Goal: Task Accomplishment & Management: Manage account settings

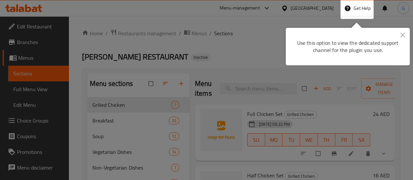
click at [406, 33] on button "Close" at bounding box center [402, 35] width 14 height 15
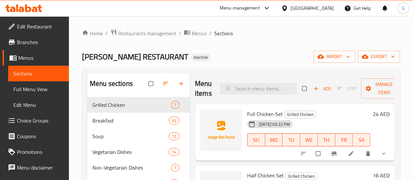
click at [295, 6] on div "United Arab Emirates" at bounding box center [311, 8] width 43 height 7
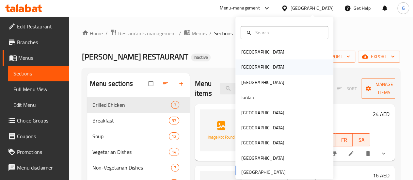
click at [260, 65] on div "[GEOGRAPHIC_DATA]" at bounding box center [284, 66] width 98 height 15
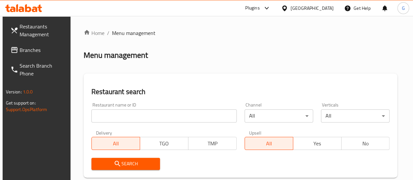
click at [93, 115] on input "search" at bounding box center [163, 115] width 145 height 13
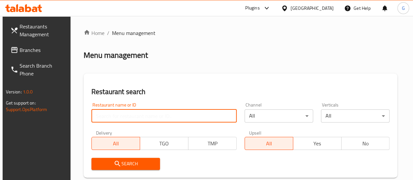
type input "v"
paste input "677575"
type input "677575"
click button "Search" at bounding box center [125, 164] width 69 height 12
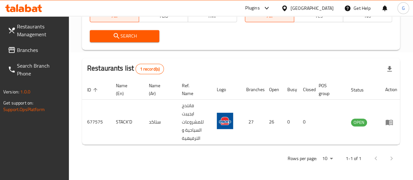
scroll to position [0, 2]
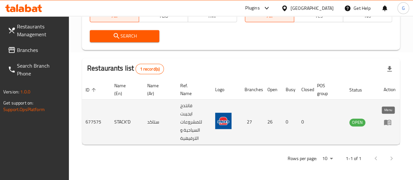
click at [387, 125] on icon "enhanced table" at bounding box center [387, 122] width 8 height 8
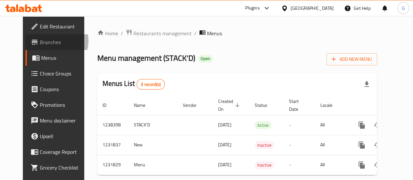
click at [40, 41] on span "Branches" at bounding box center [63, 42] width 47 height 8
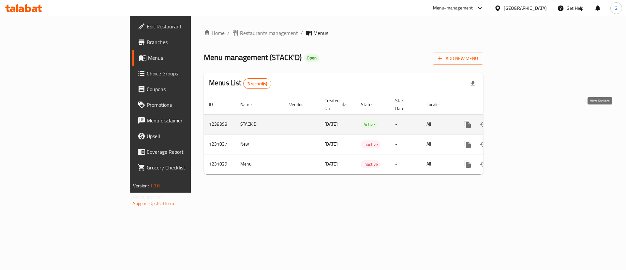
click at [523, 119] on link "enhanced table" at bounding box center [515, 124] width 16 height 16
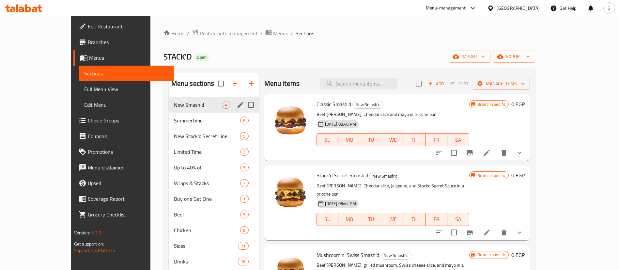
scroll to position [49, 0]
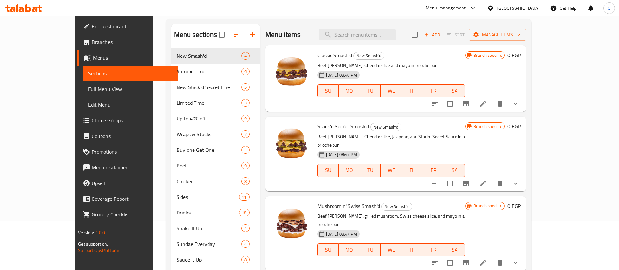
click at [92, 38] on span "Branches" at bounding box center [132, 42] width 81 height 8
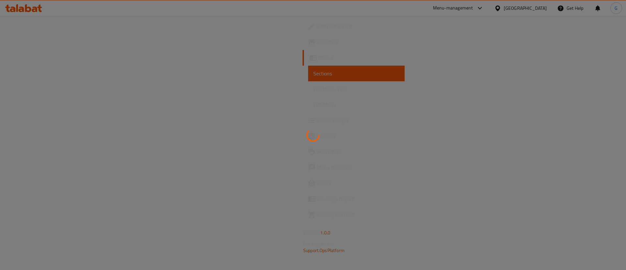
click at [478, 8] on div at bounding box center [313, 135] width 626 height 270
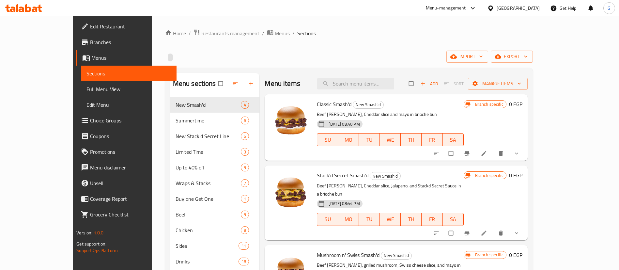
click at [482, 3] on div "Menu-management" at bounding box center [450, 8] width 61 height 16
click at [466, 6] on div "Menu-management" at bounding box center [446, 8] width 40 height 8
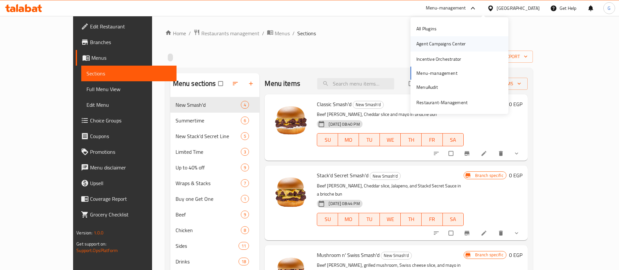
click at [460, 42] on div "Agent Campaigns Center" at bounding box center [440, 43] width 49 height 7
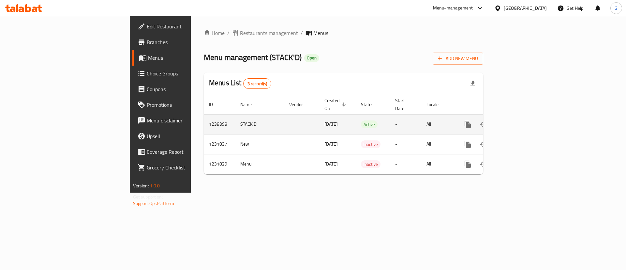
click at [519, 120] on icon "enhanced table" at bounding box center [515, 124] width 8 height 8
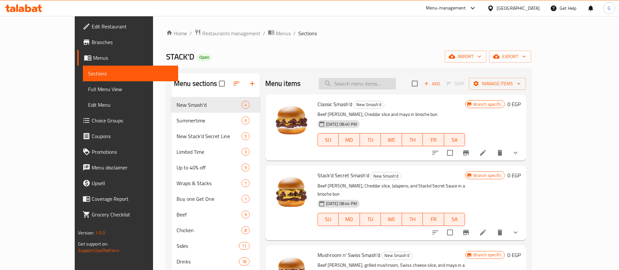
click at [374, 78] on input "search" at bounding box center [357, 83] width 77 height 11
type input "v"
click at [374, 78] on input "search" at bounding box center [357, 83] width 77 height 11
paste input "Cheese Burger"
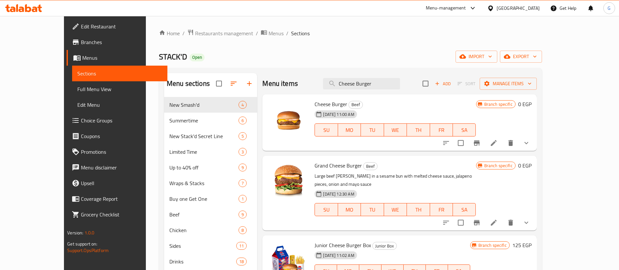
type input "Cheese Burger"
click at [534, 141] on button "show more" at bounding box center [526, 143] width 16 height 16
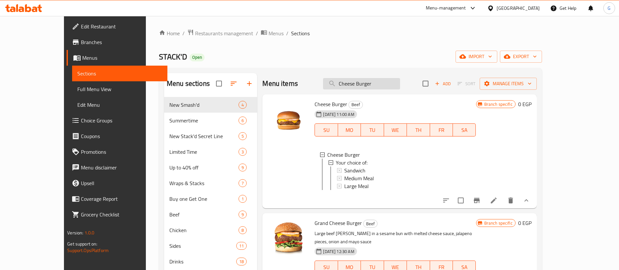
click at [381, 87] on input "Cheese Burger" at bounding box center [361, 83] width 77 height 11
paste input "JR Chick"
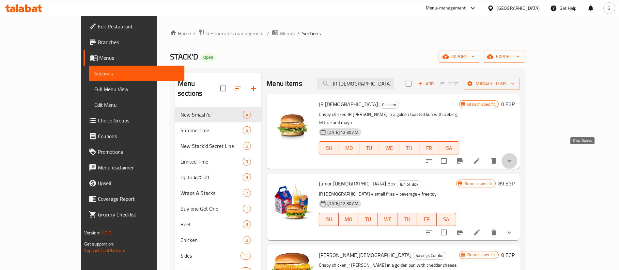
click at [513, 157] on icon "show more" at bounding box center [509, 161] width 8 height 8
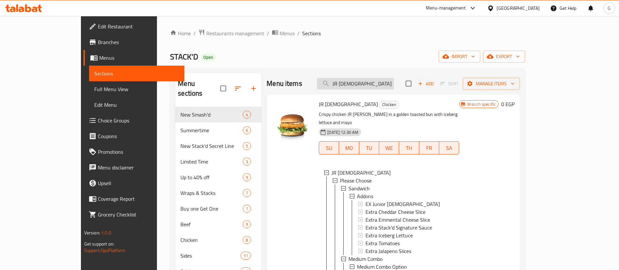
click at [378, 88] on input "JR Chick" at bounding box center [355, 83] width 77 height 11
paste input "Fries"
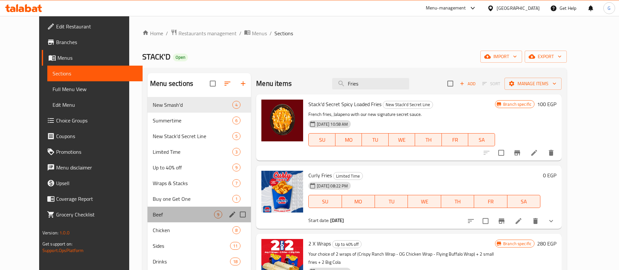
click at [151, 210] on div "Beef 9" at bounding box center [198, 214] width 103 height 16
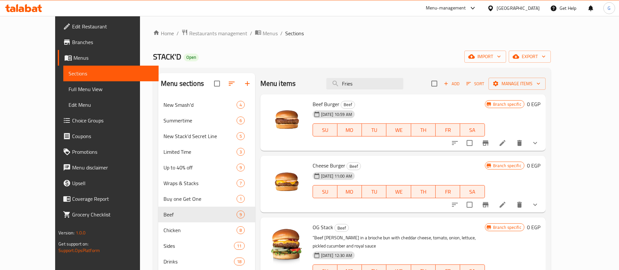
click at [543, 138] on button "show more" at bounding box center [535, 143] width 16 height 16
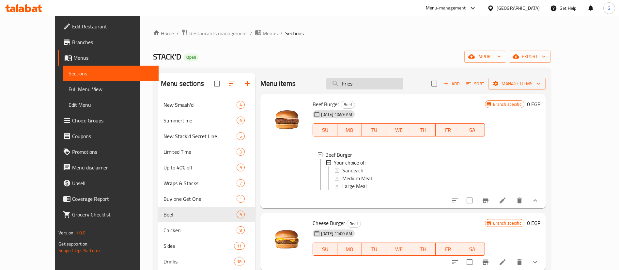
click at [391, 80] on input "Fries" at bounding box center [364, 83] width 77 height 11
paste input "Big Cola"
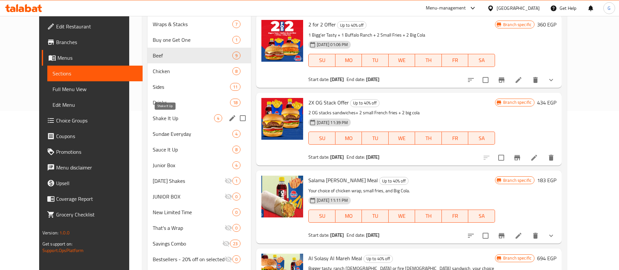
scroll to position [144, 0]
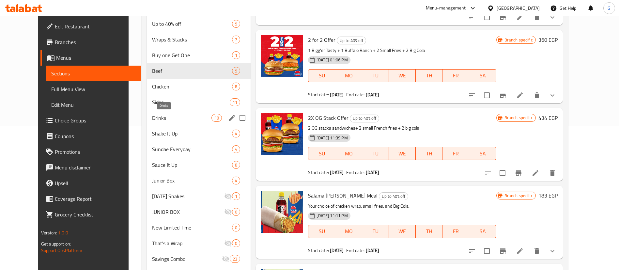
click at [170, 120] on span "Drinks" at bounding box center [181, 118] width 59 height 8
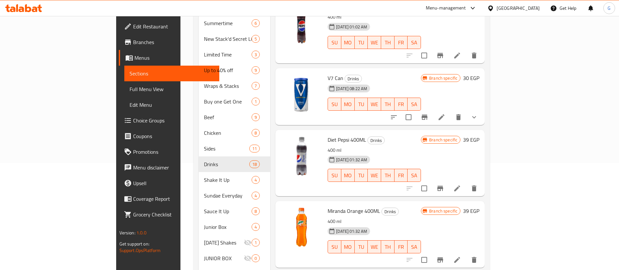
scroll to position [46, 0]
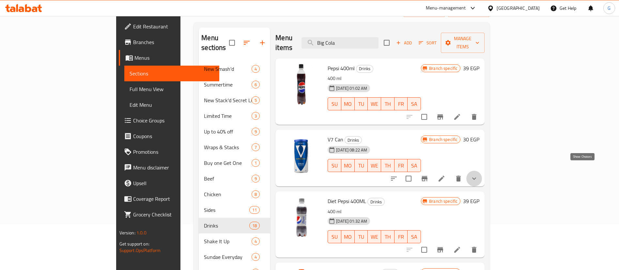
click at [478, 175] on icon "show more" at bounding box center [474, 179] width 8 height 8
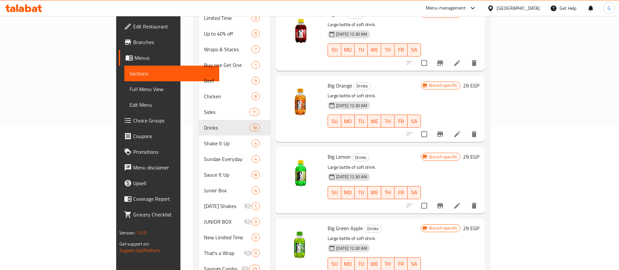
scroll to position [614, 0]
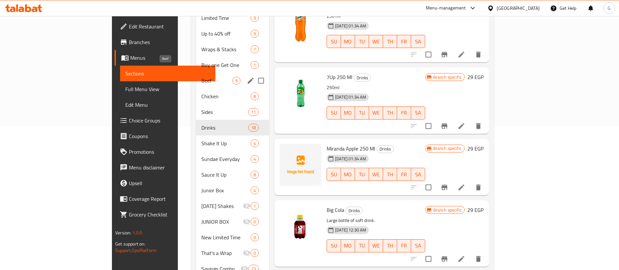
click at [201, 77] on span "Beef" at bounding box center [216, 81] width 31 height 8
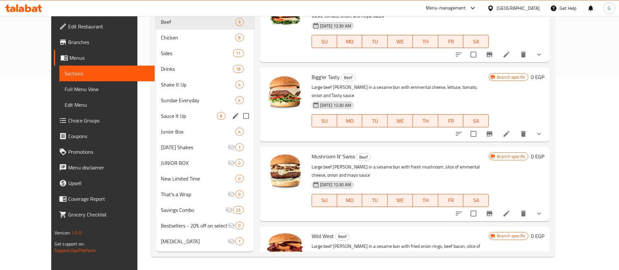
scroll to position [95, 0]
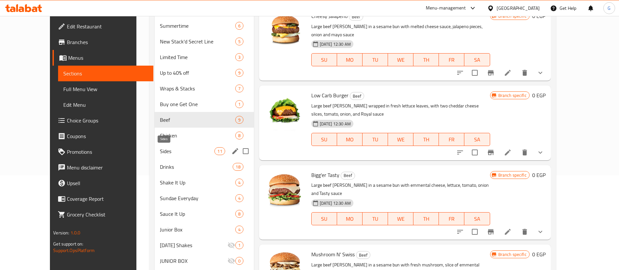
click at [160, 148] on span "Sides" at bounding box center [187, 151] width 54 height 8
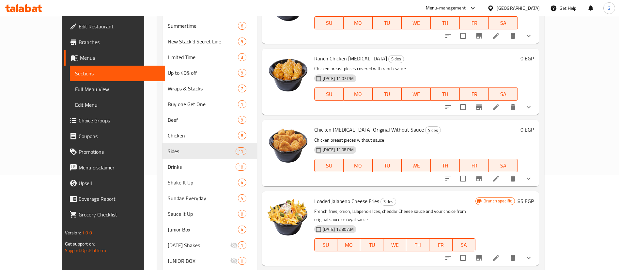
scroll to position [324, 0]
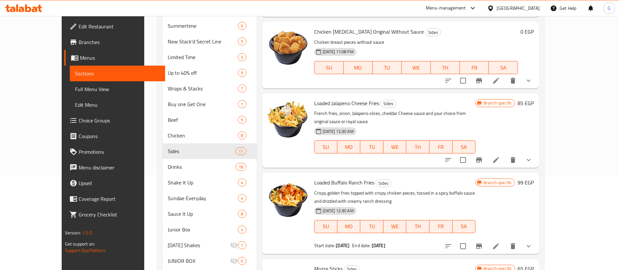
click at [361, 104] on span "Loaded Jalapeno Cheese Fries" at bounding box center [346, 103] width 65 height 10
copy h6 "Fries"
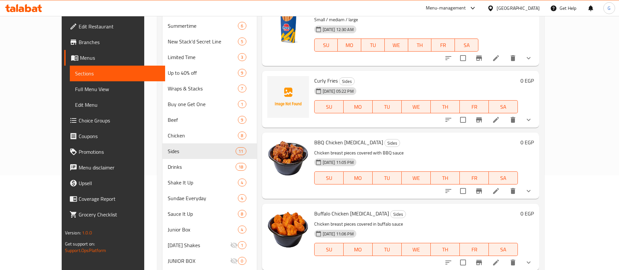
scroll to position [0, 0]
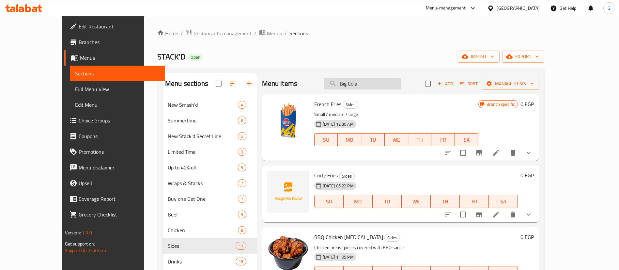
click at [369, 84] on input "Big Cola" at bounding box center [362, 83] width 77 height 11
paste input "Fries"
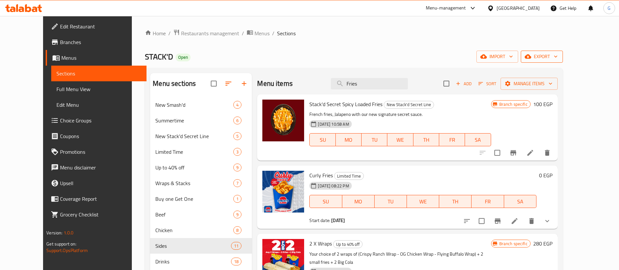
type input "Fries"
click at [557, 57] on span "export" at bounding box center [542, 57] width 32 height 8
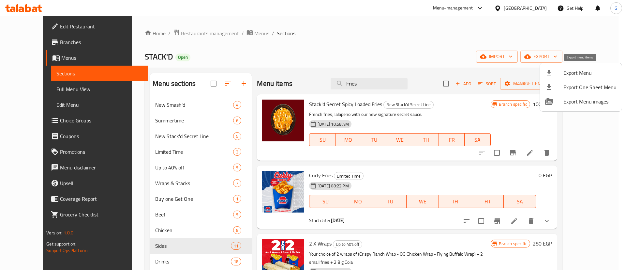
click at [584, 71] on span "Export Menu" at bounding box center [590, 73] width 53 height 8
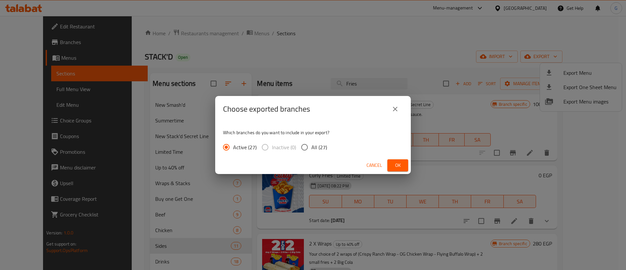
click at [313, 150] on span "All (27)" at bounding box center [320, 147] width 16 height 8
click at [312, 150] on input "All (27)" at bounding box center [305, 147] width 14 height 14
radio input "true"
click at [396, 168] on span "Ok" at bounding box center [398, 165] width 10 height 8
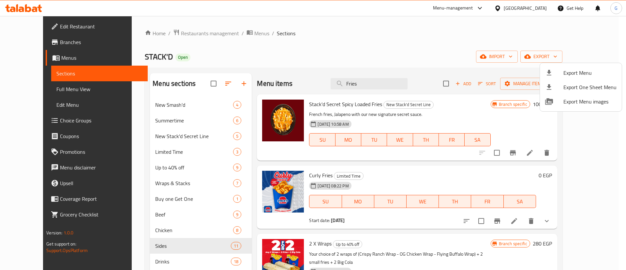
click at [48, 43] on div at bounding box center [313, 135] width 626 height 270
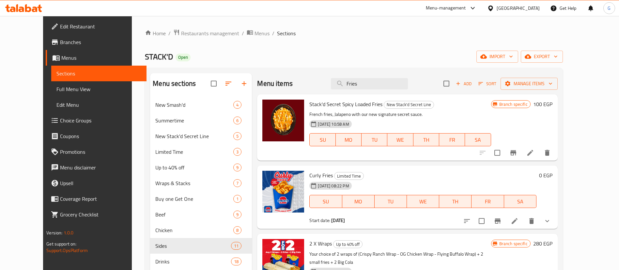
click at [60, 40] on span "Branches" at bounding box center [100, 42] width 81 height 8
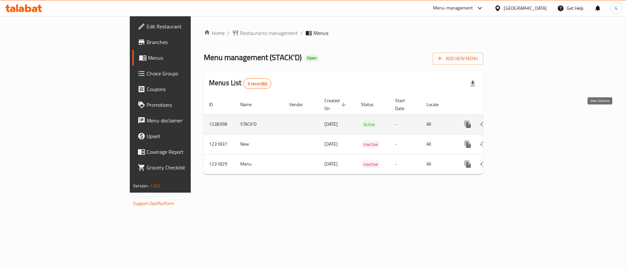
click at [523, 116] on link "enhanced table" at bounding box center [515, 124] width 16 height 16
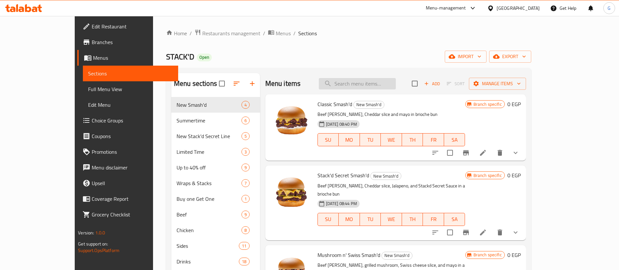
click at [366, 88] on input "search" at bounding box center [357, 83] width 77 height 11
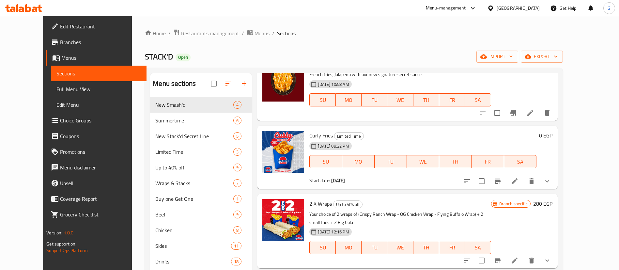
scroll to position [98, 0]
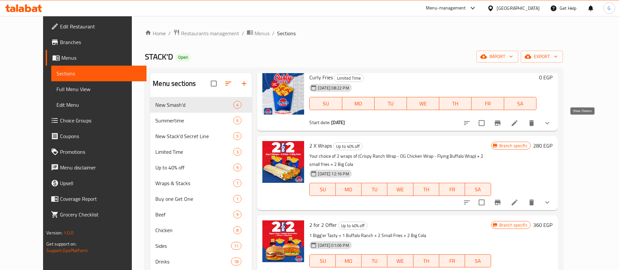
click at [551, 124] on icon "show more" at bounding box center [547, 123] width 8 height 8
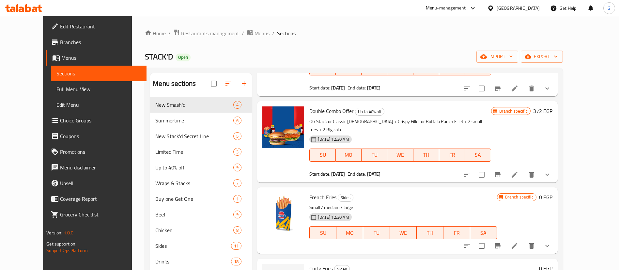
scroll to position [783, 0]
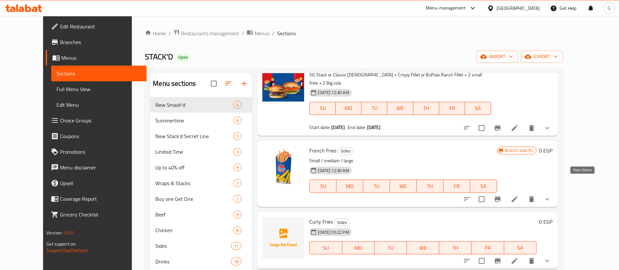
click at [551, 195] on icon "show more" at bounding box center [547, 199] width 8 height 8
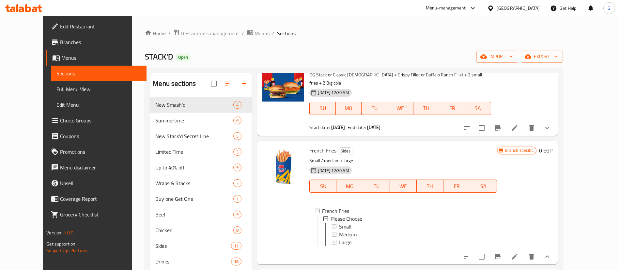
scroll to position [881, 0]
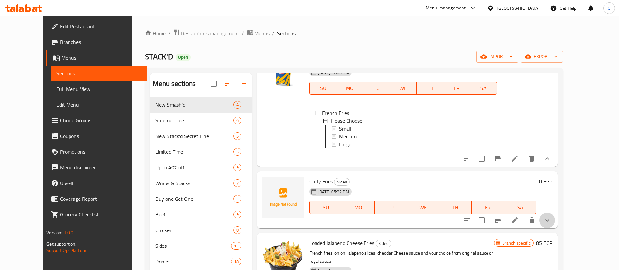
click at [555, 212] on button "show more" at bounding box center [547, 220] width 16 height 16
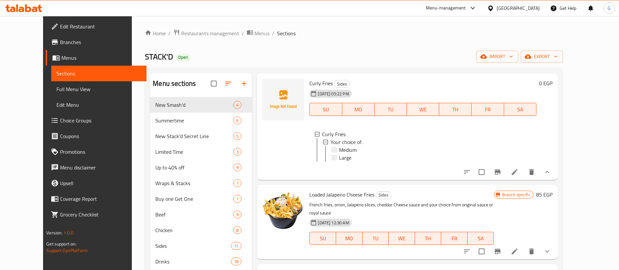
scroll to position [1076, 0]
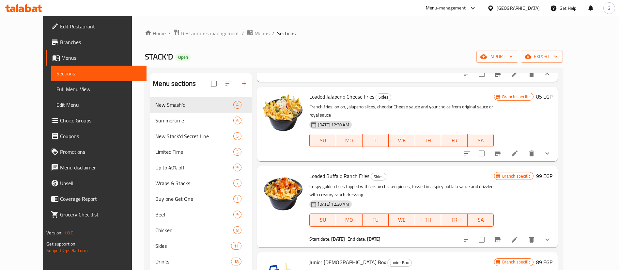
click at [551, 149] on icon "show more" at bounding box center [547, 153] width 8 height 8
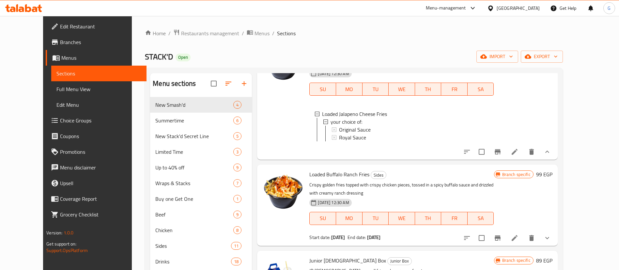
scroll to position [1174, 0]
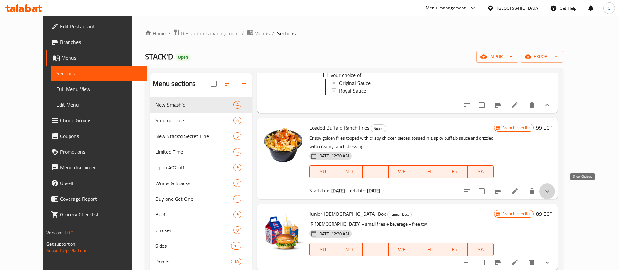
click at [551, 191] on icon "show more" at bounding box center [547, 191] width 8 height 8
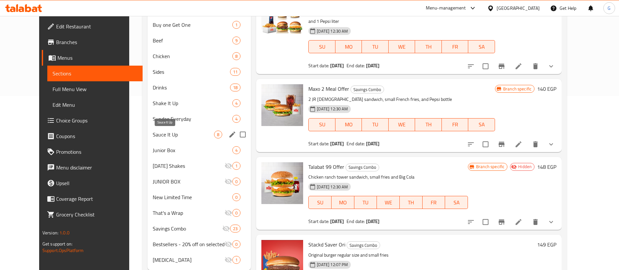
scroll to position [192, 0]
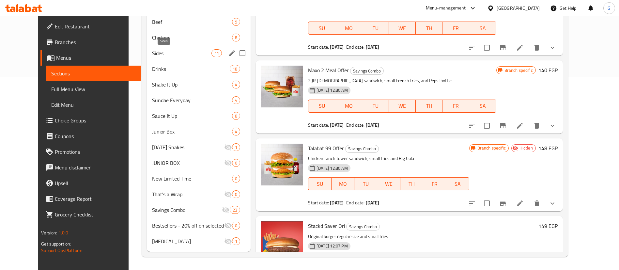
click at [176, 55] on span "Sides" at bounding box center [181, 53] width 59 height 8
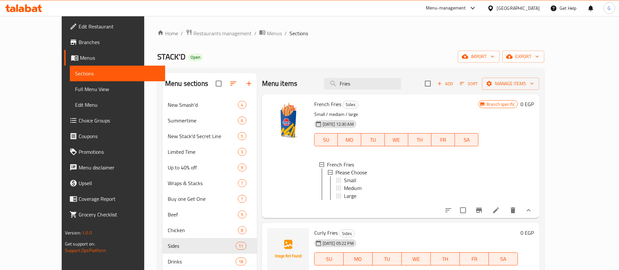
click at [386, 76] on div "Menu items Fries Add Sort Manage items" at bounding box center [400, 83] width 277 height 21
click at [358, 85] on input "Fries" at bounding box center [362, 83] width 77 height 11
click at [361, 84] on input "Fries" at bounding box center [362, 83] width 77 height 11
paste input "Big Stack Sandwich"
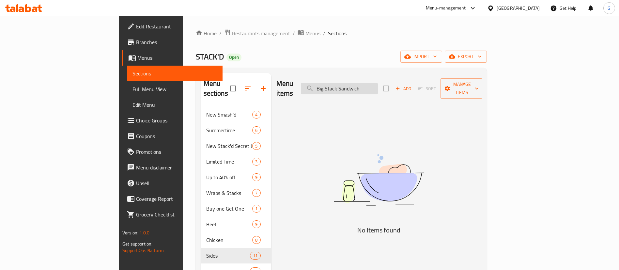
click at [363, 84] on input "Big Stack Sandwich" at bounding box center [339, 88] width 77 height 11
click at [372, 83] on input "Big Stack Sandwich" at bounding box center [339, 88] width 77 height 11
click at [375, 83] on input "Big Stack Sandwich" at bounding box center [339, 88] width 77 height 11
click at [373, 83] on input "Big Stack Sandwich" at bounding box center [339, 88] width 77 height 11
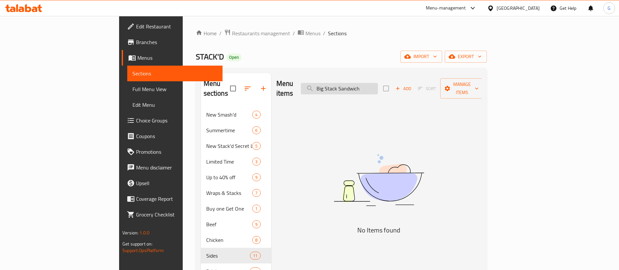
click at [372, 83] on input "Big Stack Sandwich" at bounding box center [339, 88] width 77 height 11
click at [378, 86] on input "Stack Sandwich" at bounding box center [339, 88] width 77 height 11
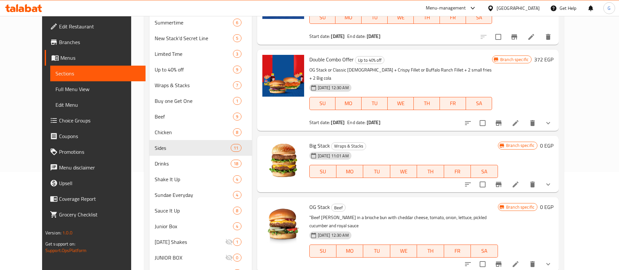
scroll to position [489, 0]
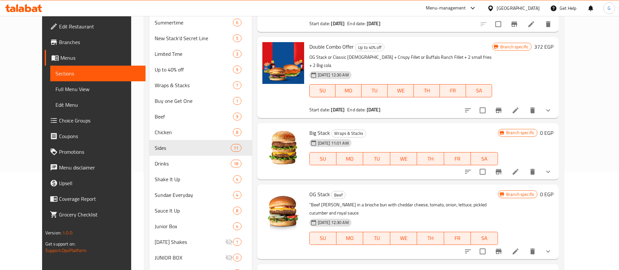
type input "Stack"
click at [552, 168] on icon "show more" at bounding box center [548, 172] width 8 height 8
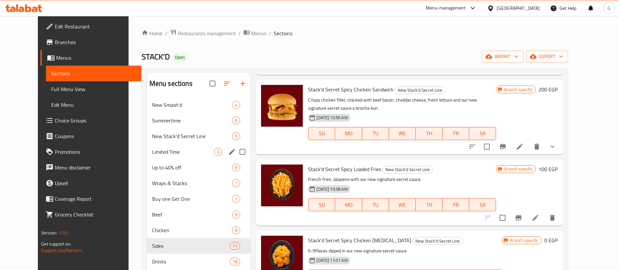
scroll to position [49, 0]
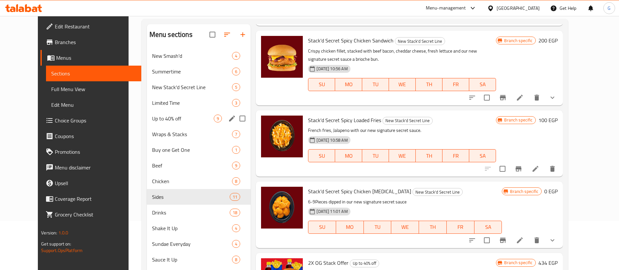
click at [185, 123] on div "Up to 40% off 9" at bounding box center [199, 119] width 104 height 16
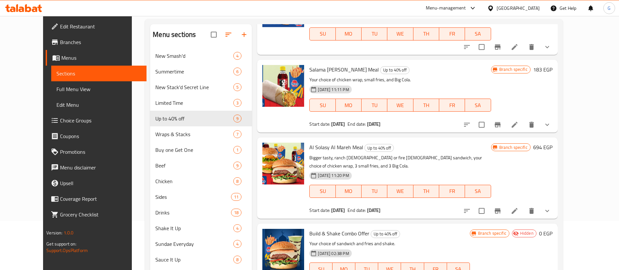
scroll to position [341, 0]
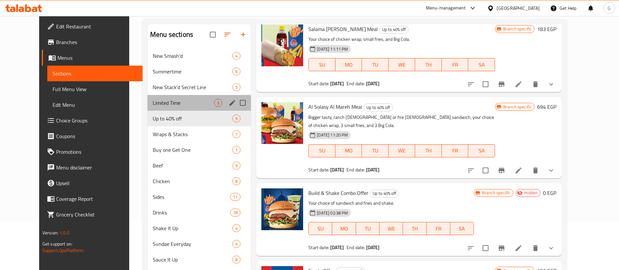
click at [174, 98] on div "Limited Time 3" at bounding box center [198, 103] width 103 height 16
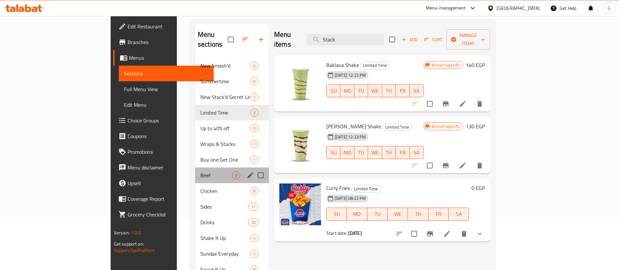
click at [195, 170] on div "Beef 9" at bounding box center [232, 175] width 74 height 16
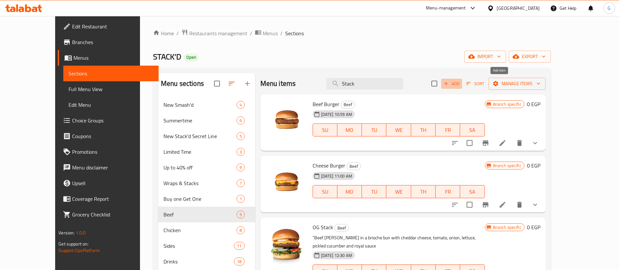
click at [460, 86] on span "Add" at bounding box center [452, 84] width 18 height 8
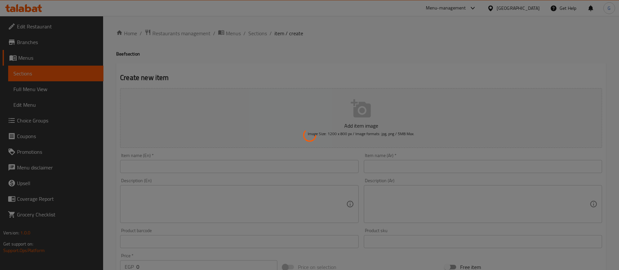
click at [224, 166] on div at bounding box center [309, 135] width 619 height 270
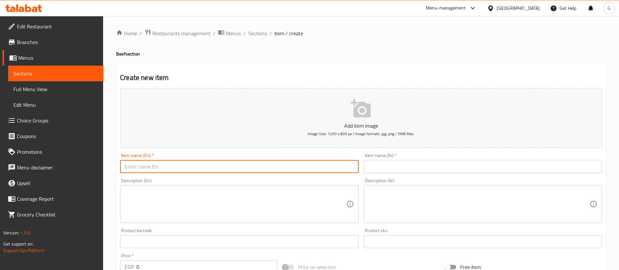
click at [224, 166] on input "text" at bounding box center [239, 166] width 238 height 13
paste input "Double Saver Offer"
type input "Double Saver Offer"
click at [387, 166] on input "text" at bounding box center [483, 166] width 238 height 13
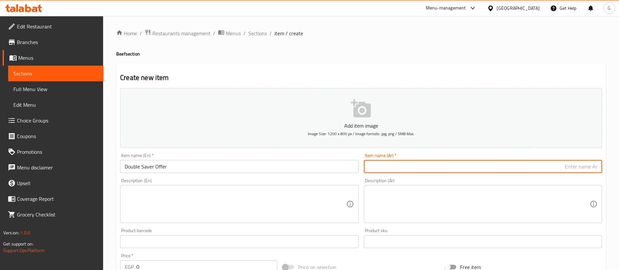
click at [387, 166] on input "text" at bounding box center [483, 166] width 238 height 13
type input "]"
click at [472, 171] on input "text" at bounding box center [483, 166] width 238 height 13
type input "دوبل أوفر سيفر"
click at [148, 199] on textarea at bounding box center [235, 204] width 221 height 31
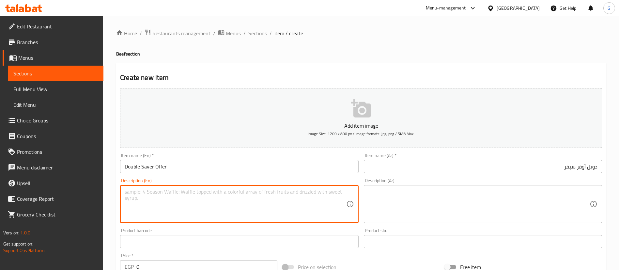
paste textarea "1 Big Stack Sandwich + 1 Ranch Chick Sandwich + 2 Small Fries + 2 Big Cola"
click at [174, 190] on textarea "1 Big Stack Sandwich + 1 Ranch Chick Sandwich + 2 Small Fries + 2 Big Cola" at bounding box center [235, 204] width 221 height 31
click at [229, 193] on textarea "1 Big Stack Sandwich , 1 Ranch Chick Sandwich + 2 Small Fries + 2 Big Cola" at bounding box center [235, 204] width 221 height 31
click at [260, 193] on textarea "1 Big Stack Sandwich , 1 Ranch Chick Sandwich , 2 Small Fries + 2 Big Cola" at bounding box center [235, 204] width 221 height 31
click at [248, 189] on textarea "1 Big Stack Sandwich , 1 Ranch Chick Sandwich , 2 Small Fries and 2 Big Cola" at bounding box center [235, 204] width 221 height 31
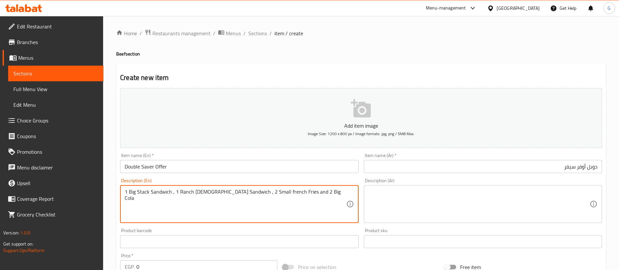
click at [265, 192] on textarea "1 Big Stack Sandwich , 1 Ranch Chick Sandwich , 2 Small french Fries and 2 Big …" at bounding box center [235, 204] width 221 height 31
click at [131, 189] on textarea "1 big stack sandwich , 1 ranch chick sandwich , 2 small french fries and 2 big …" at bounding box center [235, 204] width 221 height 31
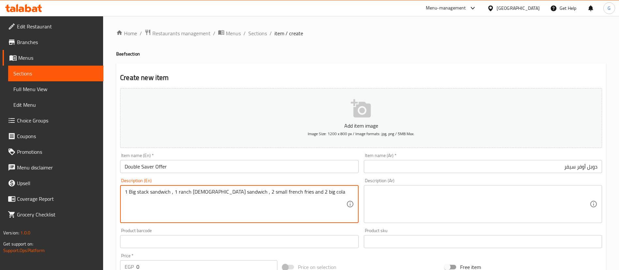
click at [285, 190] on textarea "1 Big stack sandwich , 1 ranch chick sandwich , 2 small french fries and 2 big …" at bounding box center [235, 204] width 221 height 31
click at [297, 190] on textarea "1 Big stack sandwich , 1 ranch chick sandwich , 2 small french fries and 2 Big …" at bounding box center [235, 204] width 221 height 31
click at [260, 195] on textarea "1 Big stack sandwich , 1 ranch [DEMOGRAPHIC_DATA] sandwich , 2 small french fri…" at bounding box center [235, 204] width 221 height 31
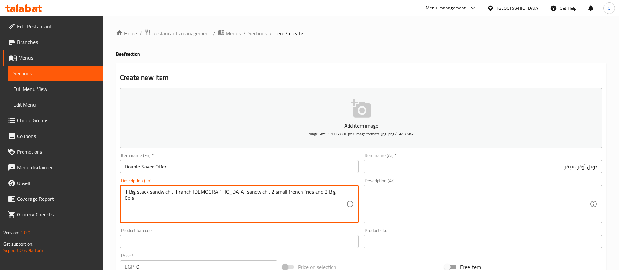
click at [260, 195] on textarea "1 Big stack sandwich , 1 ranch [DEMOGRAPHIC_DATA] sandwich , 2 small french fri…" at bounding box center [235, 204] width 221 height 31
type textarea "1 Big stack sandwich , 1 ranch [DEMOGRAPHIC_DATA] sandwich , 2 small french fri…"
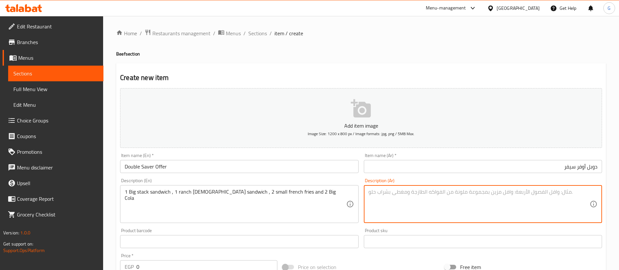
click at [411, 205] on textarea at bounding box center [478, 204] width 221 height 31
paste textarea "1 ساندويتش بيج ستاك، 1 ساندويتش رانش تشيك، 2 بطاطس مقلية صغيرة و 2 كولا بيج"
click at [417, 194] on textarea "1 ساندويتش بيج ستاك، 1 ساندويتش رانش تشيك، 2 بطاطس مقلية صغيرة و 2 كولا بيج" at bounding box center [478, 204] width 221 height 31
click at [410, 192] on textarea "1 ساندويتش بيج ستاك، 1 ساندويتش رانش تشيك، 2 بطاطس مقلية صغيرة و 2 كولا بيج" at bounding box center [478, 204] width 221 height 31
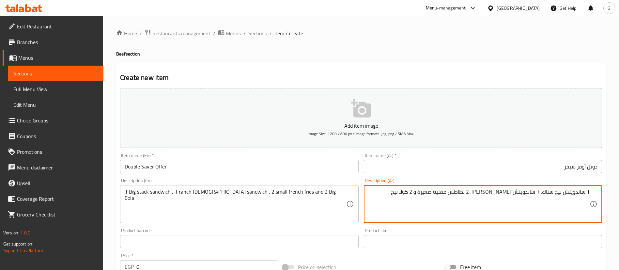
click at [410, 192] on textarea "1 ساندويتش بيج ستاك، 1 ساندويتش رانش تشيك، 2 بطاطس مقلية صغيرة و 2 كولا بيج" at bounding box center [478, 204] width 221 height 31
click at [426, 195] on textarea "1 ساندويتش بيج ستاك، 1 ساندويتش رانش تشيك، 2 بطاطس مقلية صغيرة و 2 كولا" at bounding box center [478, 204] width 221 height 31
paste textarea "بيج"
type textarea "1 ساندويتش بيج ستاك، 1 ساندويتش رانش تشيك، 2 بطاطس مقلية صغيرة و 2 بيج كولا"
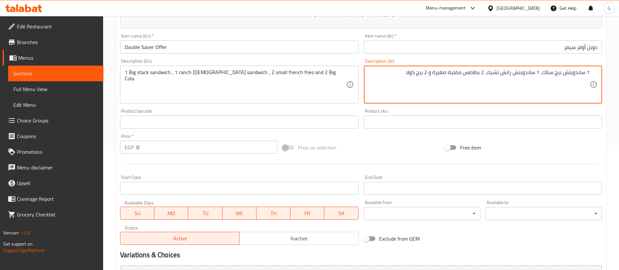
scroll to position [191, 0]
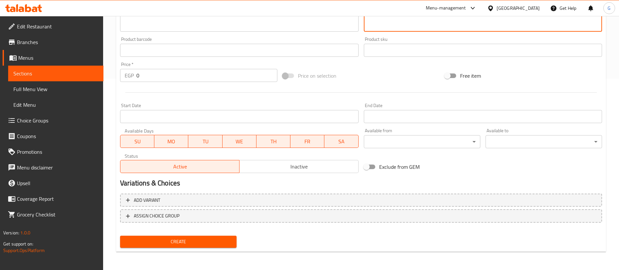
click at [267, 114] on input "Start Date" at bounding box center [239, 116] width 238 height 13
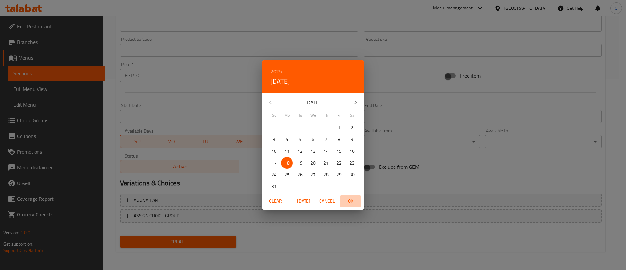
click at [349, 202] on span "OK" at bounding box center [351, 201] width 16 height 8
type input "[DATE]"
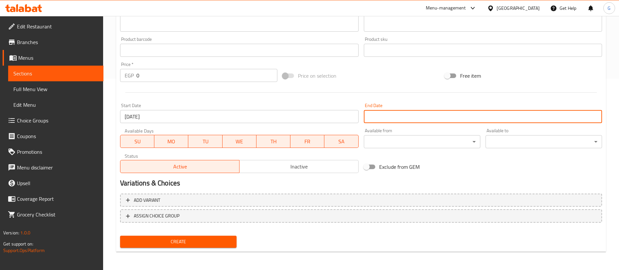
click at [414, 120] on input "Start Date" at bounding box center [483, 116] width 238 height 13
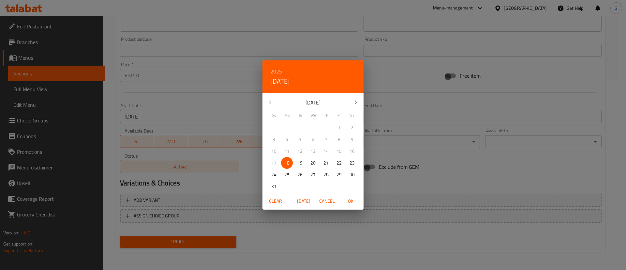
click at [355, 101] on icon "button" at bounding box center [356, 102] width 8 height 8
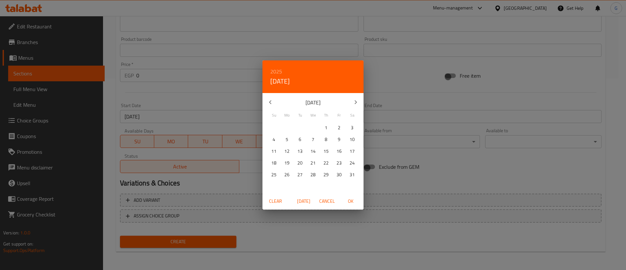
click at [355, 101] on icon "button" at bounding box center [356, 102] width 8 height 8
click at [281, 71] on h6 "2025" at bounding box center [276, 71] width 12 height 9
click at [311, 135] on div "2027" at bounding box center [313, 132] width 101 height 13
click at [354, 105] on icon "button" at bounding box center [356, 102] width 8 height 8
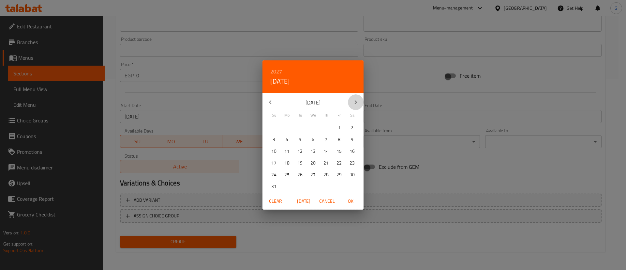
click at [354, 105] on icon "button" at bounding box center [356, 102] width 8 height 8
click at [273, 99] on icon "button" at bounding box center [271, 102] width 8 height 8
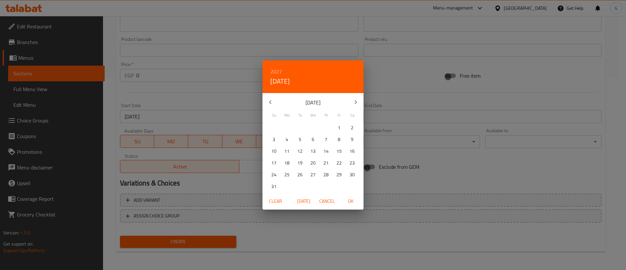
click at [273, 99] on icon "button" at bounding box center [271, 102] width 8 height 8
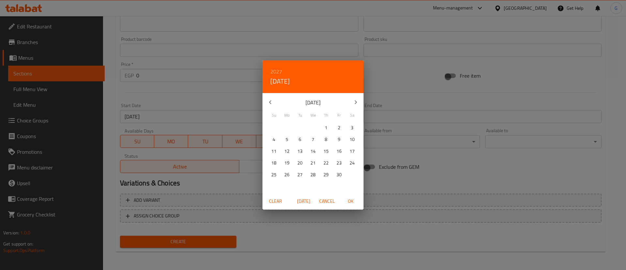
click at [273, 99] on icon "button" at bounding box center [271, 102] width 8 height 8
click at [342, 130] on span "1" at bounding box center [339, 128] width 12 height 8
click at [349, 200] on span "OK" at bounding box center [351, 201] width 16 height 8
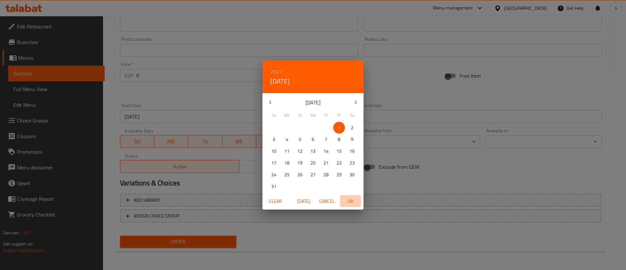
type input "01-01-2027"
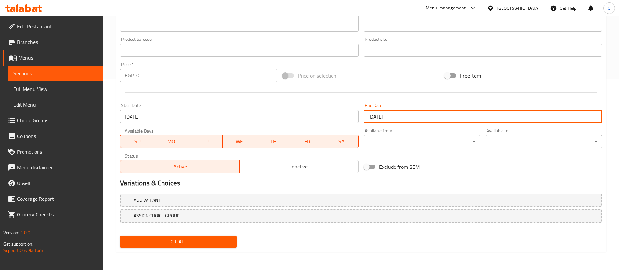
click at [324, 167] on span "Inactive" at bounding box center [299, 166] width 114 height 9
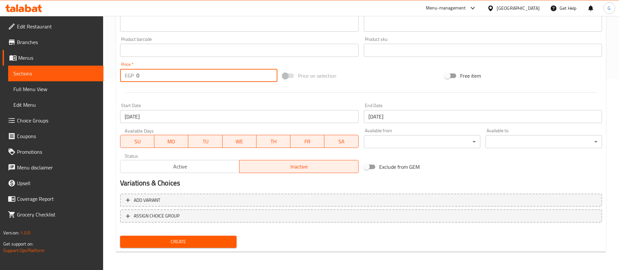
drag, startPoint x: 146, startPoint y: 76, endPoint x: 135, endPoint y: 73, distance: 11.8
click at [135, 73] on div "EGP 0 Price *" at bounding box center [198, 75] width 157 height 13
paste input "40"
type input "400"
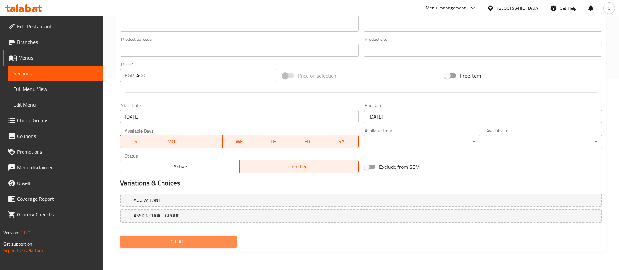
click at [210, 241] on span "Create" at bounding box center [178, 241] width 106 height 8
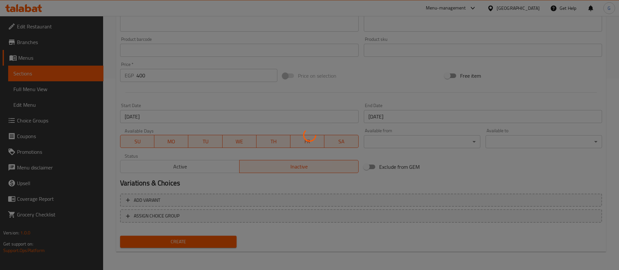
type input "0"
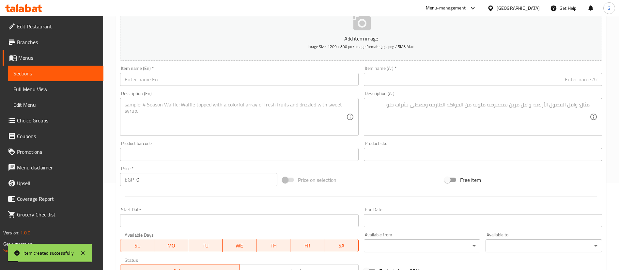
scroll to position [0, 0]
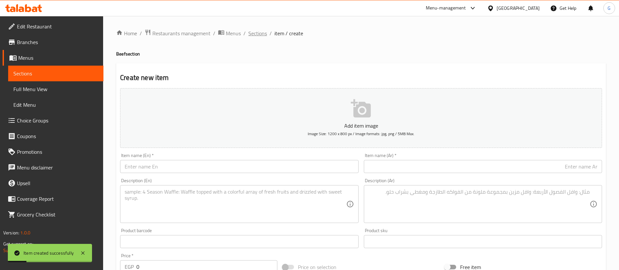
click at [257, 32] on span "Sections" at bounding box center [257, 33] width 19 height 8
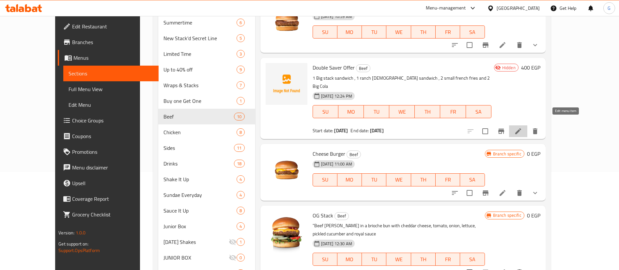
click at [522, 127] on icon at bounding box center [518, 131] width 8 height 8
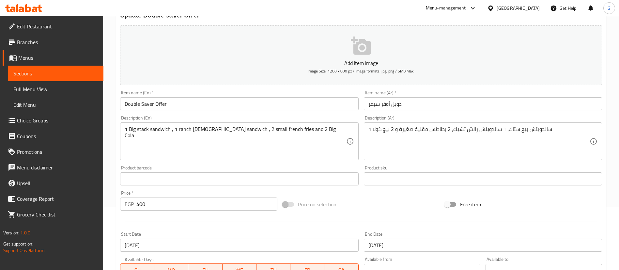
scroll to position [98, 0]
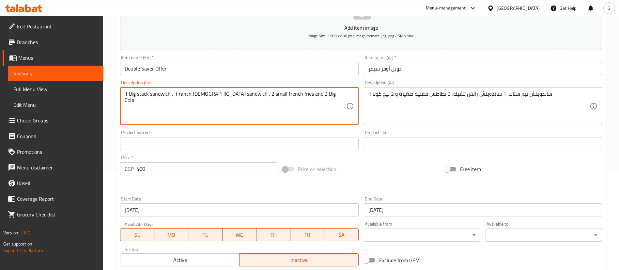
drag, startPoint x: 128, startPoint y: 95, endPoint x: 170, endPoint y: 96, distance: 42.1
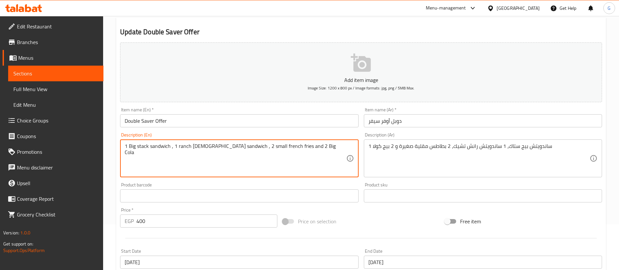
scroll to position [0, 0]
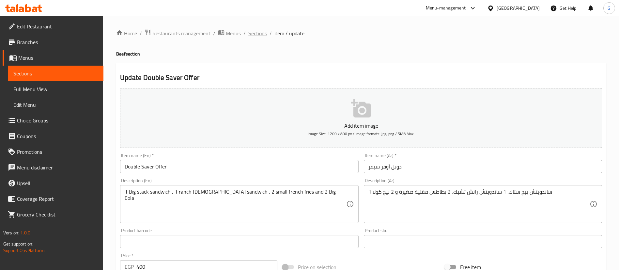
click at [254, 33] on span "Sections" at bounding box center [257, 33] width 19 height 8
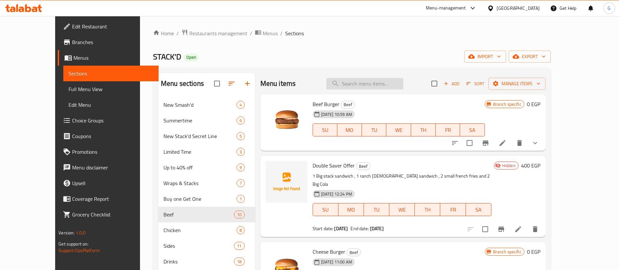
click at [365, 78] on input "search" at bounding box center [364, 83] width 77 height 11
paste input "Ranch [DEMOGRAPHIC_DATA] Sandwich"
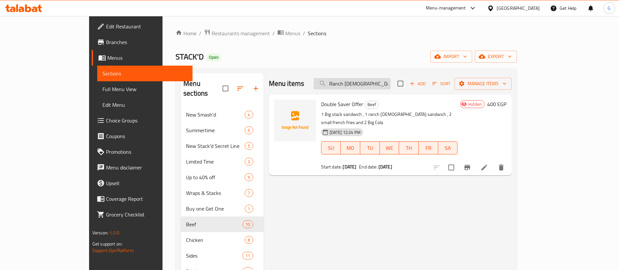
click at [390, 83] on input "Ranch [DEMOGRAPHIC_DATA] Sandwich" at bounding box center [351, 83] width 77 height 11
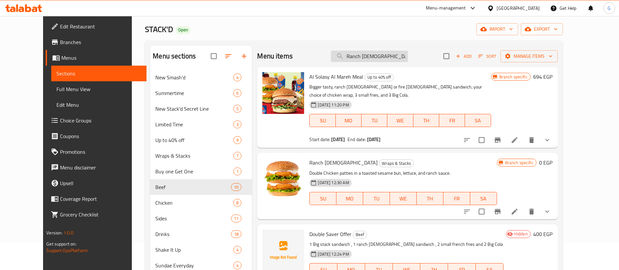
scroll to position [49, 0]
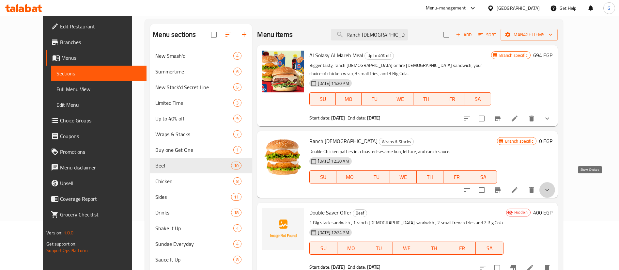
click at [551, 186] on icon "show more" at bounding box center [547, 190] width 8 height 8
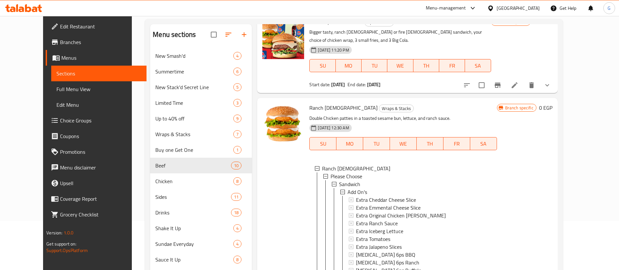
scroll to position [0, 0]
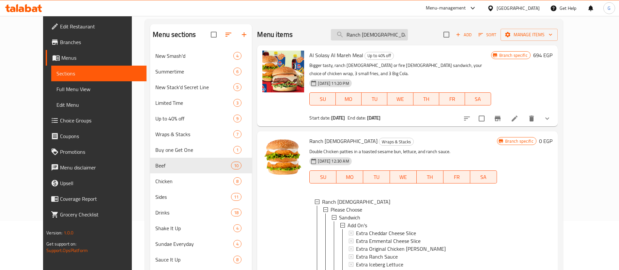
click at [375, 36] on input "Ranch [DEMOGRAPHIC_DATA]" at bounding box center [369, 34] width 77 height 11
paste input "Big Sta"
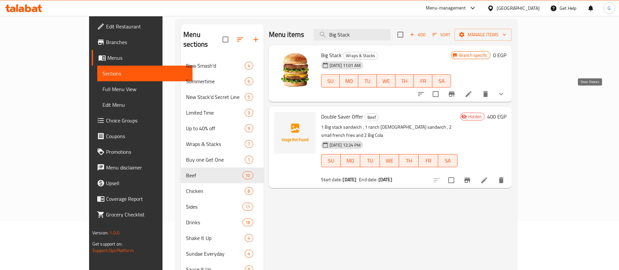
click at [505, 90] on icon "show more" at bounding box center [501, 94] width 8 height 8
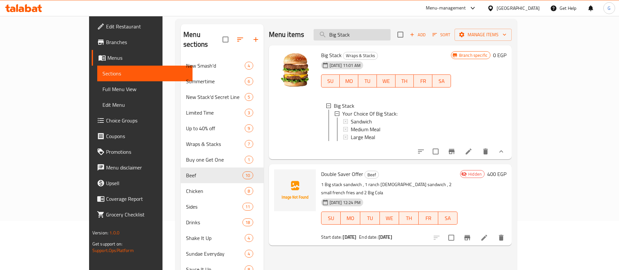
click at [381, 36] on input "Big Stack" at bounding box center [351, 34] width 77 height 11
paste input "Ranch Chic"
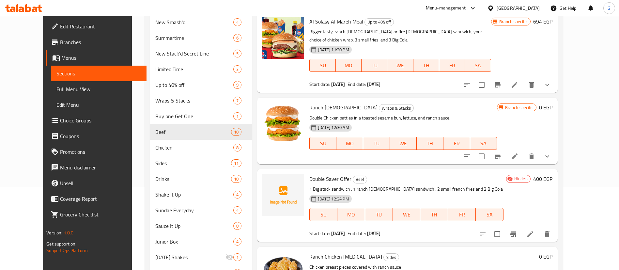
scroll to position [98, 0]
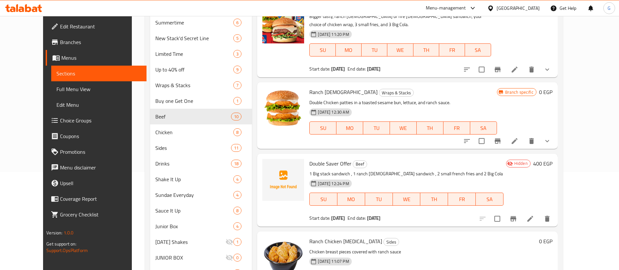
type input "Ranch Chic"
click at [555, 134] on button "show more" at bounding box center [547, 141] width 16 height 16
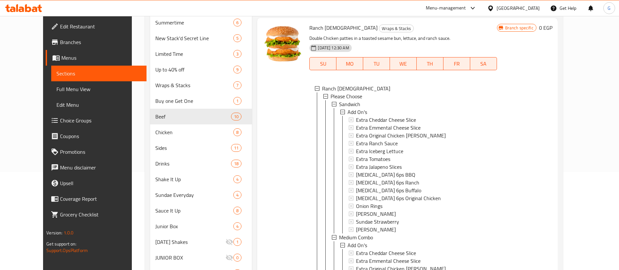
scroll to position [49, 0]
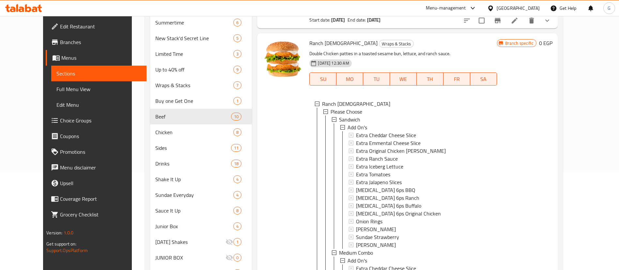
click at [309, 38] on span "Ranch [DEMOGRAPHIC_DATA]" at bounding box center [343, 43] width 68 height 10
copy h6 "Ranch [DEMOGRAPHIC_DATA]"
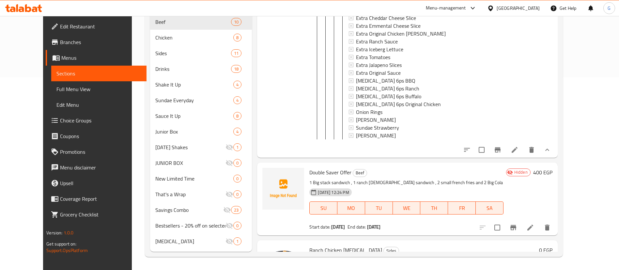
scroll to position [376, 0]
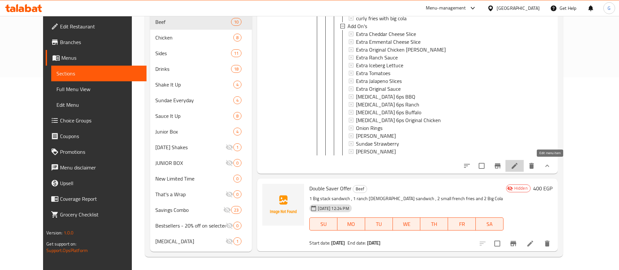
click at [517, 167] on icon at bounding box center [514, 166] width 6 height 6
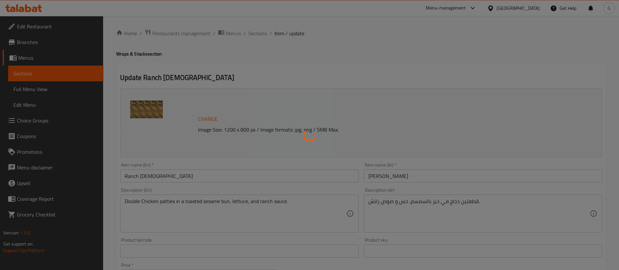
type input "الإضافات"
type input "0"
type input "الإضافات"
type input "0"
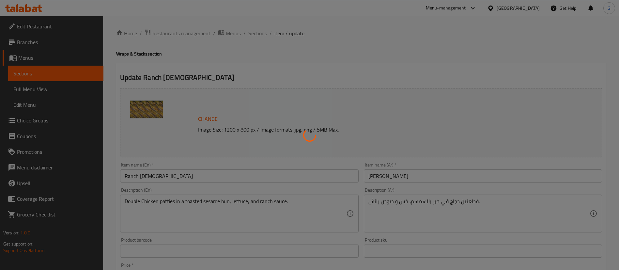
type input "0"
type input "خيارك من الكومبو الوسط"
type input "1"
type input "خيارك من الكومبو الكبير"
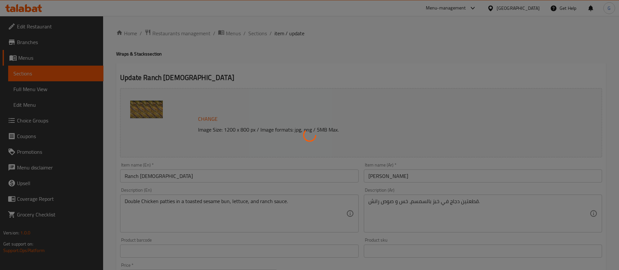
type input "1"
type input "الإضافات"
type input "0"
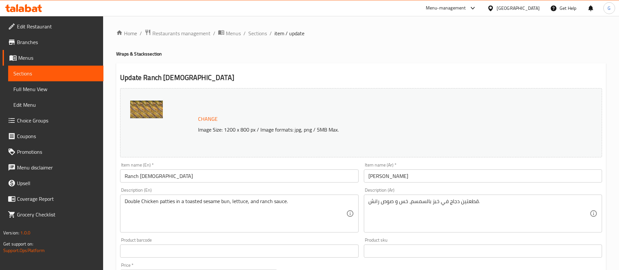
click at [379, 181] on input "رانش تشيك" at bounding box center [483, 175] width 238 height 13
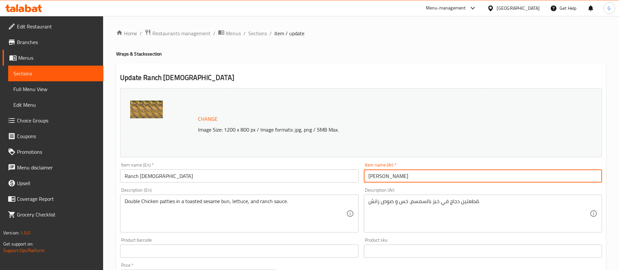
click at [379, 181] on input "رانش تشيك" at bounding box center [483, 175] width 238 height 13
click at [259, 32] on span "Sections" at bounding box center [257, 33] width 19 height 8
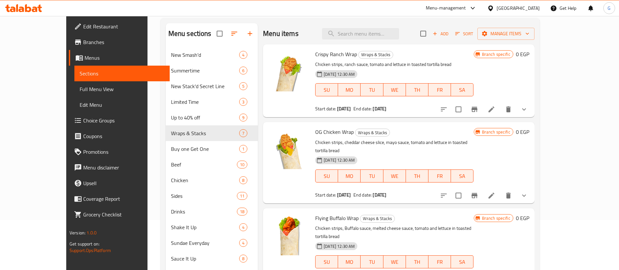
scroll to position [98, 0]
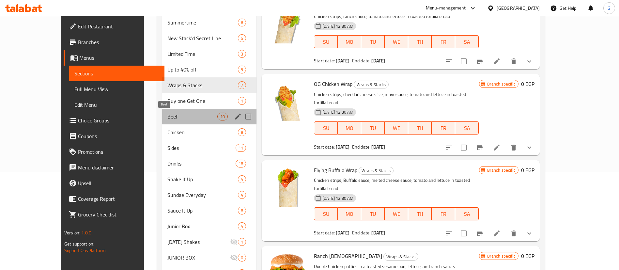
click at [167, 113] on span "Beef" at bounding box center [192, 117] width 50 height 8
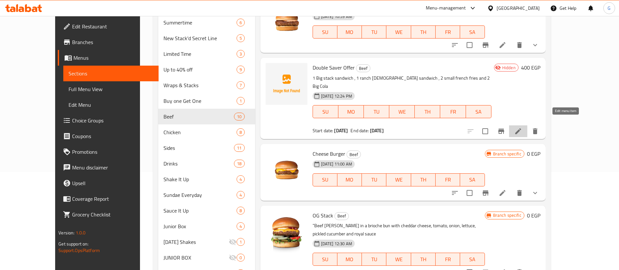
click at [522, 127] on icon at bounding box center [518, 131] width 8 height 8
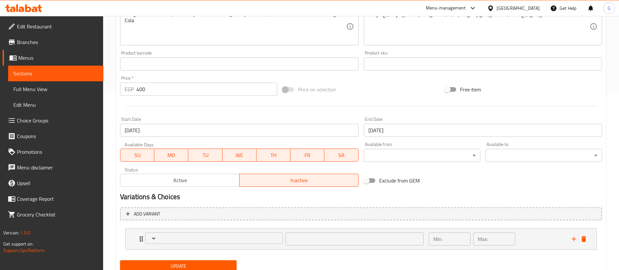
scroll to position [202, 0]
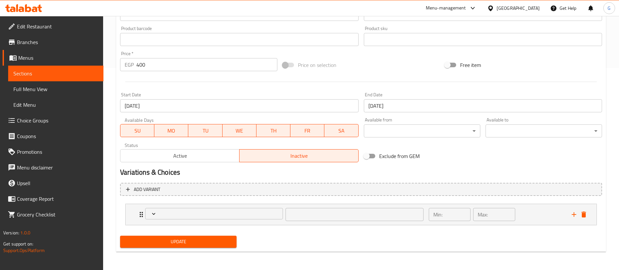
type input "إضافات لساندويتش رانش تشيك:"
type input "0"
click at [137, 214] on icon "Expand" at bounding box center [141, 214] width 8 height 8
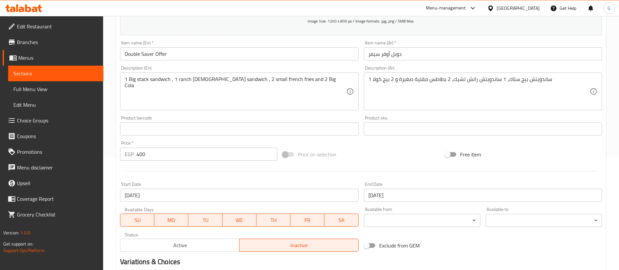
scroll to position [0, 0]
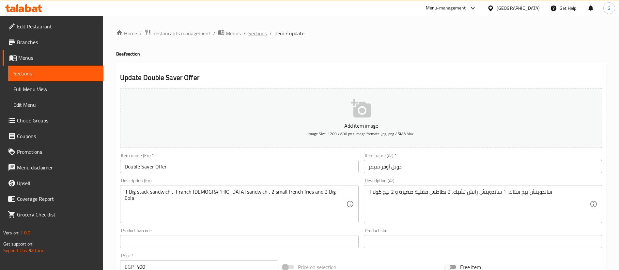
click at [258, 31] on span "Sections" at bounding box center [257, 33] width 19 height 8
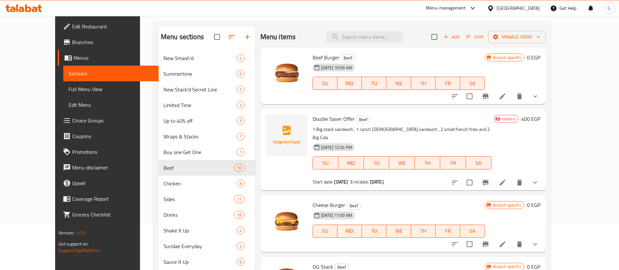
scroll to position [147, 0]
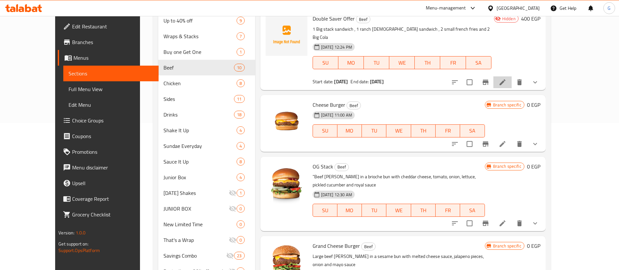
click at [511, 76] on li at bounding box center [502, 82] width 18 height 12
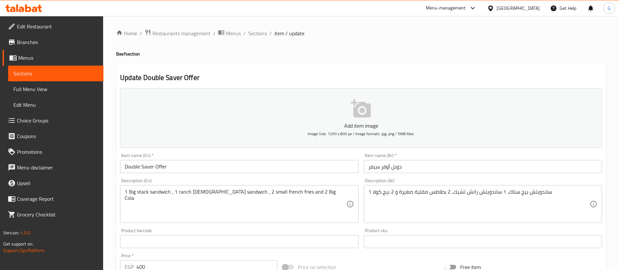
scroll to position [196, 0]
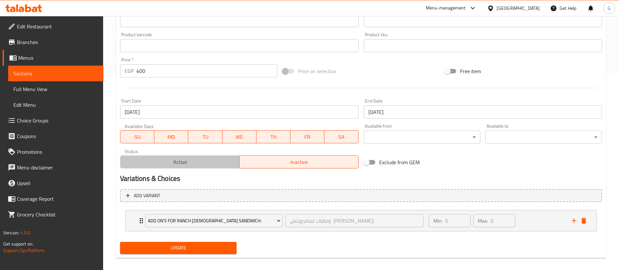
click at [208, 162] on span "Active" at bounding box center [180, 161] width 114 height 9
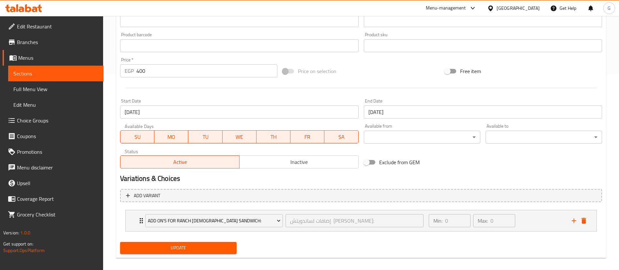
click at [179, 245] on span "Update" at bounding box center [178, 248] width 106 height 8
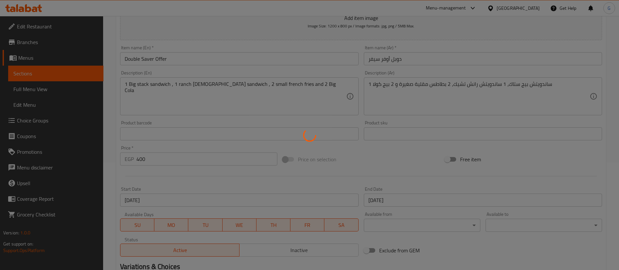
scroll to position [0, 0]
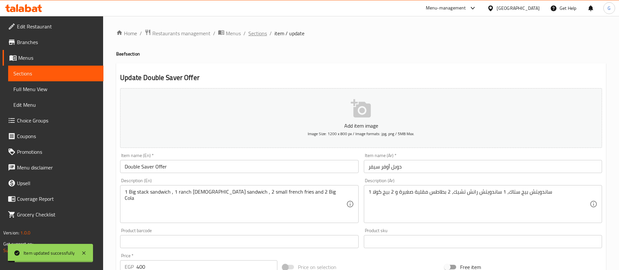
click at [263, 33] on span "Sections" at bounding box center [257, 33] width 19 height 8
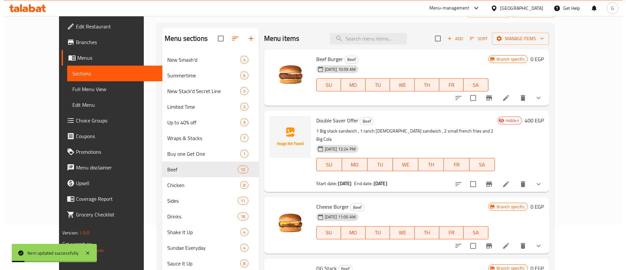
scroll to position [98, 0]
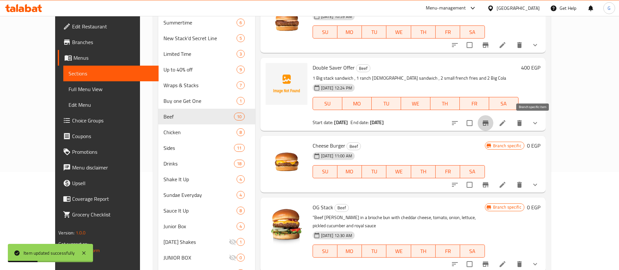
click at [489, 126] on icon "Branch-specific-item" at bounding box center [485, 123] width 8 height 8
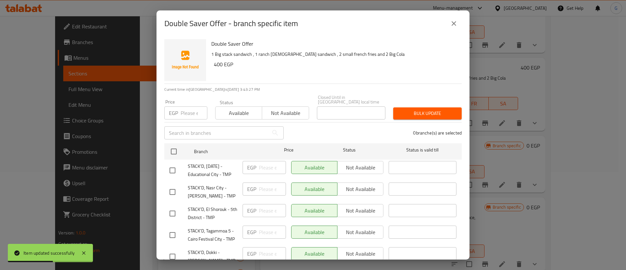
scroll to position [220, 0]
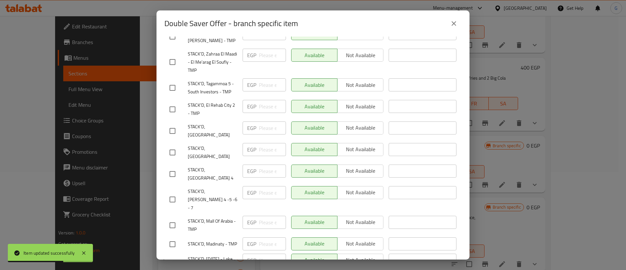
click at [172, 149] on input "checkbox" at bounding box center [173, 152] width 14 height 14
checkbox input "true"
click at [373, 148] on span "Not available" at bounding box center [360, 149] width 41 height 9
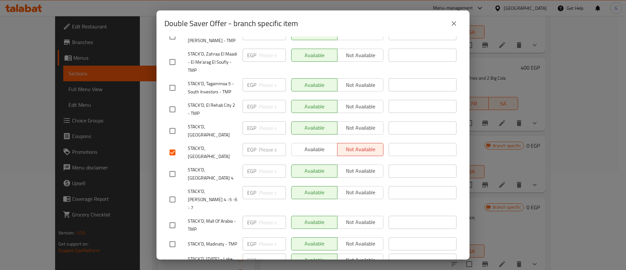
click at [171, 192] on input "checkbox" at bounding box center [173, 199] width 14 height 14
checkbox input "true"
click at [356, 188] on span "Not available" at bounding box center [360, 192] width 41 height 9
click at [175, 131] on input "checkbox" at bounding box center [173, 131] width 14 height 14
checkbox input "true"
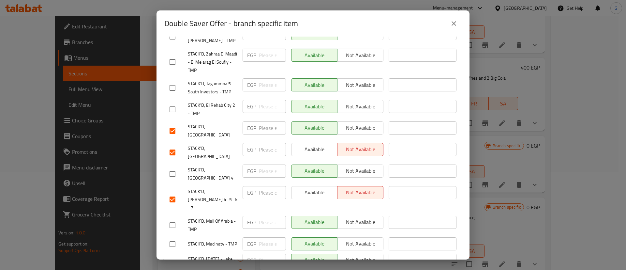
click at [173, 171] on input "checkbox" at bounding box center [173, 174] width 14 height 14
checkbox input "true"
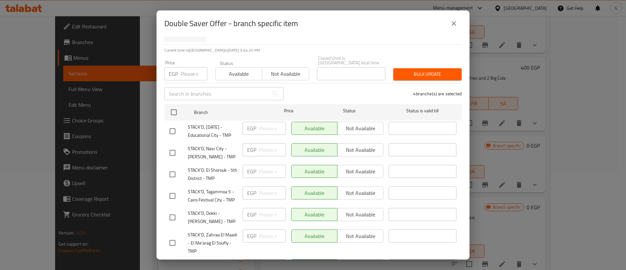
scroll to position [0, 0]
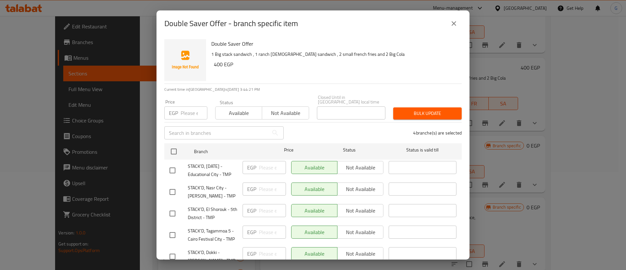
click at [288, 108] on span "Not available" at bounding box center [285, 112] width 41 height 9
click at [406, 109] on span "Bulk update" at bounding box center [428, 113] width 58 height 8
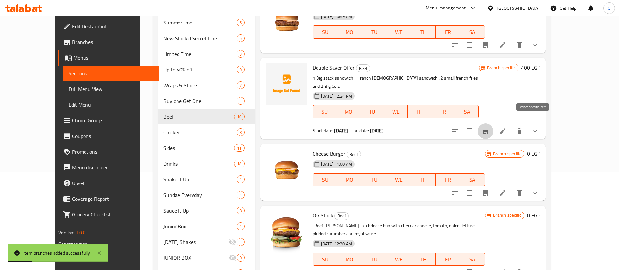
click at [489, 127] on icon "Branch-specific-item" at bounding box center [485, 131] width 8 height 8
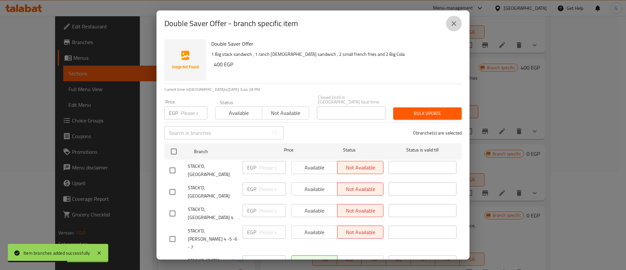
click at [458, 23] on button "close" at bounding box center [454, 24] width 16 height 16
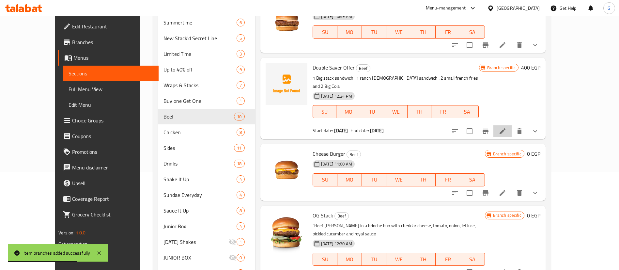
click at [511, 125] on li at bounding box center [502, 131] width 18 height 12
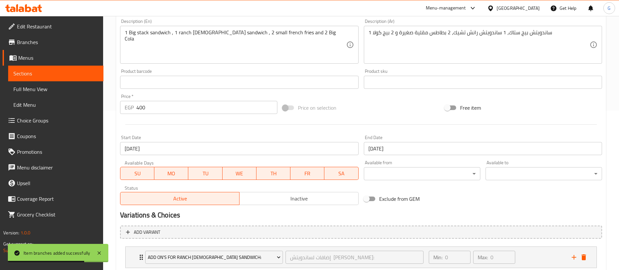
scroll to position [202, 0]
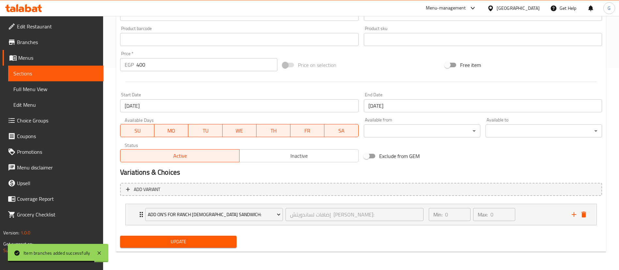
click at [276, 151] on span "Inactive" at bounding box center [299, 155] width 114 height 9
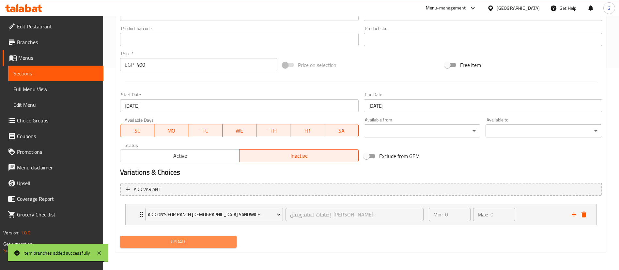
click at [206, 239] on span "Update" at bounding box center [178, 241] width 106 height 8
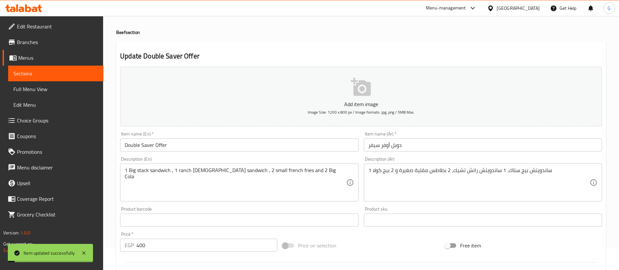
scroll to position [0, 0]
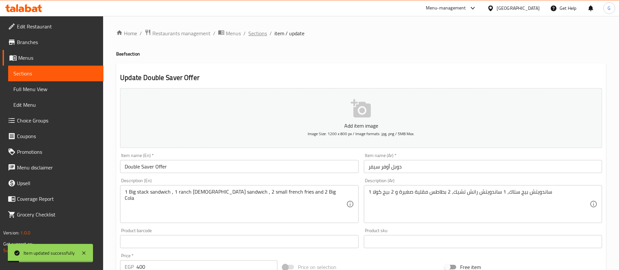
click at [259, 29] on span "Sections" at bounding box center [257, 33] width 19 height 8
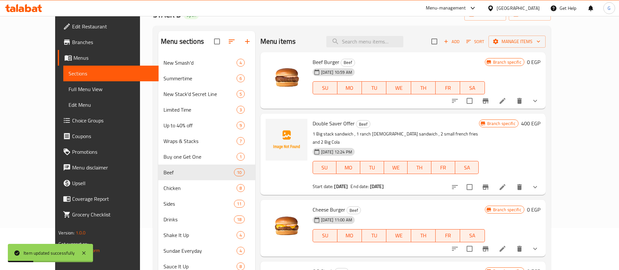
scroll to position [147, 0]
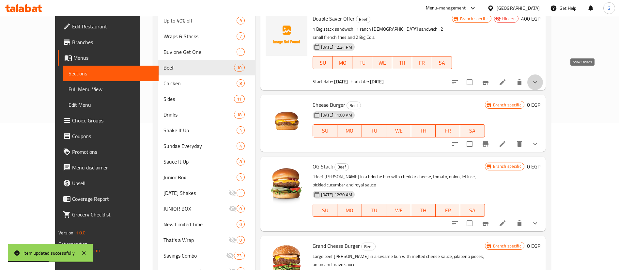
click at [539, 78] on icon "show more" at bounding box center [535, 82] width 8 height 8
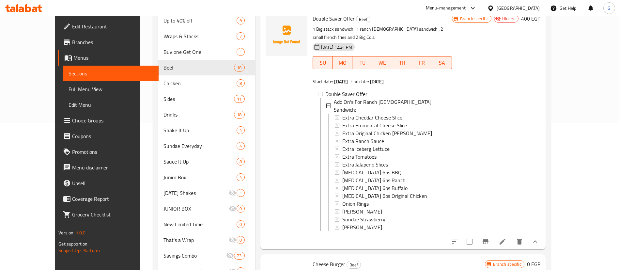
click at [511, 236] on li at bounding box center [502, 242] width 18 height 12
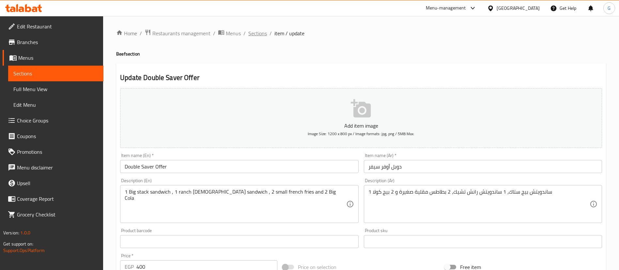
click at [252, 36] on span "Sections" at bounding box center [257, 33] width 19 height 8
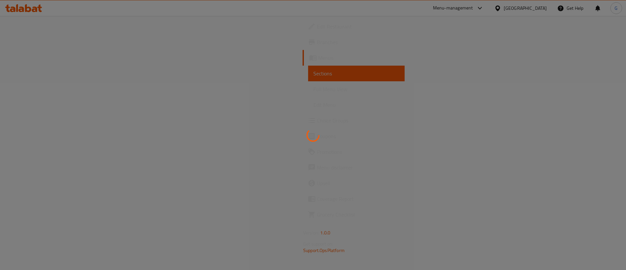
click at [34, 42] on div at bounding box center [313, 135] width 626 height 270
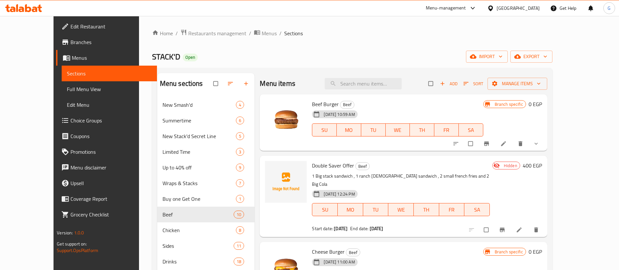
click at [70, 122] on span "Choice Groups" at bounding box center [110, 120] width 81 height 8
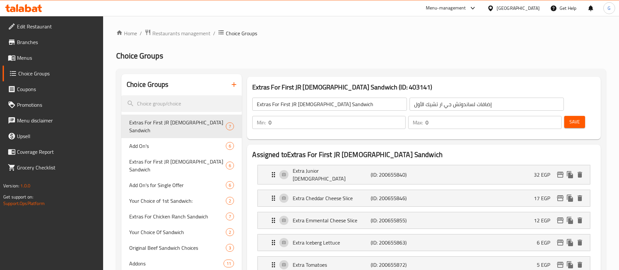
click at [159, 104] on input "search" at bounding box center [181, 103] width 120 height 17
paste input "Add On's"
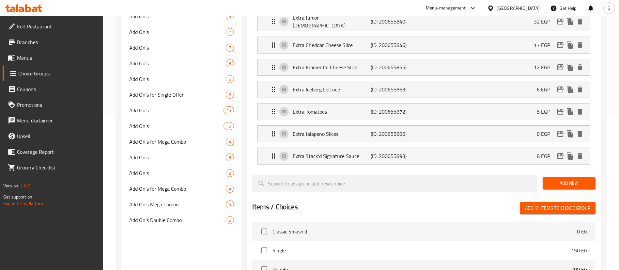
scroll to position [70, 0]
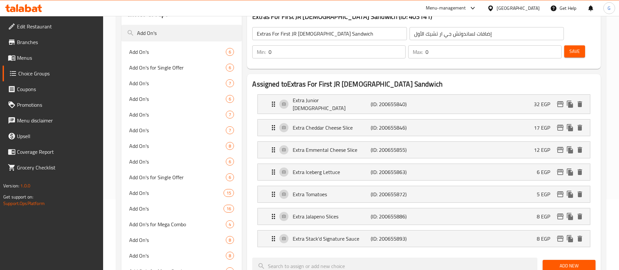
type input "Add On's"
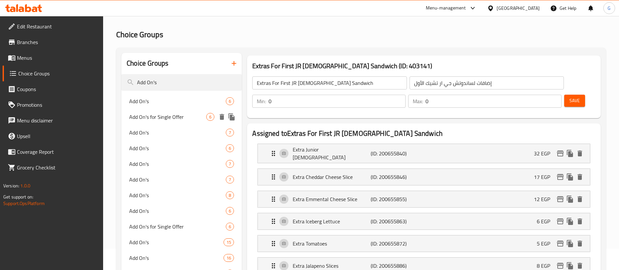
scroll to position [0, 0]
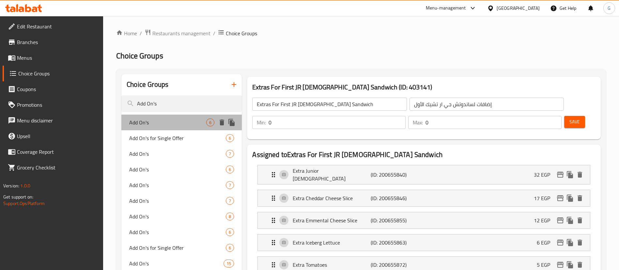
click at [151, 123] on span "Add On's" at bounding box center [167, 122] width 77 height 8
type input "Add On's"
type input "الإضافات"
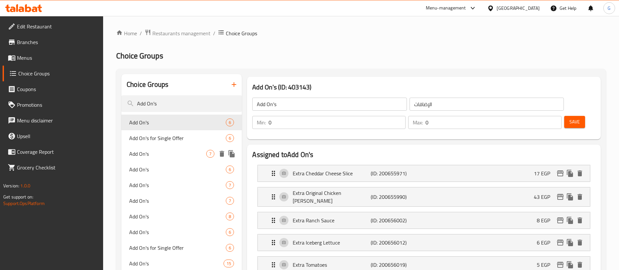
click at [159, 151] on span "Add On's" at bounding box center [167, 154] width 77 height 8
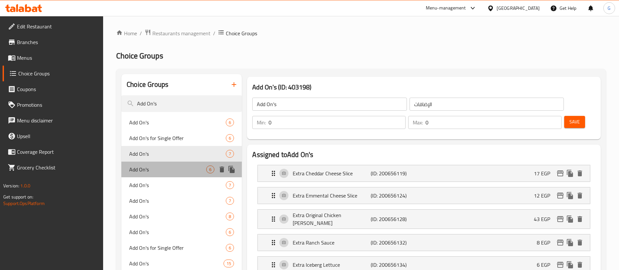
click at [177, 169] on span "Add On's" at bounding box center [167, 169] width 77 height 8
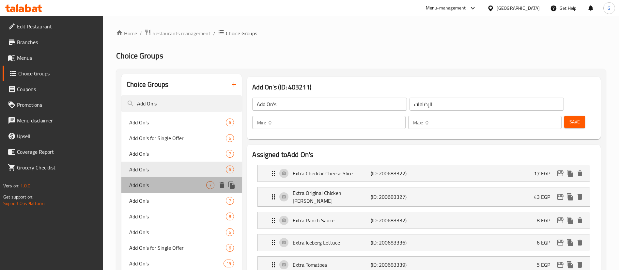
click at [154, 183] on span "Add On's" at bounding box center [167, 185] width 77 height 8
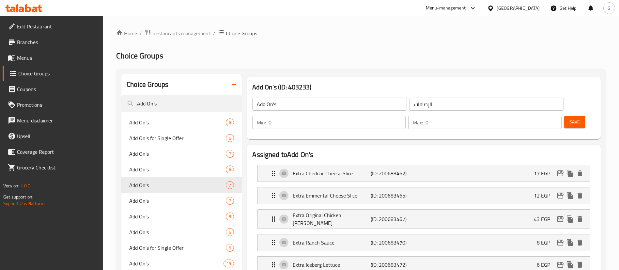
click at [301, 91] on h3 "Add On's (ID: 403233)" at bounding box center [423, 87] width 343 height 10
click at [301, 84] on h3 "Add On's (ID: 403233)" at bounding box center [423, 87] width 343 height 10
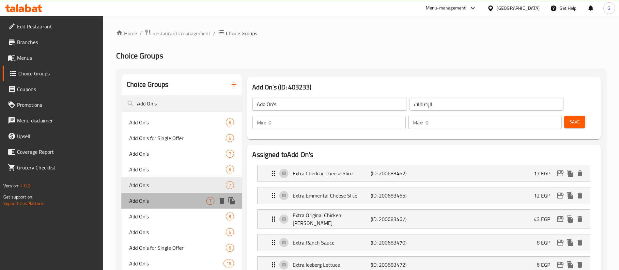
click at [148, 198] on span "Add On's" at bounding box center [167, 201] width 77 height 8
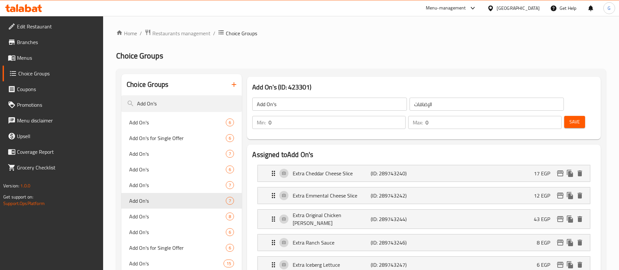
scroll to position [49, 0]
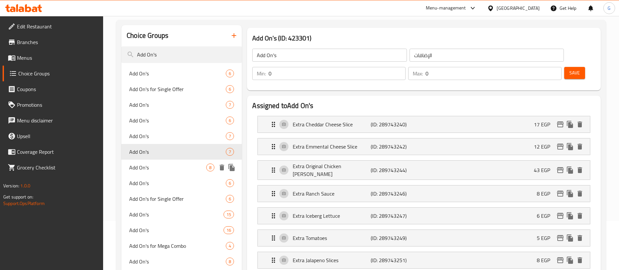
click at [162, 171] on span "Add On's" at bounding box center [167, 167] width 77 height 8
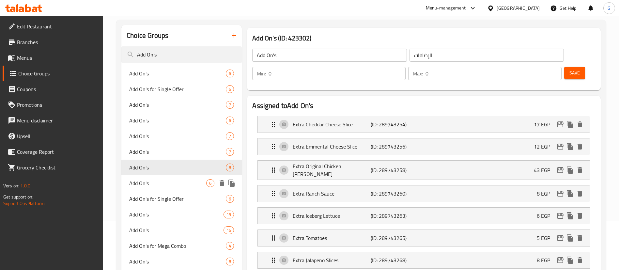
click at [159, 186] on span "Add On's" at bounding box center [167, 183] width 77 height 8
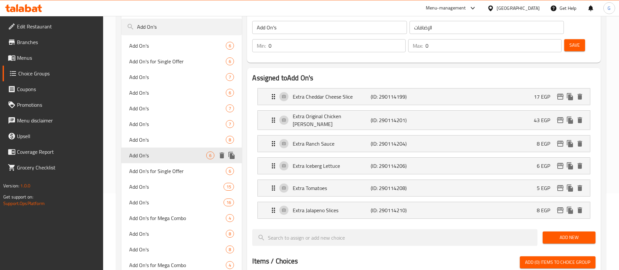
scroll to position [98, 0]
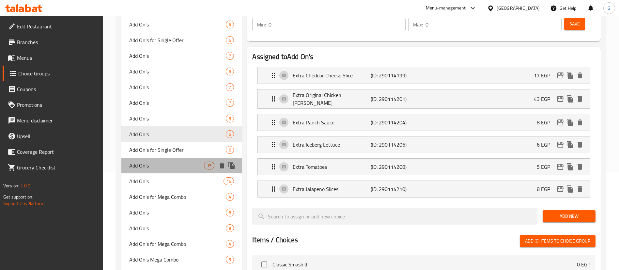
click at [166, 159] on div "Add On's 15" at bounding box center [181, 166] width 120 height 16
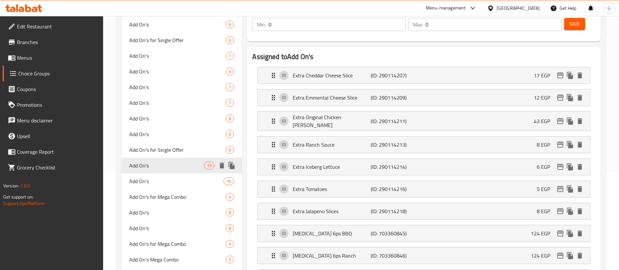
click at [231, 164] on icon "duplicate" at bounding box center [231, 165] width 6 height 7
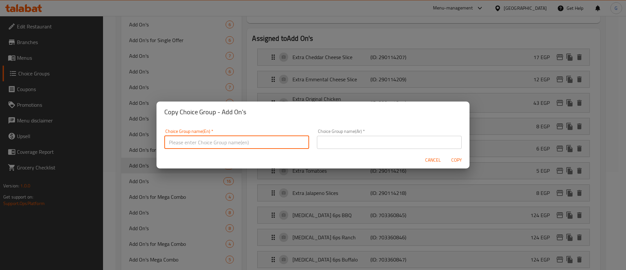
click at [238, 142] on input "text" at bounding box center [236, 142] width 145 height 13
paste input "Ranch Chick"
click at [271, 145] on input "Add On's For Ranch Chick Sandwich:" at bounding box center [236, 142] width 145 height 13
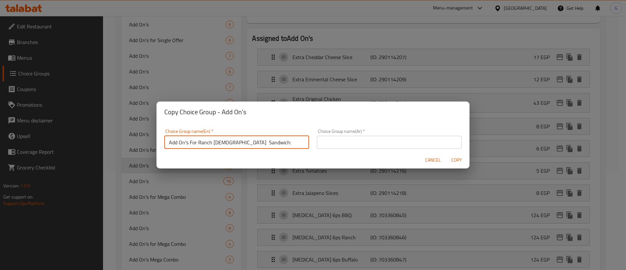
type input "Add On's For Ranch Chick Sandwich:"
click at [337, 143] on input "text" at bounding box center [389, 142] width 145 height 13
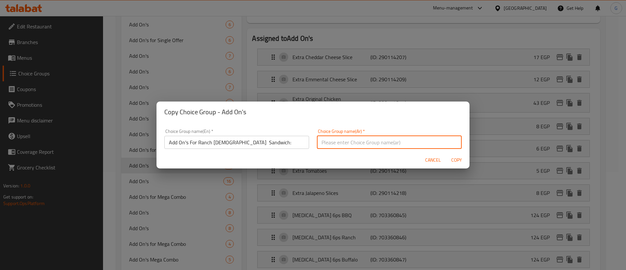
paste input "إضافات لساندويتش دجاج الرانش:"
drag, startPoint x: 343, startPoint y: 142, endPoint x: 316, endPoint y: 142, distance: 26.7
click at [317, 142] on input "إضافات لساندويتش دجاج الرانش:" at bounding box center [389, 142] width 145 height 13
paste input "رانش تشيك"
type input "إضافات لساندويتش رانش تشيك:"
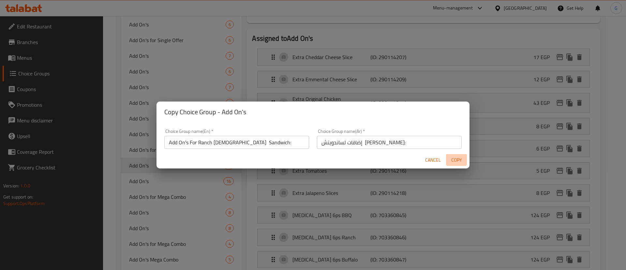
click at [452, 155] on button "Copy" at bounding box center [456, 160] width 21 height 12
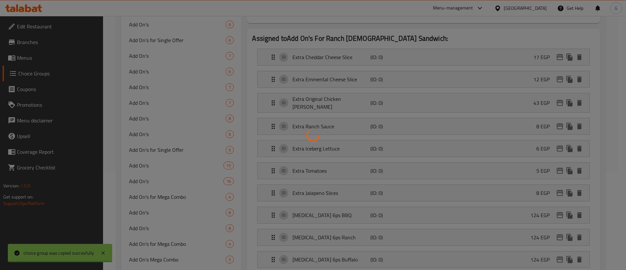
type input "Add On's For Ranch Chick Sandwich:"
type input "إضافات لساندويتش رانش تشيك:"
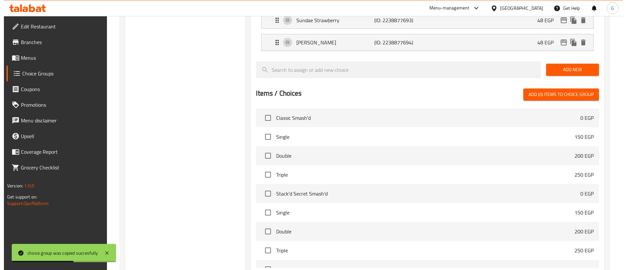
scroll to position [493, 0]
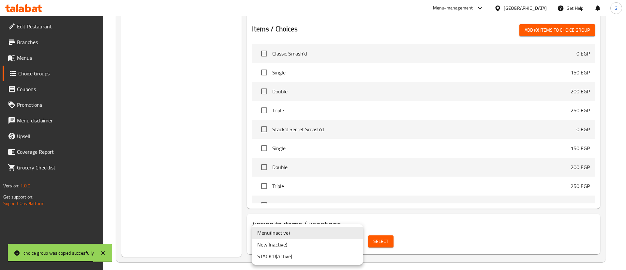
click at [322, 252] on li "STACK'D ( Active )" at bounding box center [307, 256] width 111 height 12
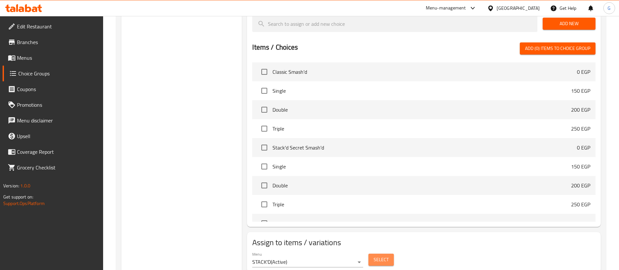
click at [377, 255] on span "Select" at bounding box center [380, 259] width 15 height 8
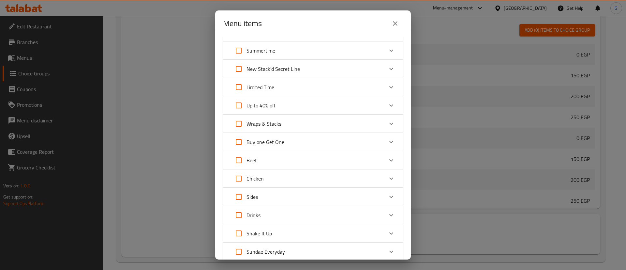
scroll to position [49, 0]
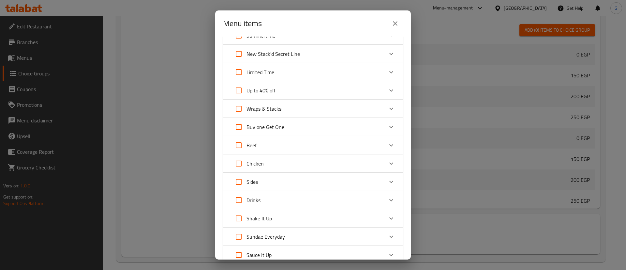
click at [368, 141] on div "Beef" at bounding box center [307, 145] width 153 height 16
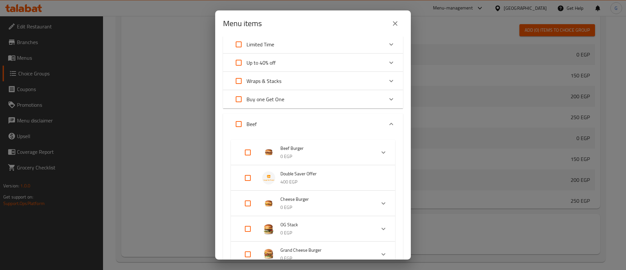
scroll to position [98, 0]
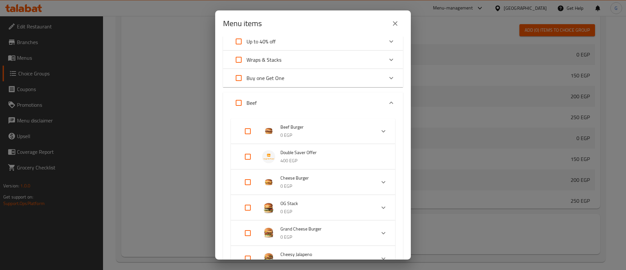
click at [250, 156] on input "Expand" at bounding box center [248, 157] width 16 height 16
checkbox input "true"
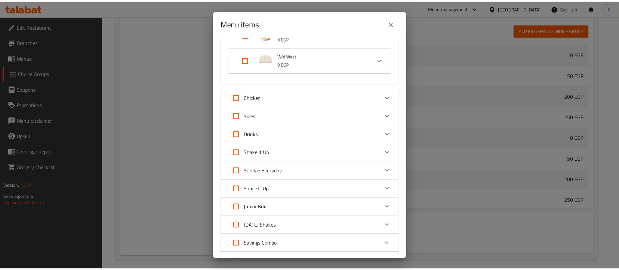
scroll to position [465, 0]
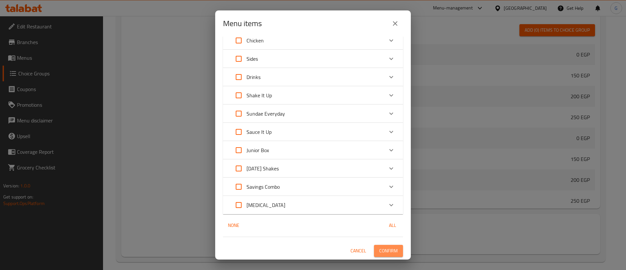
click at [388, 255] on button "Confirm" at bounding box center [388, 251] width 29 height 12
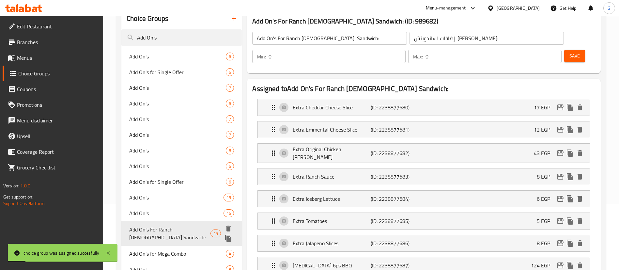
scroll to position [101, 0]
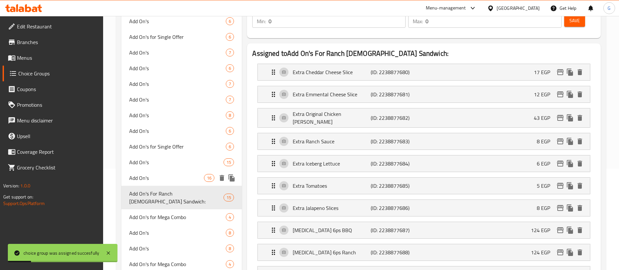
click at [178, 179] on span "Add On's" at bounding box center [166, 178] width 75 height 8
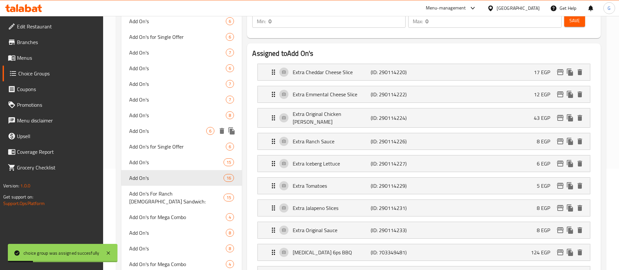
type input "Add On's"
type input "الإضافات"
click at [145, 166] on span "Add On's" at bounding box center [166, 162] width 75 height 8
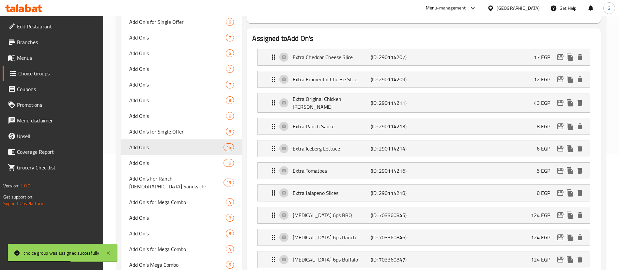
scroll to position [196, 0]
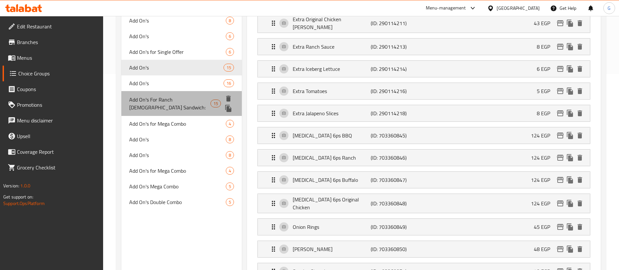
click at [201, 99] on span "Add On's For Ranch [DEMOGRAPHIC_DATA] Sandwich:" at bounding box center [169, 104] width 81 height 16
type input "Add On's For Ranch [DEMOGRAPHIC_DATA] Sandwich:"
type input "إضافات لساندويتش رانش تشيك:"
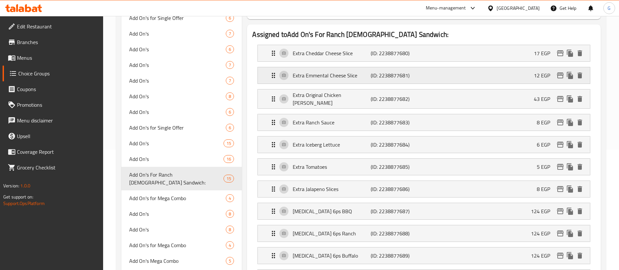
scroll to position [49, 0]
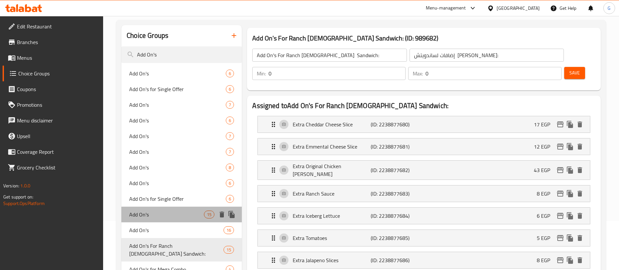
click at [168, 214] on span "Add On's" at bounding box center [166, 214] width 75 height 8
type input "Add On's"
type input "الإضافات"
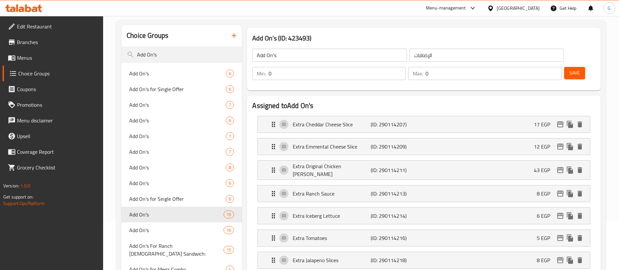
click at [25, 40] on span "Branches" at bounding box center [57, 42] width 81 height 8
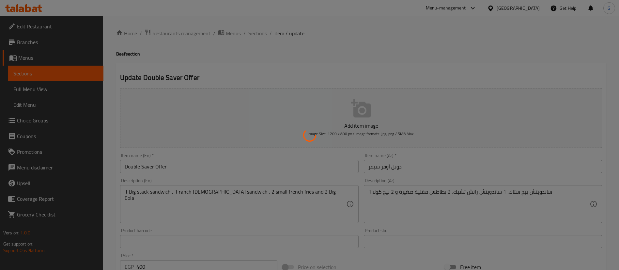
type input "إضافات لساندويتش [PERSON_NAME]:"
type input "0"
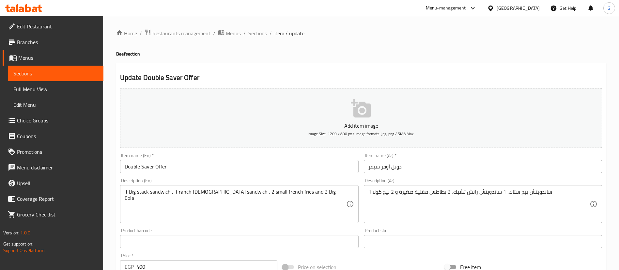
click at [466, 5] on div "Menu-management" at bounding box center [446, 8] width 40 height 8
click at [442, 47] on div "Agent Campaigns Center" at bounding box center [440, 43] width 49 height 7
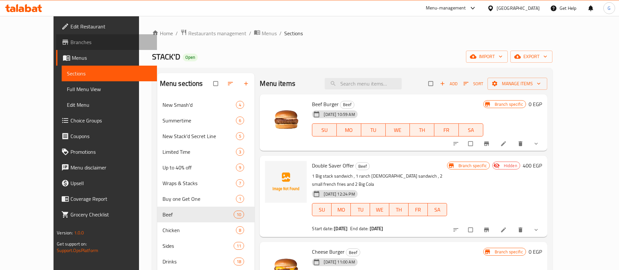
click at [70, 44] on span "Branches" at bounding box center [110, 42] width 81 height 8
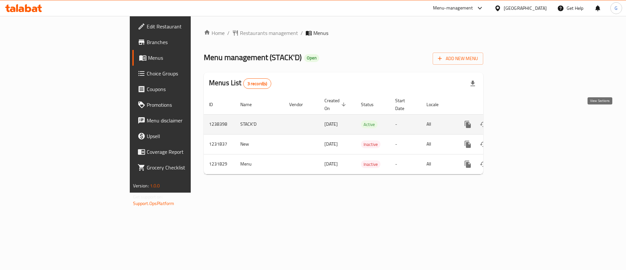
click at [519, 120] on icon "enhanced table" at bounding box center [515, 124] width 8 height 8
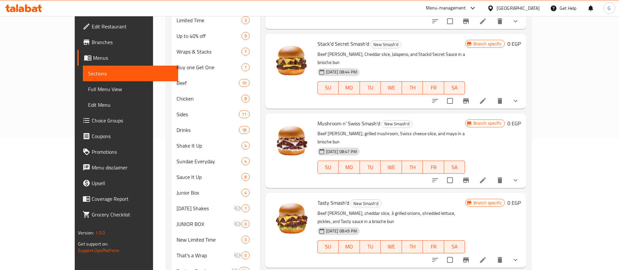
scroll to position [147, 0]
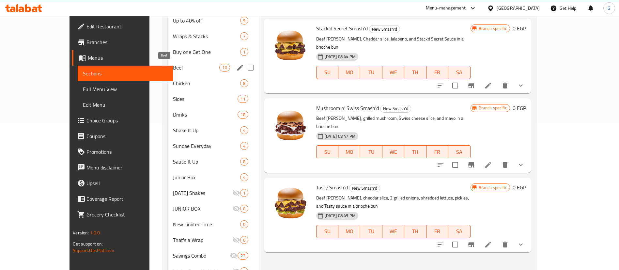
click at [182, 64] on span "Beef" at bounding box center [196, 68] width 46 height 8
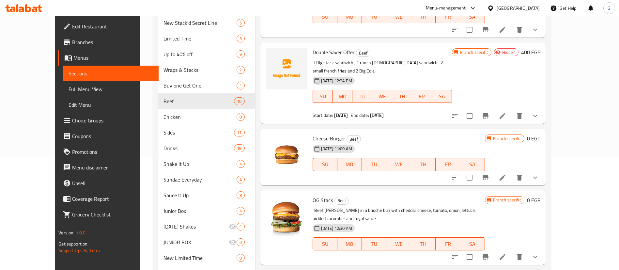
scroll to position [98, 0]
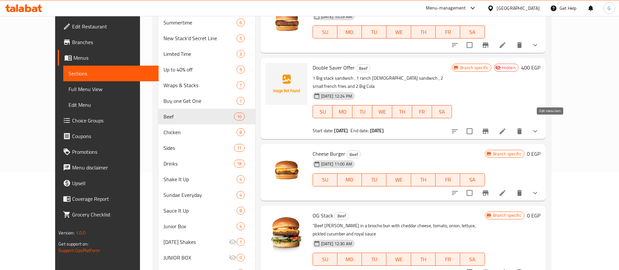
click at [506, 127] on icon at bounding box center [502, 131] width 8 height 8
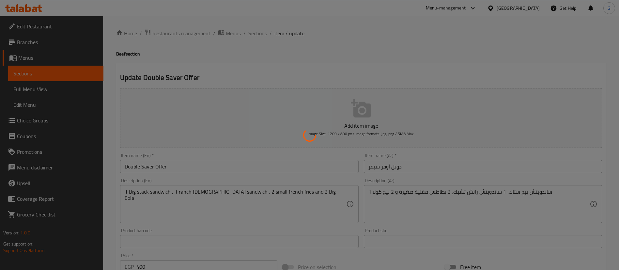
scroll to position [202, 0]
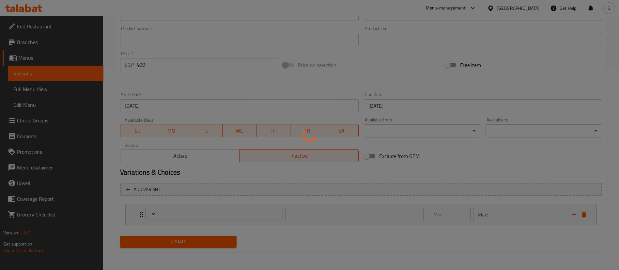
type input "إضافات لساندويتش [PERSON_NAME]:"
type input "0"
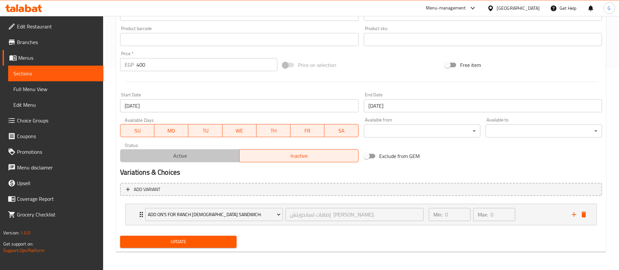
click at [174, 157] on span "Active" at bounding box center [180, 155] width 114 height 9
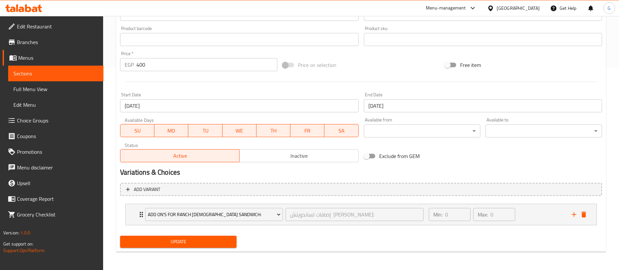
click at [190, 241] on span "Update" at bounding box center [178, 241] width 106 height 8
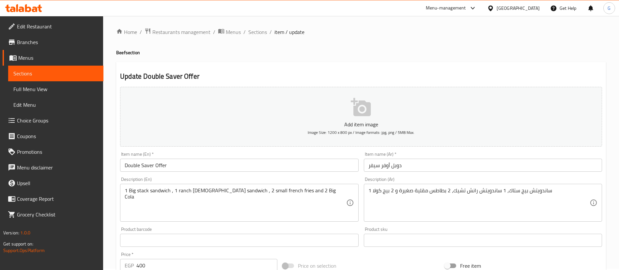
scroll to position [0, 0]
drag, startPoint x: 254, startPoint y: 20, endPoint x: 253, endPoint y: 27, distance: 6.5
click at [253, 20] on div "Home / Restaurants management / Menus / Sections / item / update Beef section U…" at bounding box center [361, 244] width 516 height 456
click at [253, 31] on span "Sections" at bounding box center [257, 33] width 19 height 8
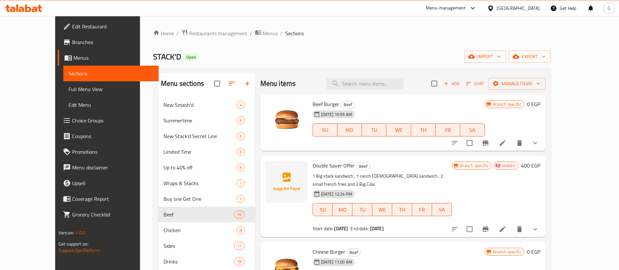
click at [72, 27] on span "Edit Restaurant" at bounding box center [112, 27] width 81 height 8
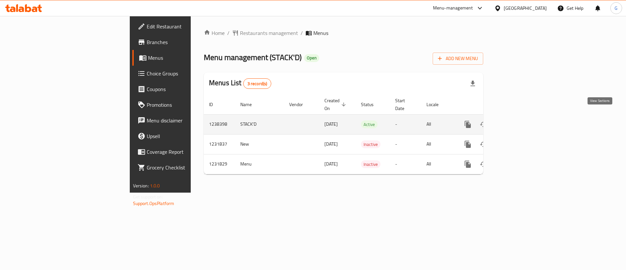
click at [519, 120] on icon "enhanced table" at bounding box center [515, 124] width 8 height 8
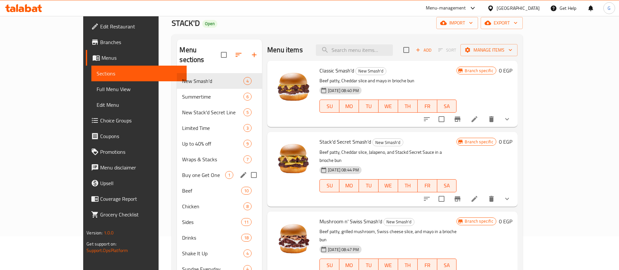
scroll to position [49, 0]
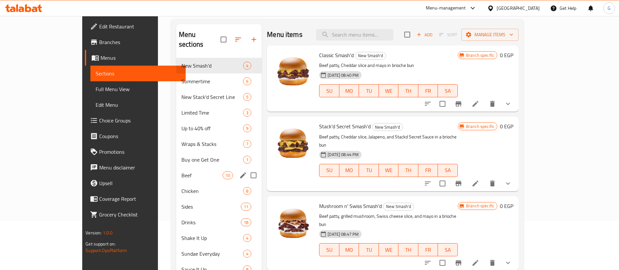
click at [176, 172] on div "Beef 10" at bounding box center [218, 175] width 85 height 16
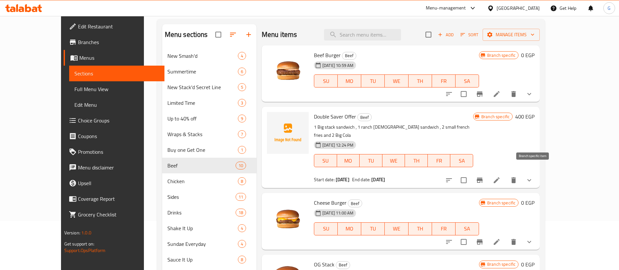
click at [482, 177] on icon "Branch-specific-item" at bounding box center [480, 179] width 6 height 5
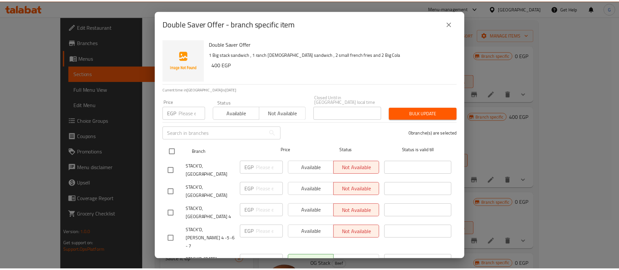
scroll to position [391, 0]
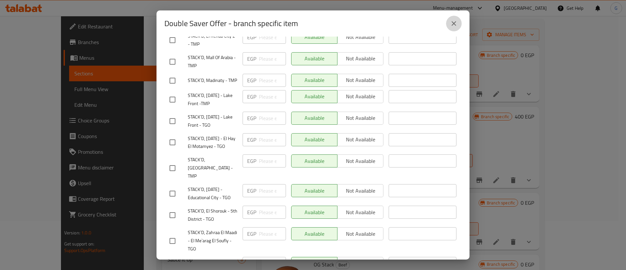
click at [453, 20] on icon "close" at bounding box center [454, 24] width 8 height 8
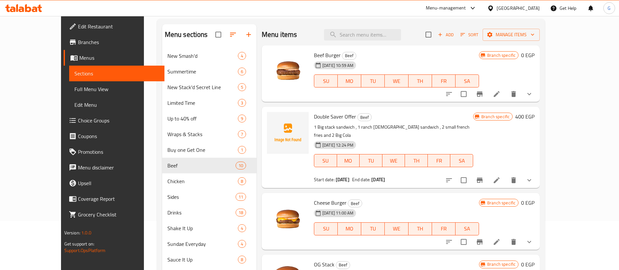
click at [314, 114] on span "Double Saver Offer" at bounding box center [335, 117] width 42 height 10
copy h6 "Double Saver Offer"
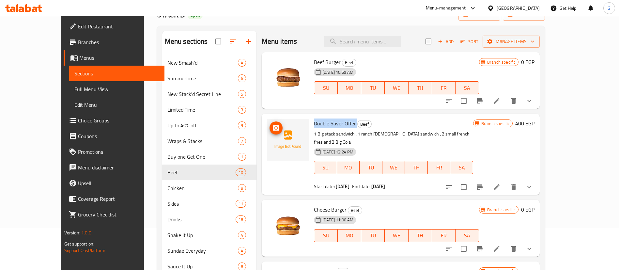
scroll to position [0, 0]
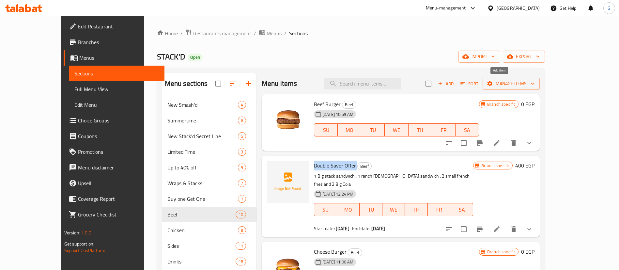
click at [454, 81] on span "Add" at bounding box center [446, 84] width 18 height 8
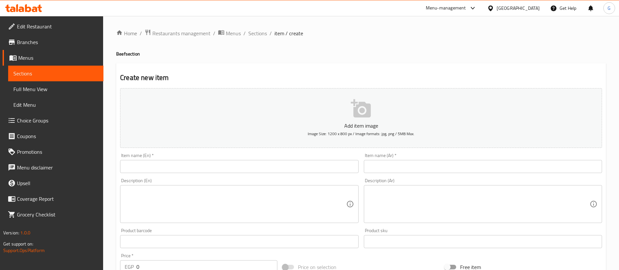
click at [180, 170] on input "text" at bounding box center [239, 166] width 238 height 13
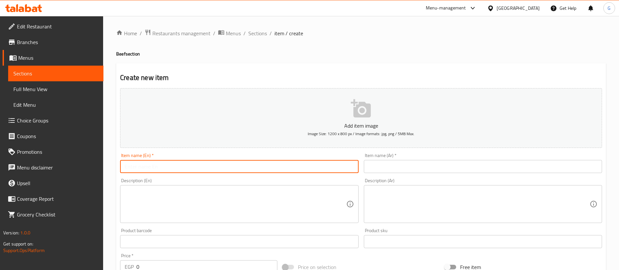
paste input "Saver Offer"
type input "Saver Offer"
click at [400, 166] on input "text" at bounding box center [483, 166] width 238 height 13
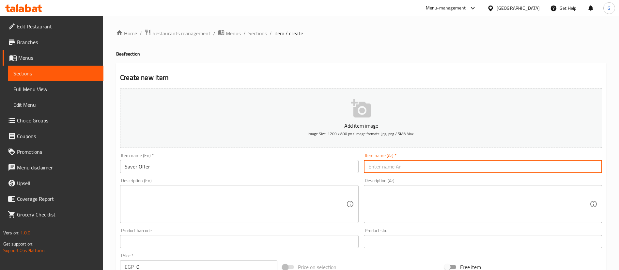
click at [399, 166] on input "text" at bounding box center [483, 166] width 238 height 13
type input "سيفر أوفر"
click at [178, 203] on textarea at bounding box center [235, 204] width 221 height 31
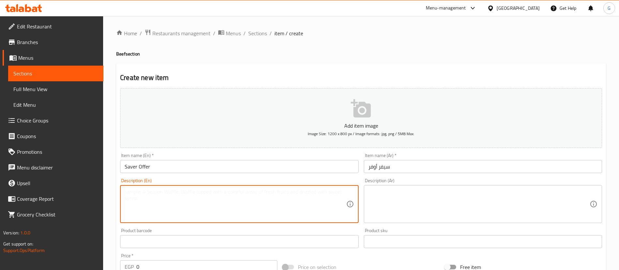
paste textarea "1 Cheese Burger + 1 JR [DEMOGRAPHIC_DATA] + 1 Small Fries + 1 Big Cola"
click at [163, 193] on textarea "1 Cheese Burger + 1 JR [DEMOGRAPHIC_DATA] + 1 Small Fries + 1 Big Cola" at bounding box center [235, 204] width 221 height 31
click at [163, 189] on textarea "1 Cheese Burger1 JR [DEMOGRAPHIC_DATA] + 1 Small Fries + 1 Big Cola" at bounding box center [235, 204] width 221 height 31
click at [162, 190] on textarea "1 Cheese Burger1 JR [DEMOGRAPHIC_DATA] + 1 Small Fries + 1 Big Cola" at bounding box center [235, 204] width 221 height 31
click at [210, 192] on textarea "1 Cheese Burger sandwich , 1 JR [DEMOGRAPHIC_DATA] + 1 Small Fries + 1 Big Cola" at bounding box center [235, 204] width 221 height 31
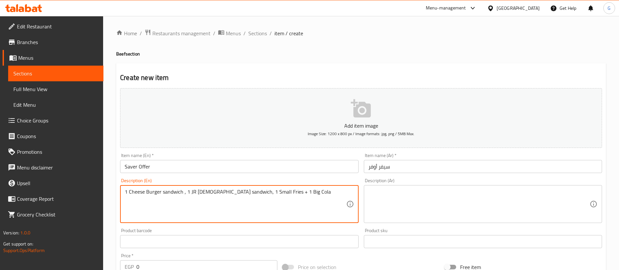
click at [249, 190] on textarea "1 Cheese Burger sandwich , 1 JR [DEMOGRAPHIC_DATA] sandwich, 1 Small Fries + 1 …" at bounding box center [235, 204] width 221 height 31
click at [292, 187] on div "1 Cheese Burger sandwich , 1 JR [DEMOGRAPHIC_DATA] sandwich, 1 Small french Fri…" at bounding box center [239, 204] width 238 height 38
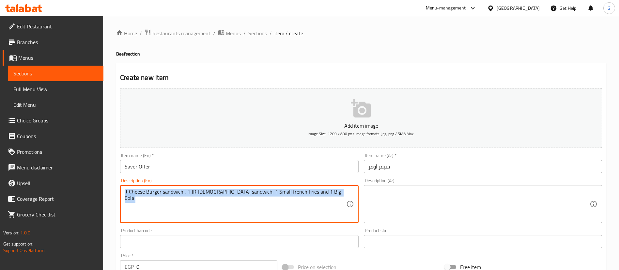
click at [292, 187] on div "1 Cheese Burger sandwich , 1 JR [DEMOGRAPHIC_DATA] sandwich, 1 Small french Fri…" at bounding box center [239, 204] width 238 height 38
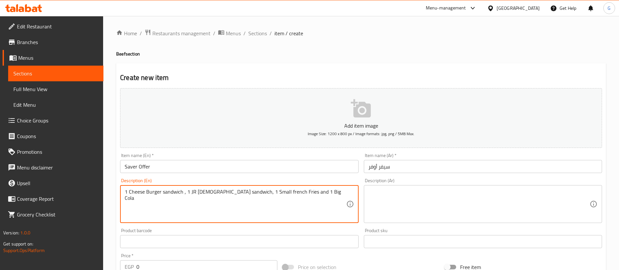
click at [260, 191] on textarea "1 Cheese Burger sandwich , 1 JR [DEMOGRAPHIC_DATA] sandwich, 1 Small french Fri…" at bounding box center [235, 204] width 221 height 31
click at [132, 190] on textarea "1 cheese burger sandwich , 1 jr [DEMOGRAPHIC_DATA] sandwich, 1 small french fri…" at bounding box center [235, 204] width 221 height 31
click at [144, 194] on textarea "1 Cheese burger sandwich , 1 jr [DEMOGRAPHIC_DATA] sandwich, 1 small french fri…" at bounding box center [235, 204] width 221 height 31
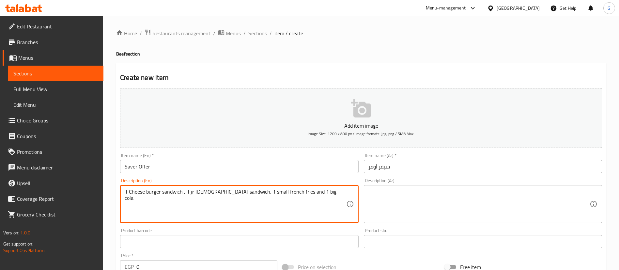
click at [144, 194] on textarea "1 Cheese burger sandwich , 1 jr [DEMOGRAPHIC_DATA] sandwich, 1 small french fri…" at bounding box center [235, 204] width 221 height 31
type textarea "1 Cheese burger sandwich , 1 jr [DEMOGRAPHIC_DATA] sandwich, 1 small french fri…"
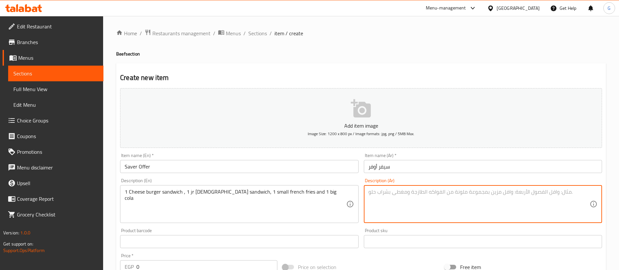
click at [467, 196] on textarea at bounding box center [478, 204] width 221 height 31
paste textarea "1 ساندويتش برجر بالجبنة، 1 ساندويتش دجاج صغير، 1 بطاطس مقلية صغيرة و 1 كولا كبي…"
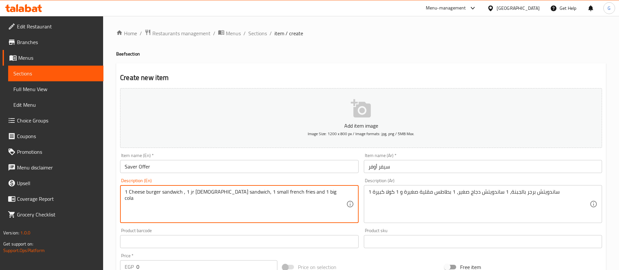
drag, startPoint x: 189, startPoint y: 193, endPoint x: 205, endPoint y: 192, distance: 16.0
click at [205, 192] on textarea "1 Cheese burger sandwich , 1 jr [DEMOGRAPHIC_DATA] sandwich, 1 small french fri…" at bounding box center [235, 204] width 221 height 31
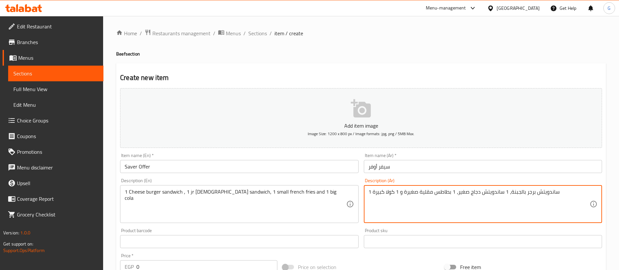
click at [475, 193] on textarea "1 ساندويتش برجر بالجبنة، 1 ساندويتش دجاج صغير، 1 بطاطس مقلية صغيرة و 1 كولا كبي…" at bounding box center [478, 204] width 221 height 31
click at [461, 190] on textarea "1 ساندويتش برجر بالجبنة، 1 ساندويتش جي صغير، 1 بطاطس مقلية صغيرة و 1 كولا كبيرة" at bounding box center [478, 204] width 221 height 31
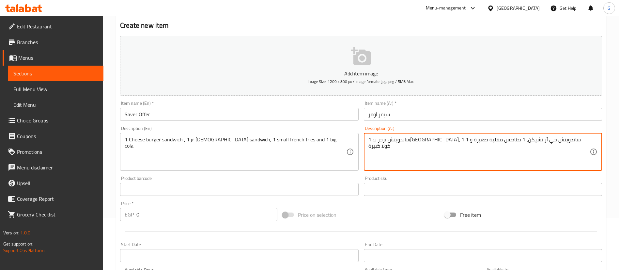
scroll to position [98, 0]
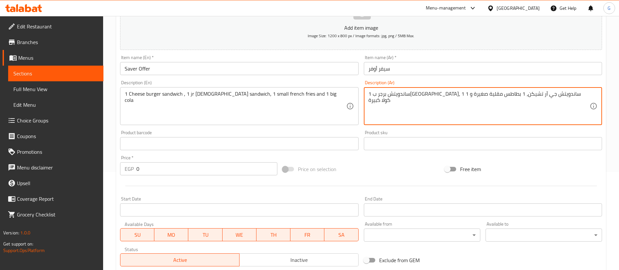
type textarea "1 ساندويتش برجر ب[GEOGRAPHIC_DATA]، 1 ساندويتش جي آر تشيكن، 1 بطاطس مقلية صغيرة…"
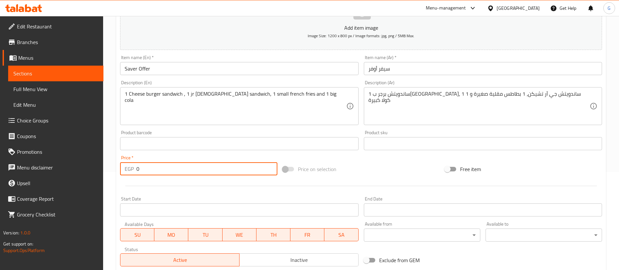
paste input "254"
drag, startPoint x: 152, startPoint y: 171, endPoint x: 129, endPoint y: 165, distance: 23.4
click at [129, 165] on div "EGP 0 Price *" at bounding box center [198, 168] width 157 height 13
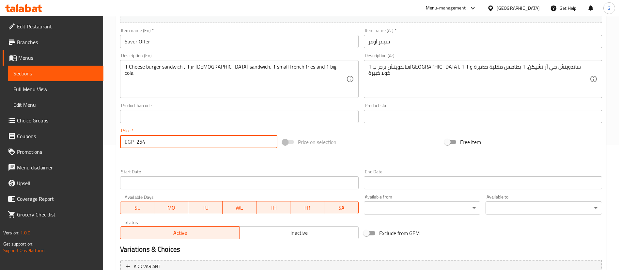
scroll to position [147, 0]
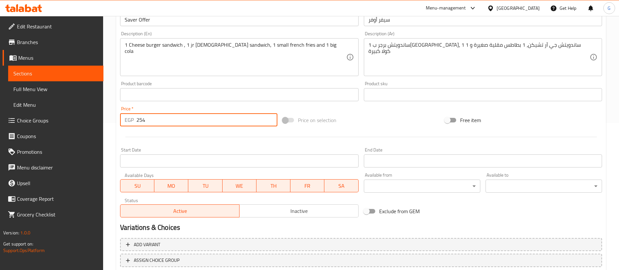
type input "254"
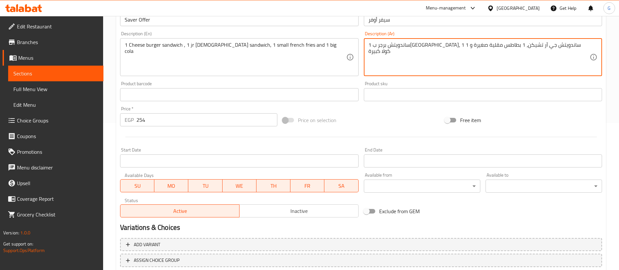
click at [379, 45] on textarea "1 ساندويتش برجر ب[GEOGRAPHIC_DATA]، 1 ساندويتش جي آر تشيكن، 1 بطاطس مقلية صغيرة…" at bounding box center [478, 57] width 221 height 31
click at [416, 45] on textarea "1 ساندويتش برجر بالجبنة، 1 ساندويتش جي آر تشيكن، 1 بطاطس مقلية صغيرة و 1 كولا" at bounding box center [478, 57] width 221 height 31
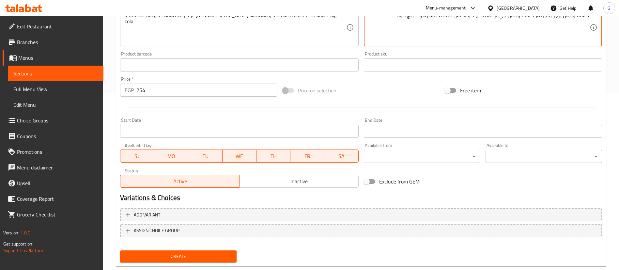
scroll to position [191, 0]
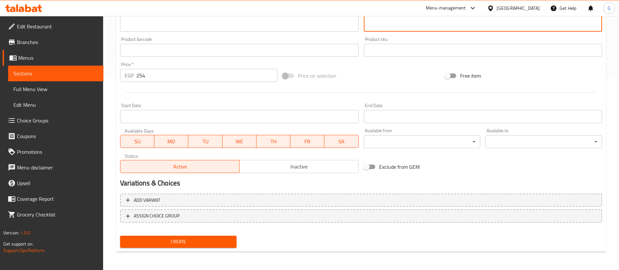
type textarea "1 ساندويتش برجر بالجبنة، 1 ساندويتش جي آر تشيكن، 1 بطاطس مقلية صغيرة و 1 بيج كو…"
click at [302, 168] on span "Inactive" at bounding box center [299, 166] width 114 height 9
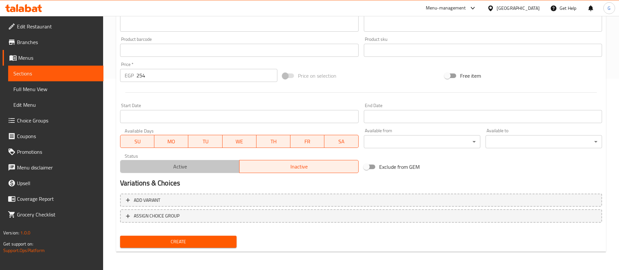
click at [213, 163] on span "Active" at bounding box center [180, 166] width 114 height 9
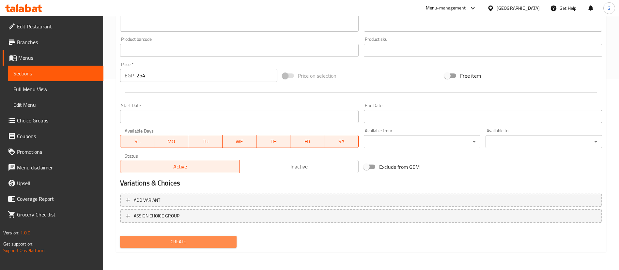
click at [171, 238] on span "Create" at bounding box center [178, 241] width 106 height 8
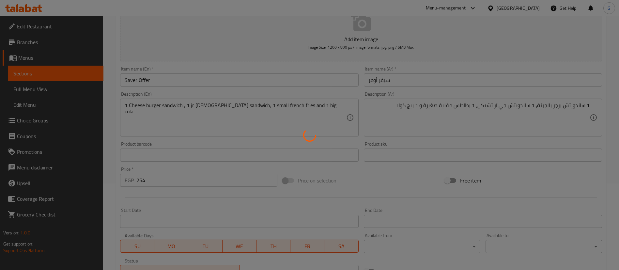
scroll to position [0, 0]
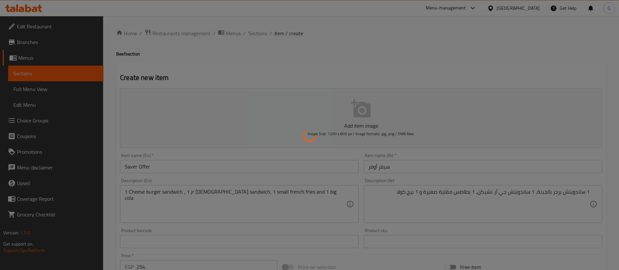
type input "0"
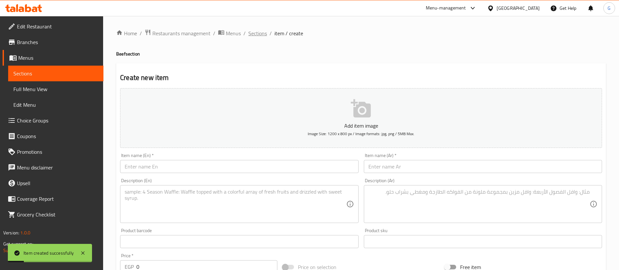
click at [257, 37] on span "Sections" at bounding box center [257, 33] width 19 height 8
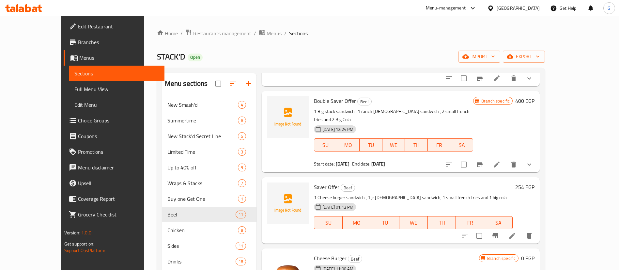
scroll to position [49, 0]
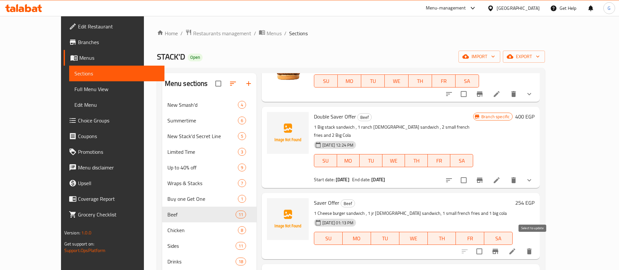
click at [486, 244] on input "checkbox" at bounding box center [479, 251] width 14 height 14
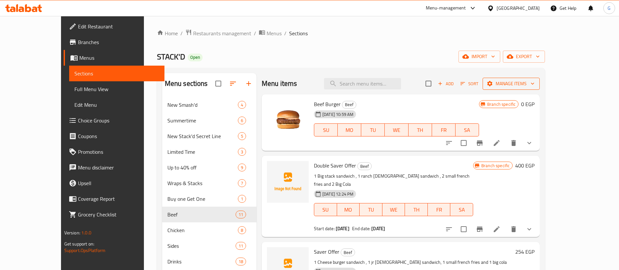
click at [540, 88] on button "Manage items" at bounding box center [510, 84] width 57 height 12
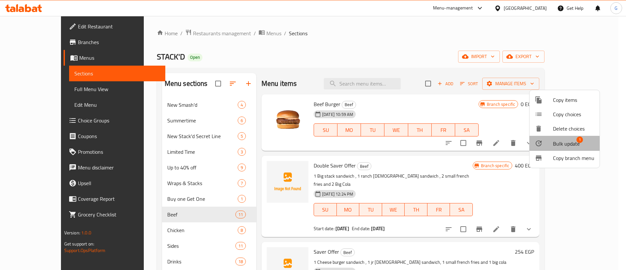
click at [558, 145] on span "Bulk update" at bounding box center [566, 144] width 27 height 8
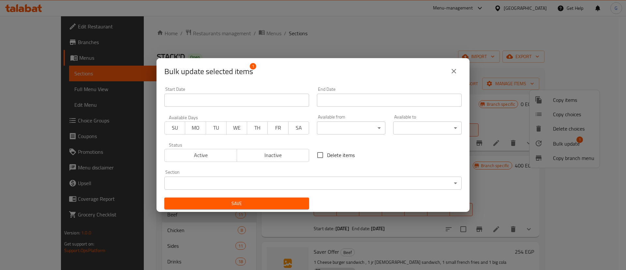
click at [269, 153] on span "Inactive" at bounding box center [273, 154] width 67 height 9
click at [267, 192] on div "Section ​ ​" at bounding box center [312, 180] width 305 height 28
click at [267, 198] on button "Save" at bounding box center [236, 203] width 145 height 12
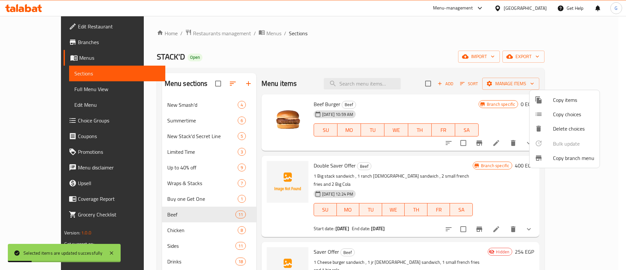
click at [478, 167] on div at bounding box center [313, 135] width 626 height 270
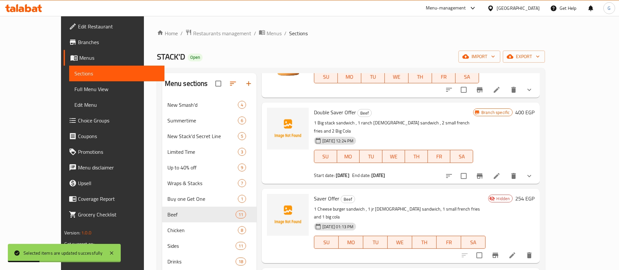
scroll to position [98, 0]
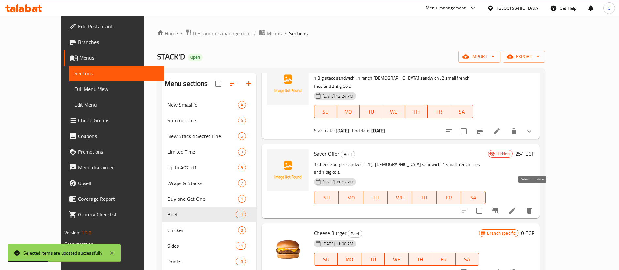
click at [486, 204] on input "checkbox" at bounding box center [479, 211] width 14 height 14
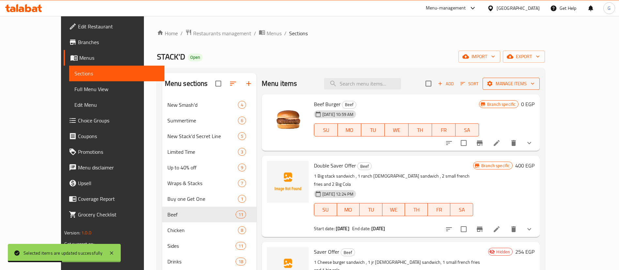
click at [534, 85] on span "Manage items" at bounding box center [511, 84] width 47 height 8
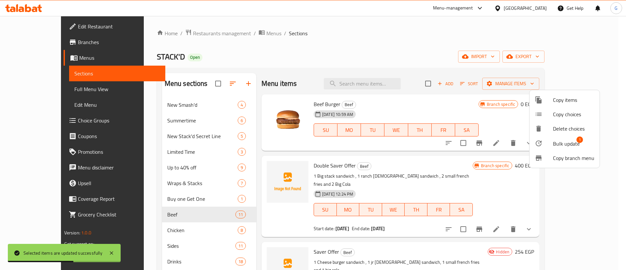
click at [552, 145] on div at bounding box center [544, 143] width 18 height 8
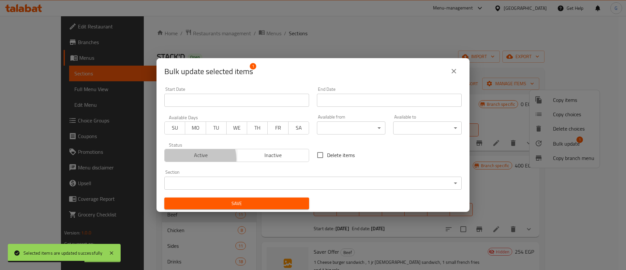
click at [192, 159] on span "Active" at bounding box center [200, 154] width 67 height 9
click at [244, 192] on div "Section ​ ​" at bounding box center [312, 180] width 305 height 28
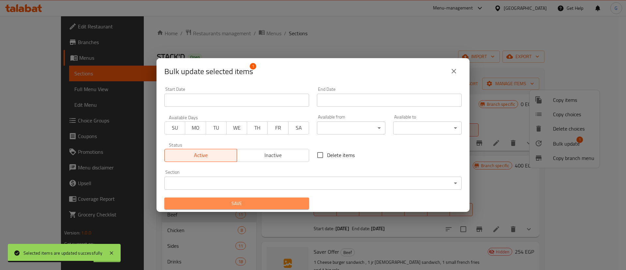
click at [238, 206] on span "Save" at bounding box center [237, 203] width 134 height 8
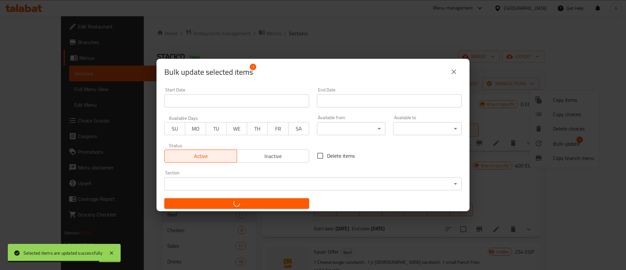
checkbox input "false"
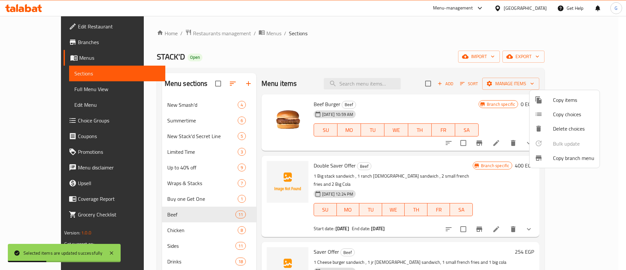
click at [376, 181] on div at bounding box center [313, 135] width 626 height 270
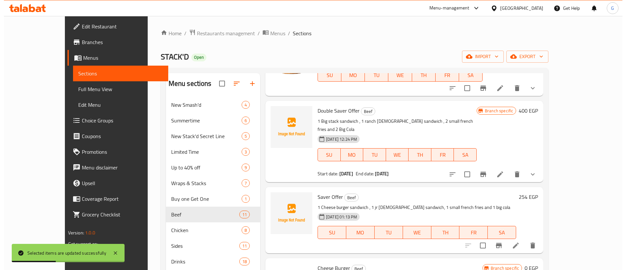
scroll to position [98, 0]
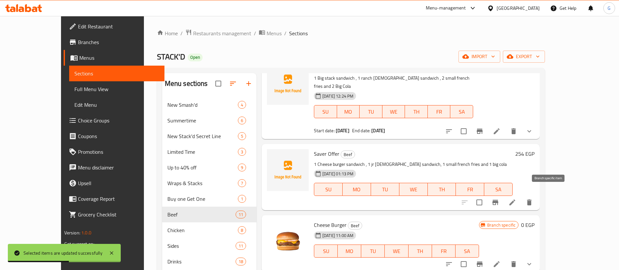
click at [499, 198] on icon "Branch-specific-item" at bounding box center [495, 202] width 8 height 8
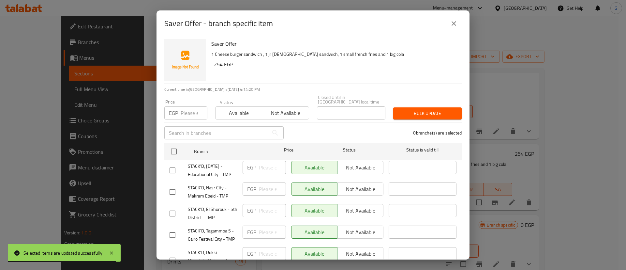
scroll to position [220, 0]
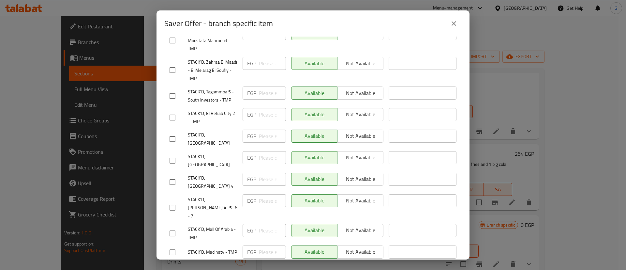
click at [175, 154] on input "checkbox" at bounding box center [173, 161] width 14 height 14
checkbox input "true"
click at [176, 201] on input "checkbox" at bounding box center [173, 208] width 14 height 14
checkbox input "true"
click at [169, 175] on input "checkbox" at bounding box center [173, 182] width 14 height 14
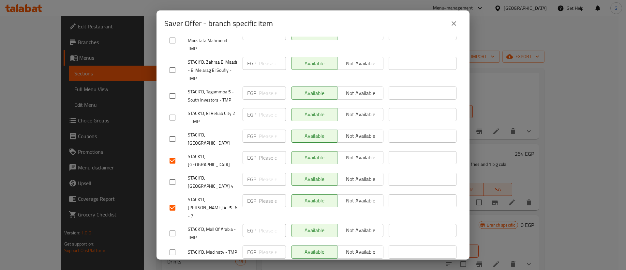
checkbox input "true"
click at [175, 132] on input "checkbox" at bounding box center [173, 139] width 14 height 14
checkbox input "true"
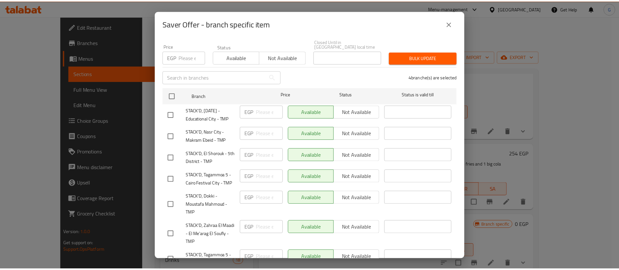
scroll to position [0, 0]
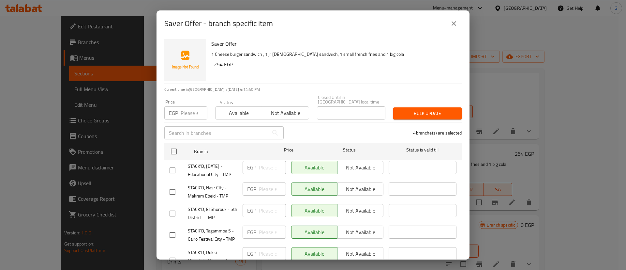
click at [286, 108] on span "Not available" at bounding box center [285, 112] width 41 height 9
click at [427, 111] on span "Bulk update" at bounding box center [428, 113] width 58 height 8
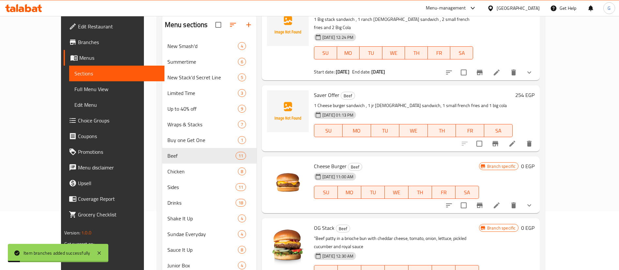
scroll to position [98, 0]
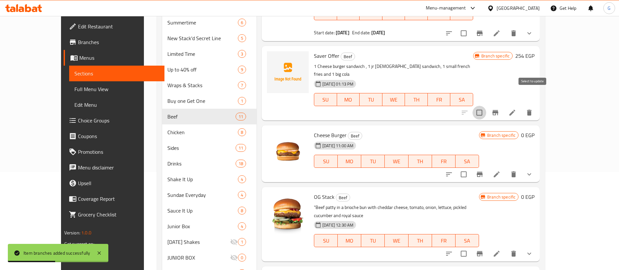
click at [486, 106] on input "checkbox" at bounding box center [479, 113] width 14 height 14
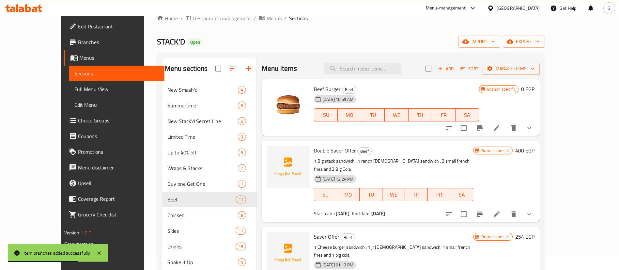
scroll to position [0, 0]
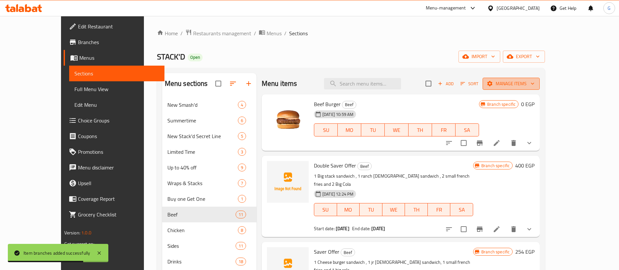
click at [534, 86] on span "Manage items" at bounding box center [511, 84] width 47 height 8
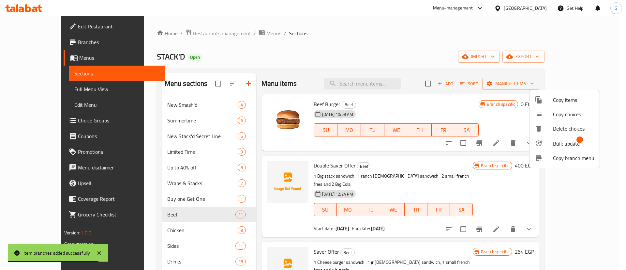
click at [561, 145] on span "Bulk update" at bounding box center [566, 144] width 27 height 8
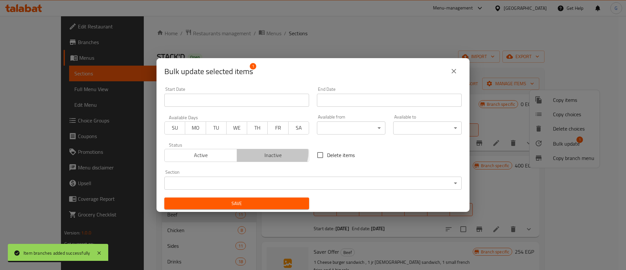
click at [270, 152] on span "Inactive" at bounding box center [273, 154] width 67 height 9
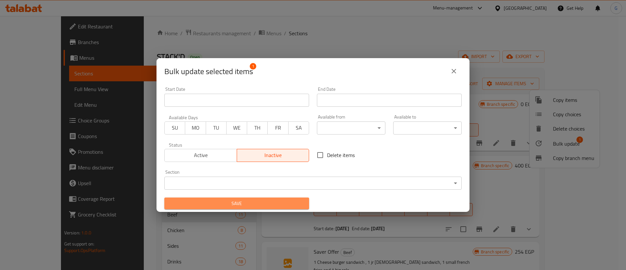
click at [266, 200] on span "Save" at bounding box center [237, 203] width 134 height 8
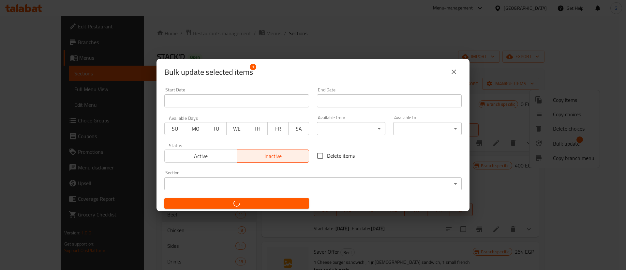
checkbox input "false"
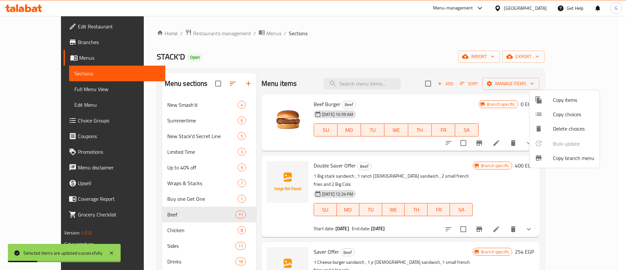
click at [431, 180] on div at bounding box center [313, 135] width 626 height 270
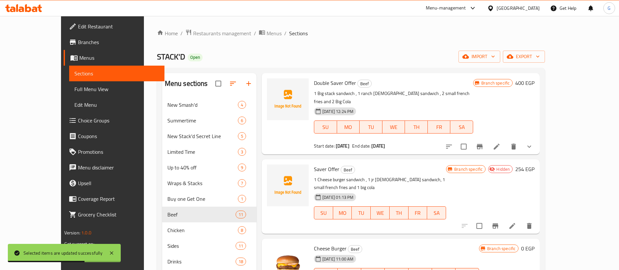
scroll to position [98, 0]
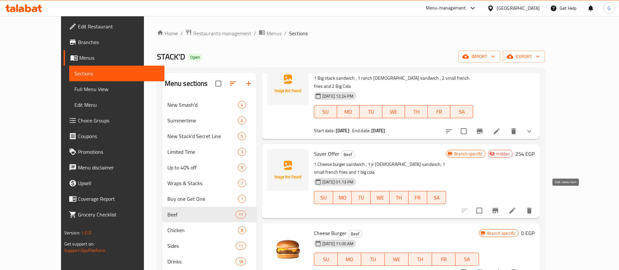
click at [515, 207] on icon at bounding box center [512, 210] width 6 height 6
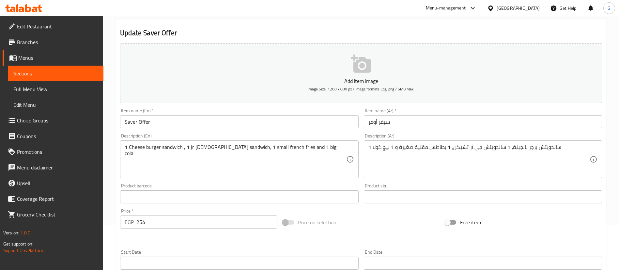
scroll to position [191, 0]
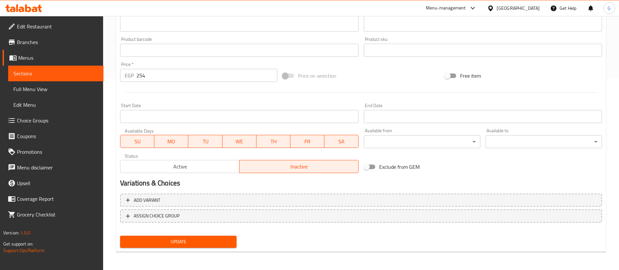
click at [217, 173] on div "Status Active Inactive" at bounding box center [238, 163] width 243 height 25
click at [216, 169] on span "Active" at bounding box center [180, 166] width 114 height 9
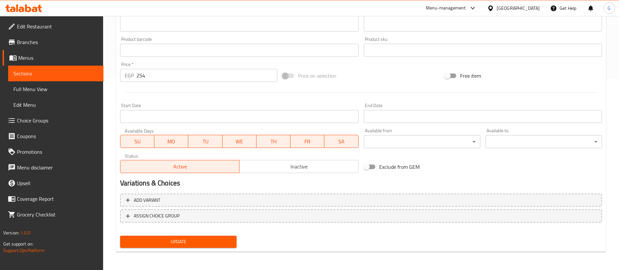
click at [187, 245] on span "Update" at bounding box center [178, 241] width 106 height 8
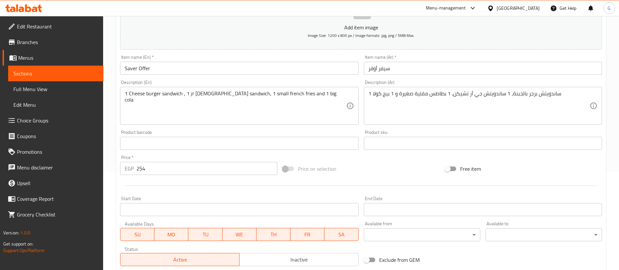
scroll to position [142, 0]
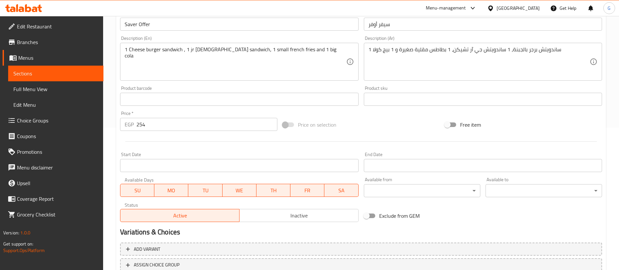
click at [239, 166] on input "Start Date" at bounding box center [239, 165] width 238 height 13
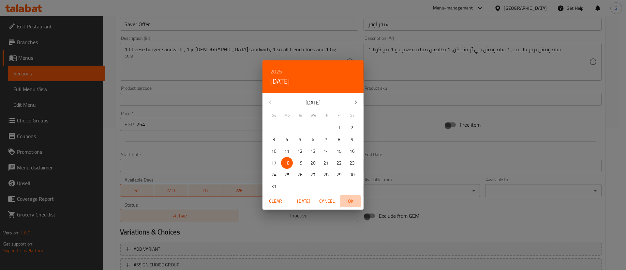
click at [345, 201] on span "OK" at bounding box center [351, 201] width 16 height 8
type input "[DATE]"
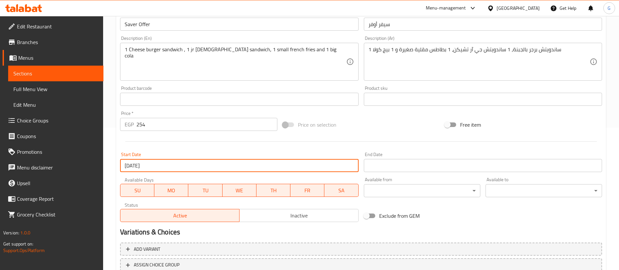
click at [415, 166] on input "Start Date" at bounding box center [483, 165] width 238 height 13
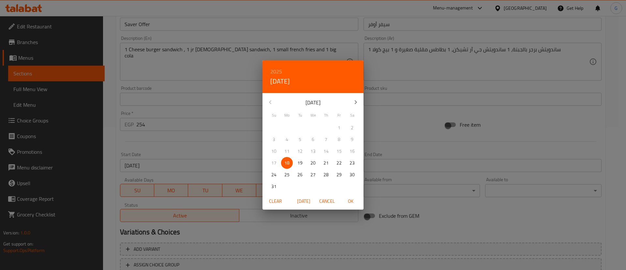
click at [271, 70] on h6 "2025" at bounding box center [276, 71] width 12 height 9
click at [309, 132] on div "2027" at bounding box center [313, 132] width 101 height 13
click at [272, 100] on icon "button" at bounding box center [271, 102] width 8 height 8
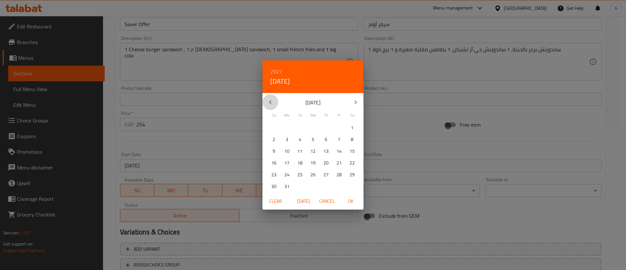
click at [272, 100] on icon "button" at bounding box center [271, 102] width 8 height 8
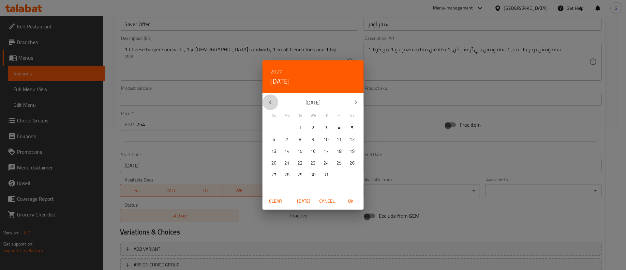
click at [272, 100] on icon "button" at bounding box center [271, 102] width 8 height 8
click at [358, 104] on icon "button" at bounding box center [356, 102] width 8 height 8
click at [336, 127] on span "1" at bounding box center [339, 128] width 12 height 8
click at [354, 202] on span "OK" at bounding box center [351, 201] width 16 height 8
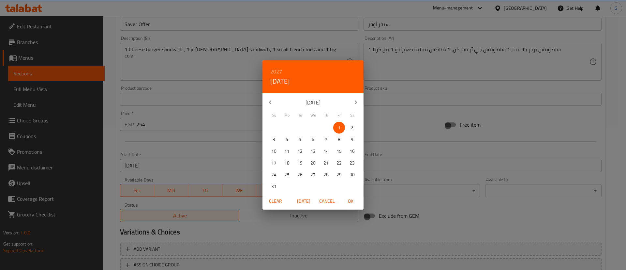
type input "[DATE]"
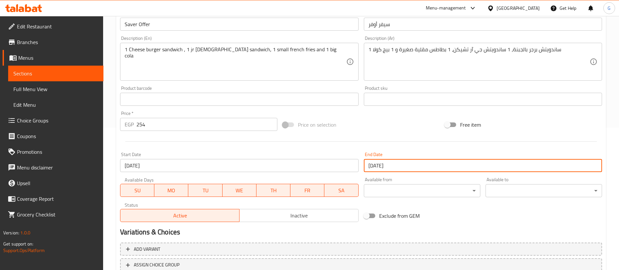
scroll to position [191, 0]
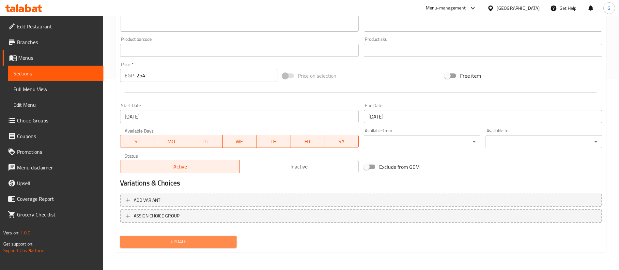
click at [206, 238] on span "Update" at bounding box center [178, 241] width 106 height 8
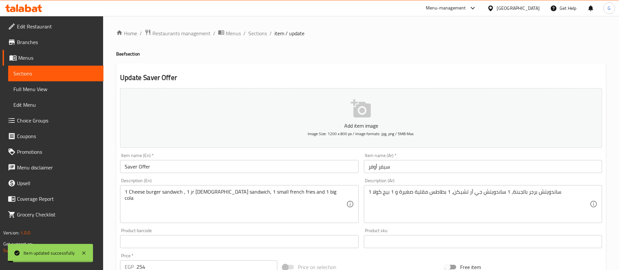
scroll to position [49, 0]
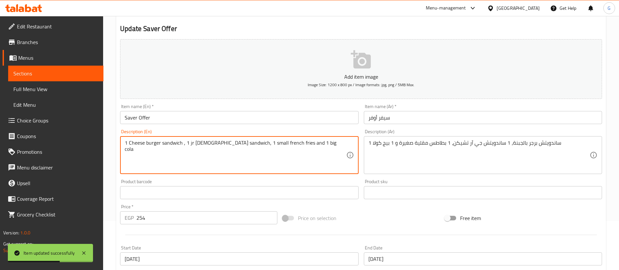
drag, startPoint x: 129, startPoint y: 143, endPoint x: 160, endPoint y: 143, distance: 30.7
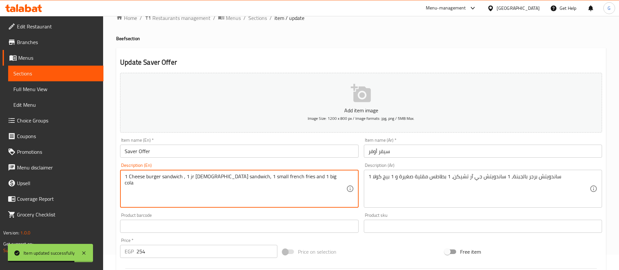
scroll to position [0, 0]
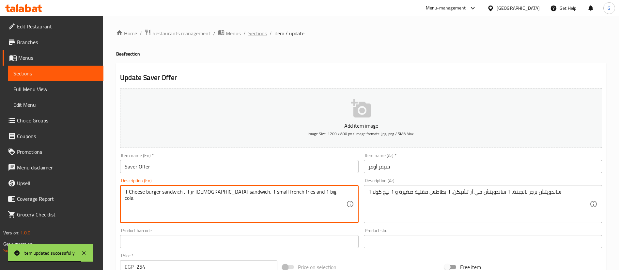
click at [251, 35] on span "Sections" at bounding box center [257, 33] width 19 height 8
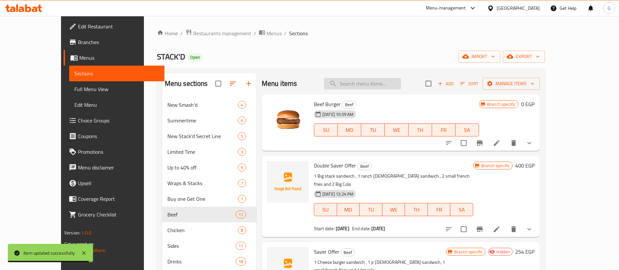
click at [369, 87] on input "search" at bounding box center [362, 83] width 77 height 11
paste input "Cheese burger"
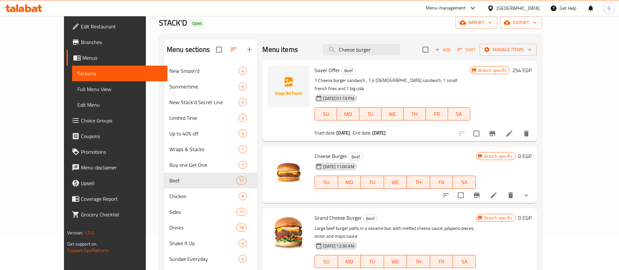
scroll to position [49, 0]
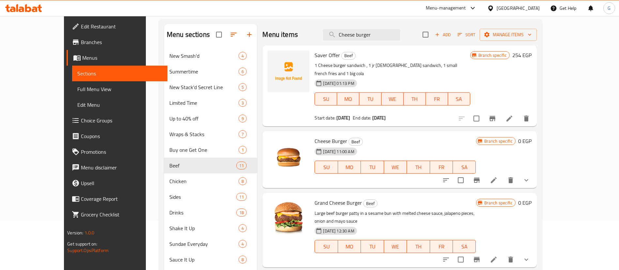
click at [534, 172] on button "show more" at bounding box center [526, 180] width 16 height 16
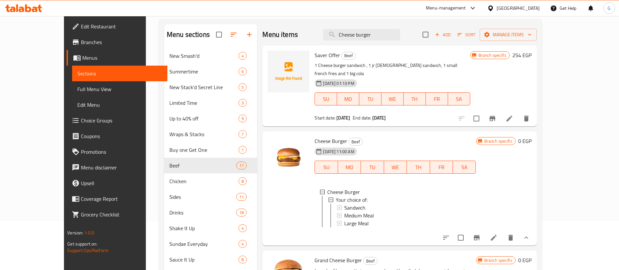
click at [372, 40] on div "Menu items Cheese burger Add Sort Manage items" at bounding box center [399, 34] width 274 height 21
click at [376, 33] on input "Cheese burger" at bounding box center [361, 34] width 77 height 11
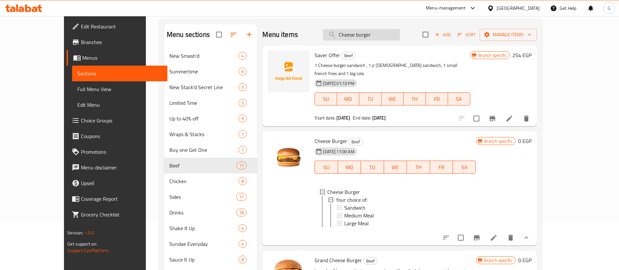
paste input "JR [DEMOGRAPHIC_DATA]"
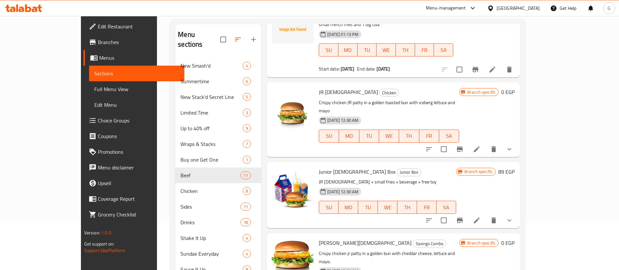
type input "JR [DEMOGRAPHIC_DATA]"
click at [517, 141] on button "show more" at bounding box center [509, 149] width 16 height 16
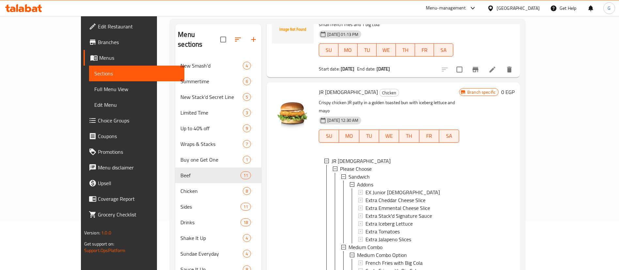
click at [319, 88] on span "JR [DEMOGRAPHIC_DATA]" at bounding box center [348, 92] width 59 height 10
click at [319, 87] on span "JR [DEMOGRAPHIC_DATA]" at bounding box center [348, 92] width 59 height 10
copy h6 "JR [DEMOGRAPHIC_DATA]"
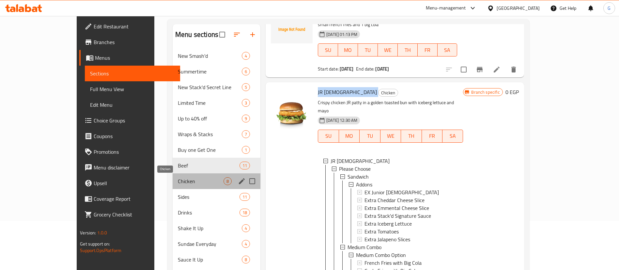
click at [178, 183] on span "Chicken" at bounding box center [201, 181] width 46 height 8
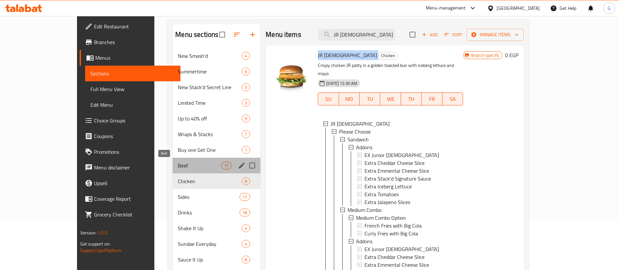
click at [178, 167] on span "Beef" at bounding box center [199, 165] width 43 height 8
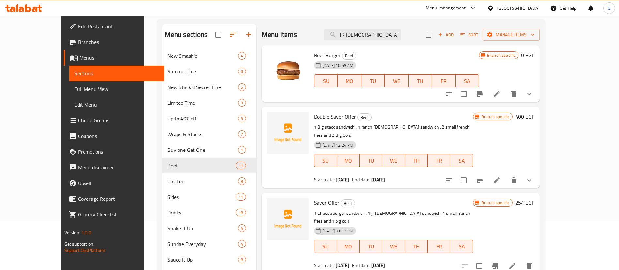
scroll to position [49, 0]
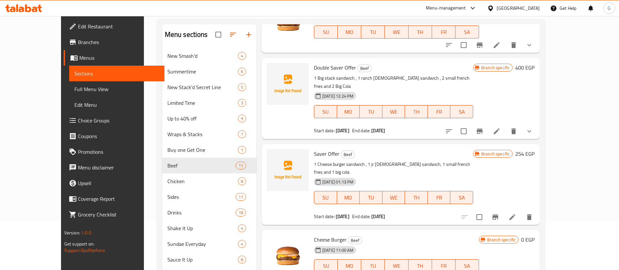
click at [314, 149] on span "Saver Offer" at bounding box center [326, 154] width 25 height 10
copy h6 "Saver Offer"
drag, startPoint x: 354, startPoint y: 157, endPoint x: 364, endPoint y: 156, distance: 10.1
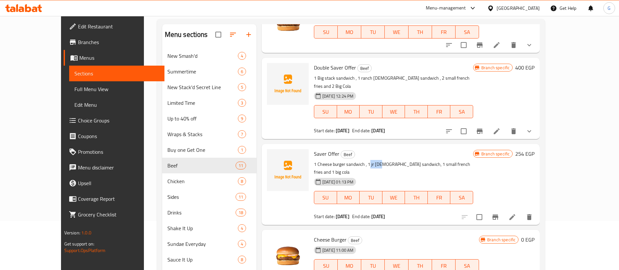
click at [364, 160] on p "1 Cheese burger sandwich , 1 jr [DEMOGRAPHIC_DATA] sandwich, 1 small french fri…" at bounding box center [393, 168] width 159 height 16
drag, startPoint x: 369, startPoint y: 156, endPoint x: 356, endPoint y: 158, distance: 12.5
click at [356, 160] on p "1 Cheese burger sandwich , 1 jr [DEMOGRAPHIC_DATA] sandwich, 1 small french fri…" at bounding box center [393, 168] width 159 height 16
drag, startPoint x: 356, startPoint y: 156, endPoint x: 388, endPoint y: 155, distance: 32.0
click at [388, 160] on p "1 Cheese burger sandwich , 1 jr [DEMOGRAPHIC_DATA] sandwich, 1 small french fri…" at bounding box center [393, 168] width 159 height 16
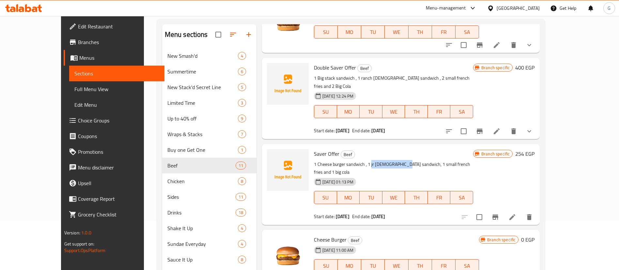
copy p "jr [DEMOGRAPHIC_DATA] sandwich"
click at [314, 149] on span "Saver Offer" at bounding box center [326, 154] width 25 height 10
copy h6 "Saver Offer"
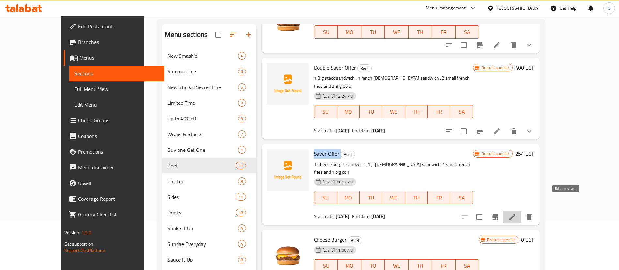
click at [516, 213] on icon at bounding box center [512, 217] width 8 height 8
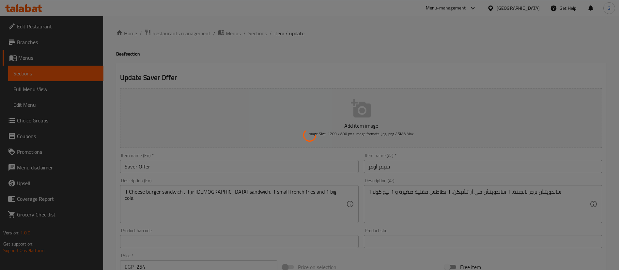
type input "إضافات لساندويتش جي آر تشيك:"
type input "0"
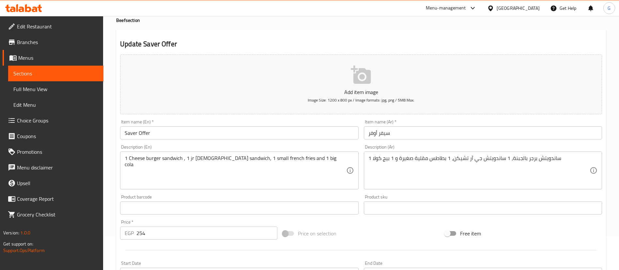
scroll to position [49, 0]
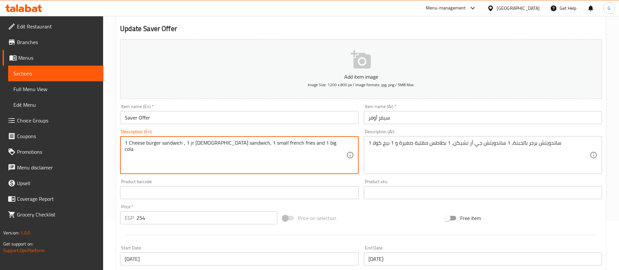
drag, startPoint x: 286, startPoint y: 143, endPoint x: 339, endPoint y: 151, distance: 53.8
type textarea "1 Cheese burger sandwich , 1 jr [DEMOGRAPHIC_DATA] sandwich, 1 small french fri…"
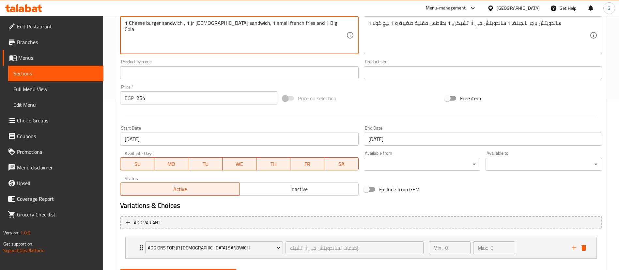
scroll to position [202, 0]
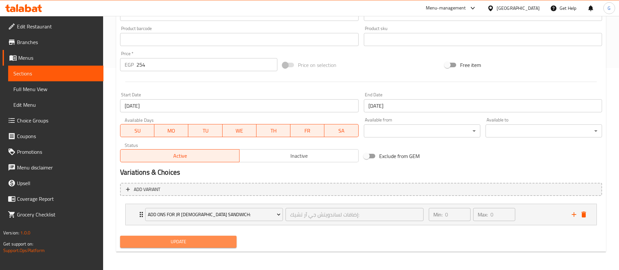
click at [157, 239] on span "Update" at bounding box center [178, 241] width 106 height 8
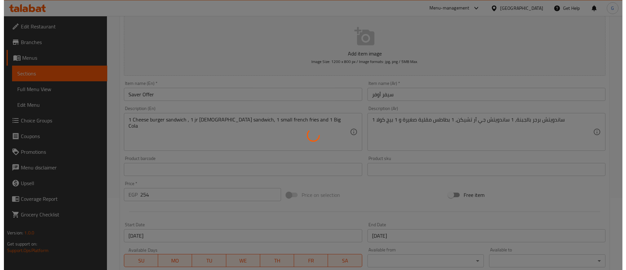
scroll to position [0, 0]
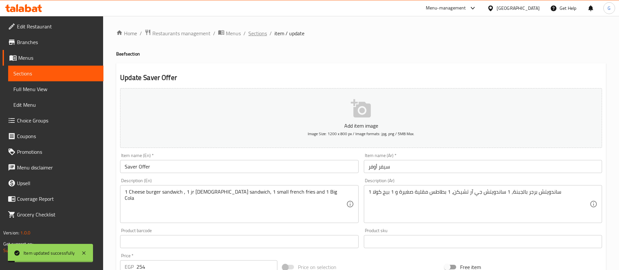
click at [260, 30] on span "Sections" at bounding box center [257, 33] width 19 height 8
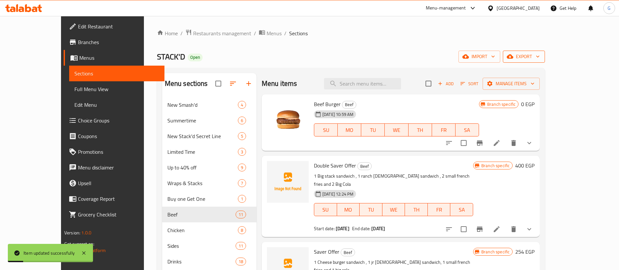
click at [540, 58] on span "export" at bounding box center [524, 57] width 32 height 8
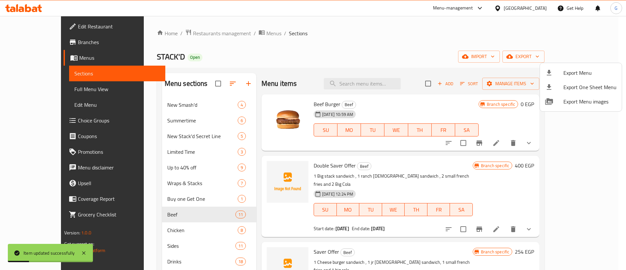
click at [583, 73] on span "Export Menu" at bounding box center [590, 73] width 53 height 8
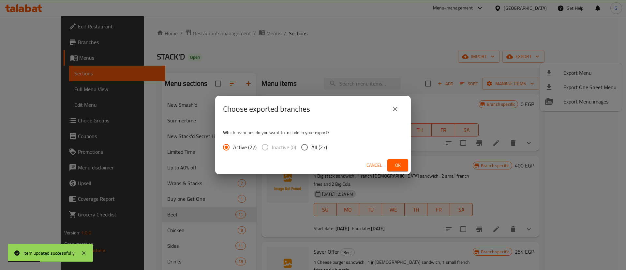
click at [320, 146] on span "All (27)" at bounding box center [320, 147] width 16 height 8
click at [312, 146] on input "All (27)" at bounding box center [305, 147] width 14 height 14
radio input "true"
click at [393, 166] on span "Ok" at bounding box center [398, 165] width 10 height 8
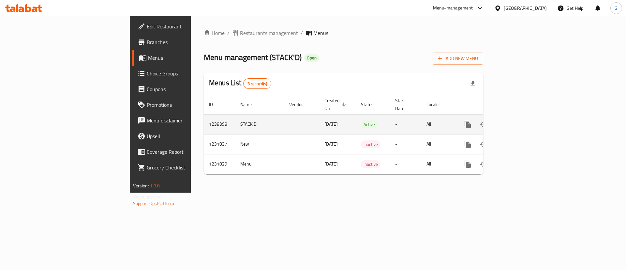
click at [523, 119] on link "enhanced table" at bounding box center [515, 124] width 16 height 16
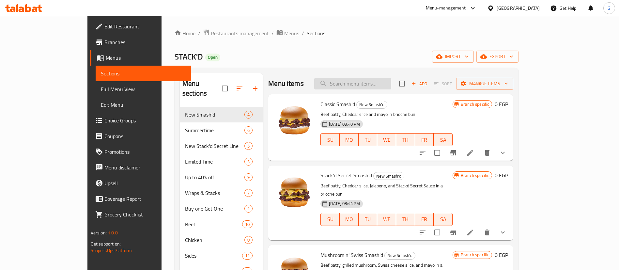
click at [389, 86] on input "search" at bounding box center [352, 83] width 77 height 11
paste input "jr chick"
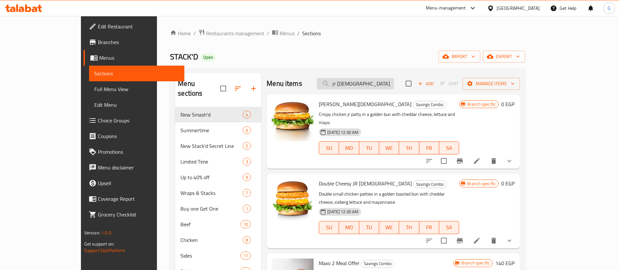
click at [375, 81] on input "jr chick" at bounding box center [355, 83] width 77 height 11
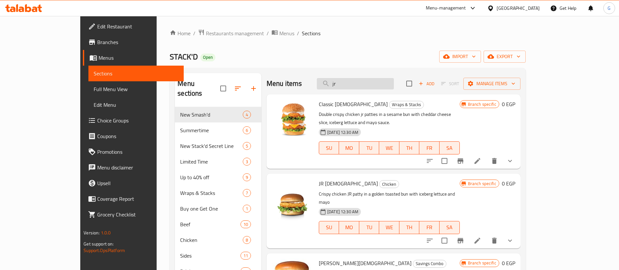
click at [356, 82] on input "jr" at bounding box center [355, 83] width 77 height 11
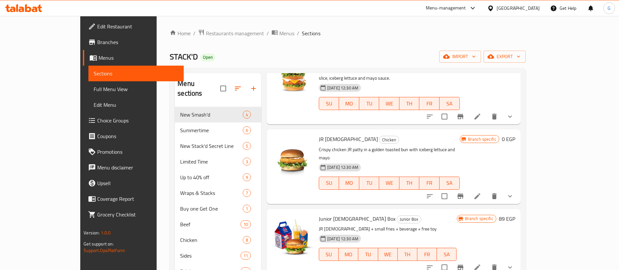
scroll to position [98, 0]
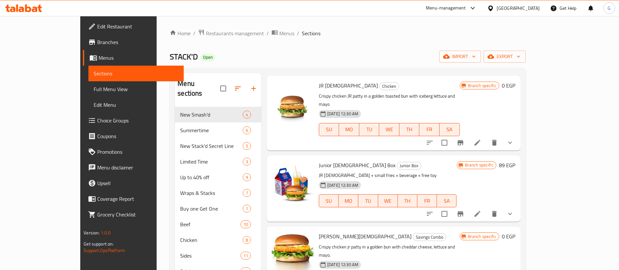
type input "jr"
click at [97, 44] on span "Branches" at bounding box center [137, 42] width 81 height 8
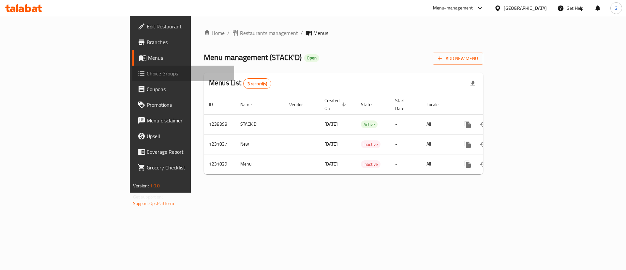
click at [147, 75] on span "Choice Groups" at bounding box center [188, 73] width 83 height 8
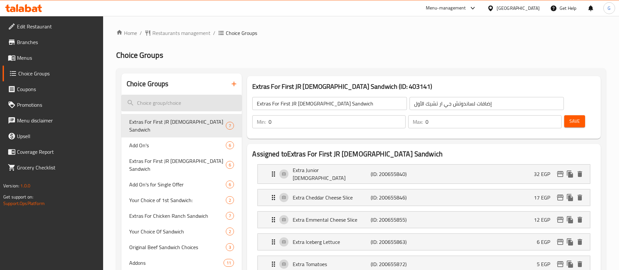
click at [173, 103] on input "search" at bounding box center [181, 103] width 120 height 17
paste input "Addons"
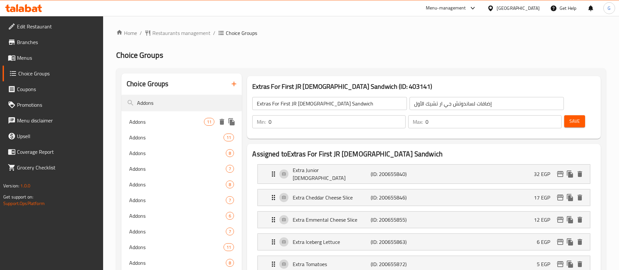
type input "Addons"
click at [163, 128] on div "Addons 11" at bounding box center [181, 122] width 120 height 16
type input "Addons"
type input "إضافات"
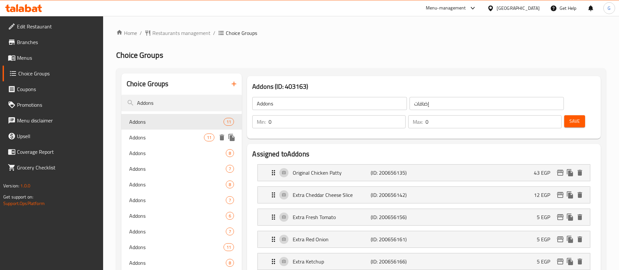
click at [169, 133] on span "Addons" at bounding box center [166, 137] width 75 height 8
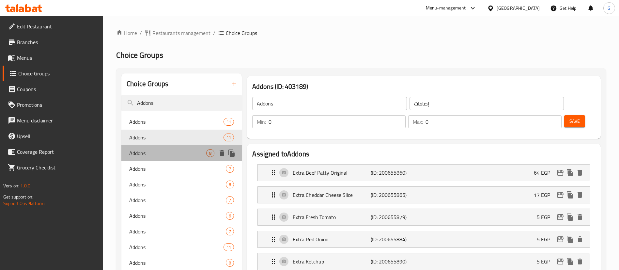
click at [148, 159] on div "Addons 8" at bounding box center [181, 153] width 120 height 16
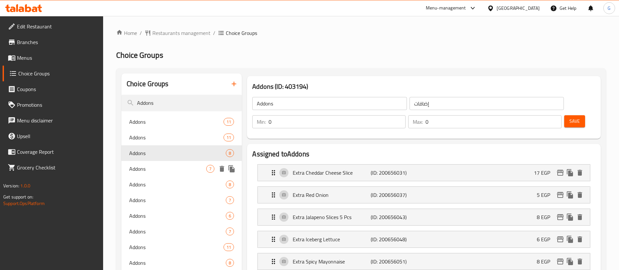
click at [153, 173] on div "Addons 7" at bounding box center [181, 169] width 120 height 16
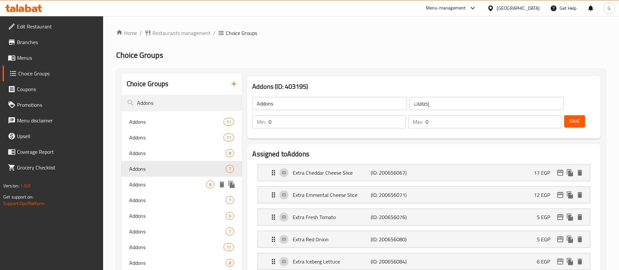
click at [175, 189] on div "Addons 8" at bounding box center [181, 184] width 120 height 16
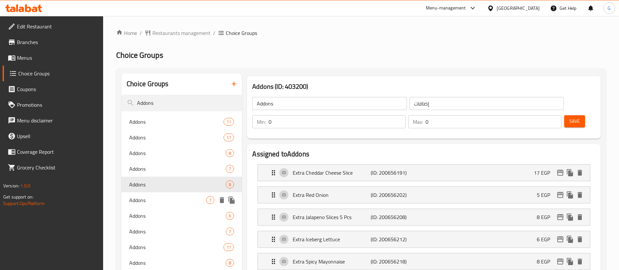
click at [136, 200] on span "Addons" at bounding box center [167, 200] width 77 height 8
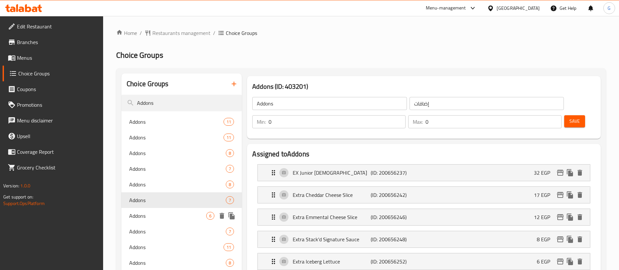
click at [163, 217] on span "Addons" at bounding box center [167, 216] width 77 height 8
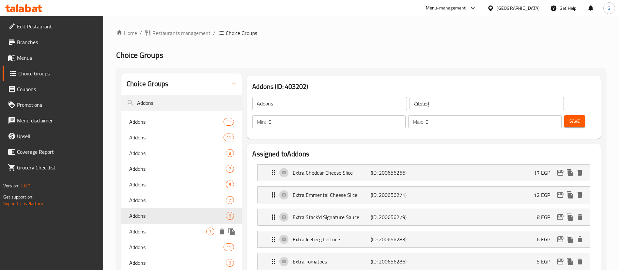
click at [170, 228] on span "Addons" at bounding box center [167, 231] width 77 height 8
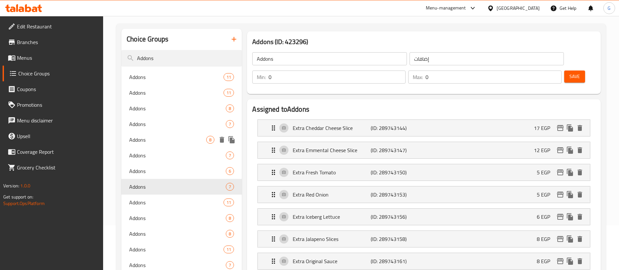
scroll to position [98, 0]
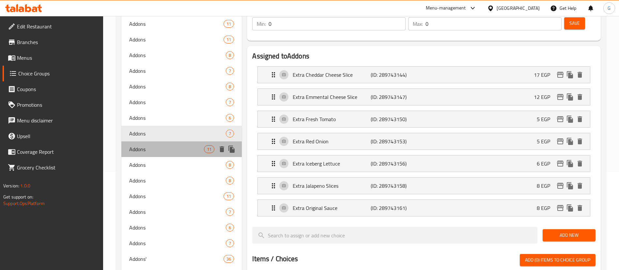
click at [181, 143] on div "Addons 11" at bounding box center [181, 149] width 120 height 16
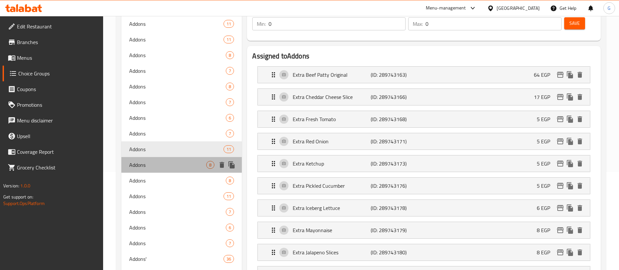
click at [177, 168] on span "Addons" at bounding box center [167, 165] width 77 height 8
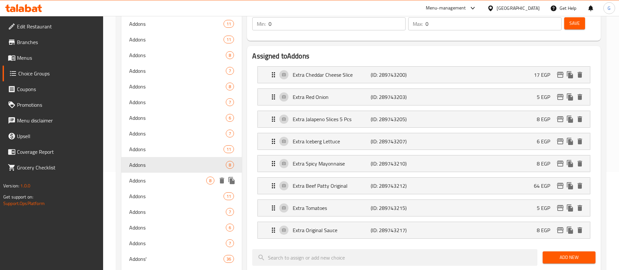
click at [156, 177] on span "Addons" at bounding box center [167, 180] width 77 height 8
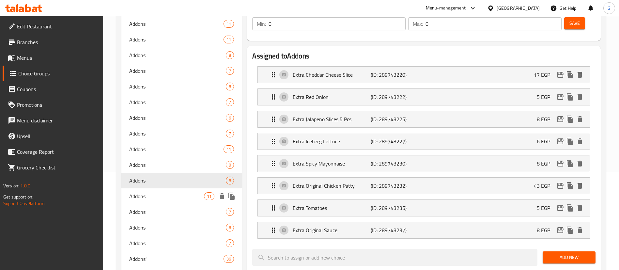
click at [157, 198] on span "Addons" at bounding box center [166, 196] width 75 height 8
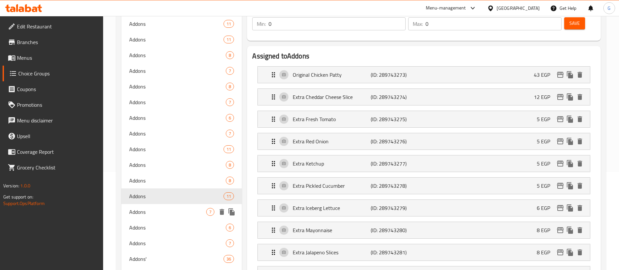
click at [168, 211] on span "Addons" at bounding box center [167, 212] width 77 height 8
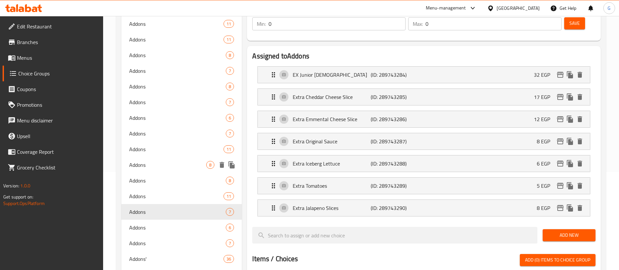
scroll to position [196, 0]
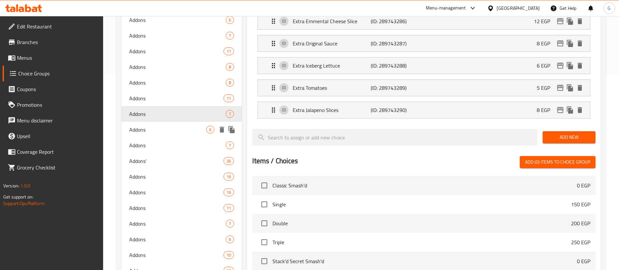
click at [178, 132] on span "Addons" at bounding box center [167, 130] width 77 height 8
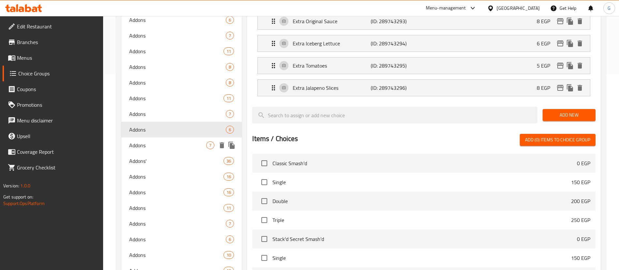
click at [160, 148] on span "Addons" at bounding box center [167, 145] width 77 height 8
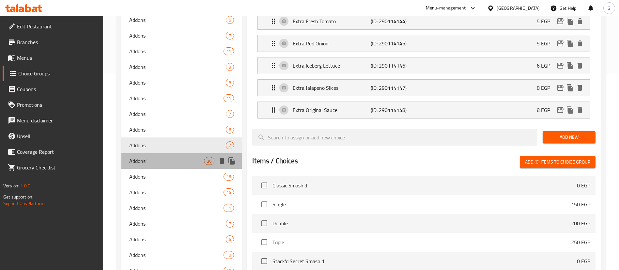
click at [164, 161] on span "Addons'" at bounding box center [166, 161] width 75 height 8
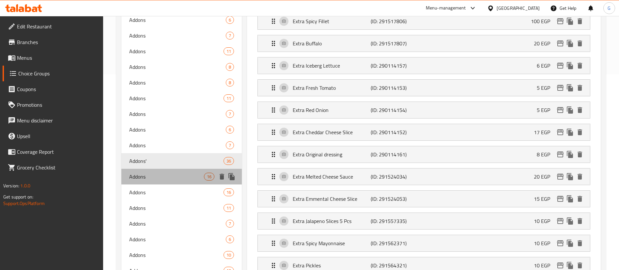
click at [165, 177] on span "Addons" at bounding box center [166, 177] width 75 height 8
type input "Addons"
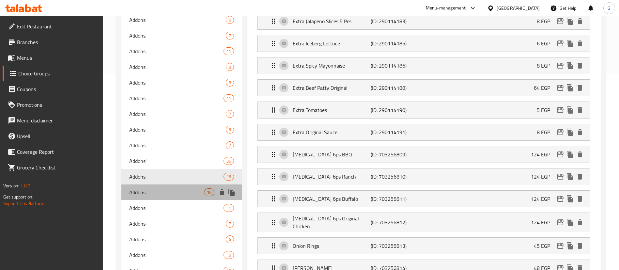
click at [168, 192] on span "Addons" at bounding box center [166, 192] width 75 height 8
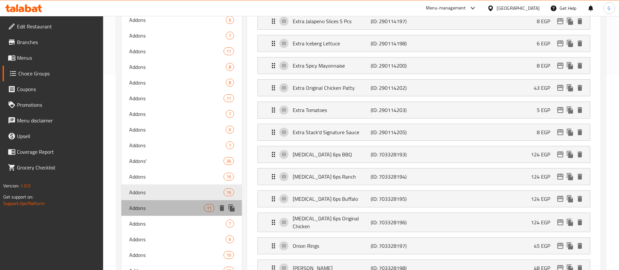
click at [155, 209] on span "Addons" at bounding box center [166, 208] width 75 height 8
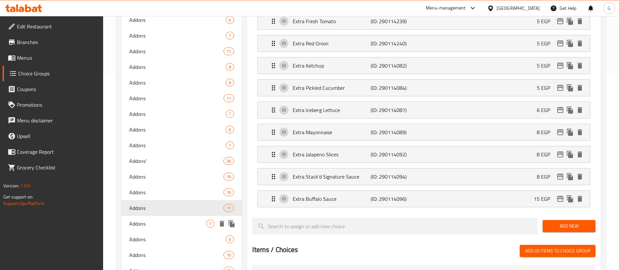
click at [174, 221] on span "Addons" at bounding box center [167, 224] width 77 height 8
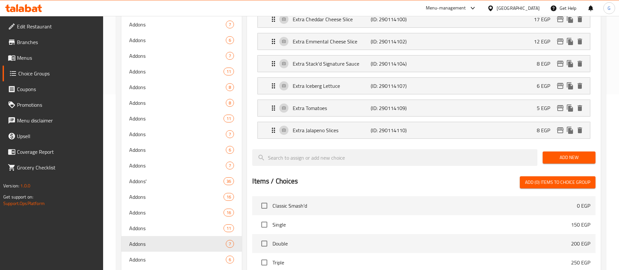
scroll to position [245, 0]
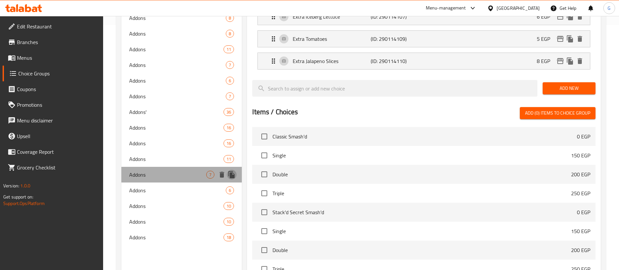
click at [234, 175] on icon "duplicate" at bounding box center [231, 174] width 6 height 7
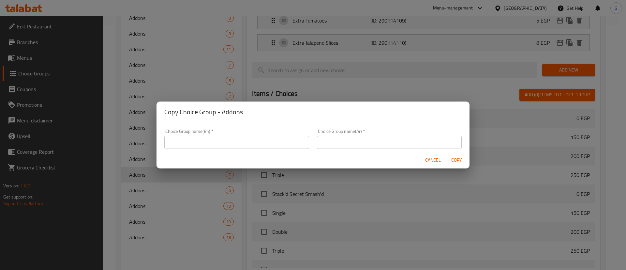
click at [216, 145] on input "text" at bounding box center [236, 142] width 145 height 13
type input "ش"
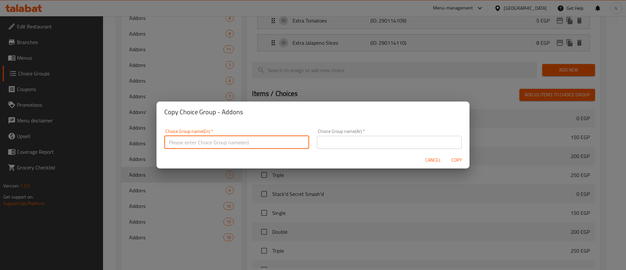
click at [346, 138] on div "Choice Group name(Ar)   * Choice Group name(Ar) *" at bounding box center [389, 139] width 145 height 20
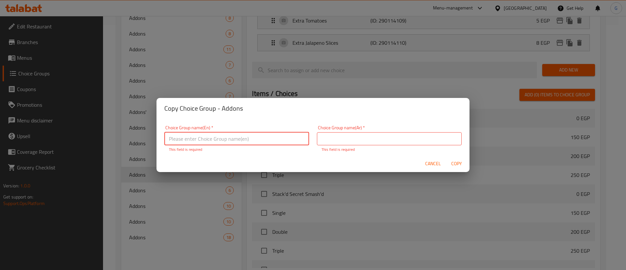
click at [246, 136] on input "text" at bounding box center [236, 138] width 145 height 13
type input "ش"
paste input "jr chick sandwich"
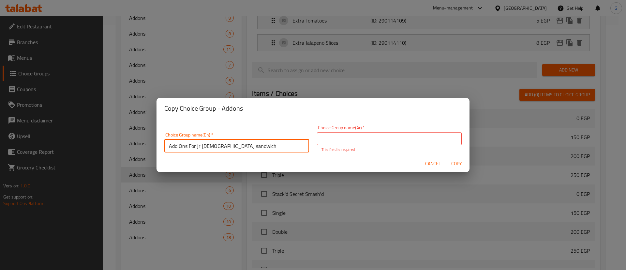
click at [256, 137] on div "Choice Group name(En)   * Add Ons For jr chick sandwich Choice Group name(En) *" at bounding box center [236, 142] width 145 height 20
click at [249, 142] on input "Add Ons For jr chick sandwich" at bounding box center [236, 145] width 145 height 13
click at [255, 145] on input "Add Ons for Jr Chick Sandwich" at bounding box center [236, 145] width 145 height 13
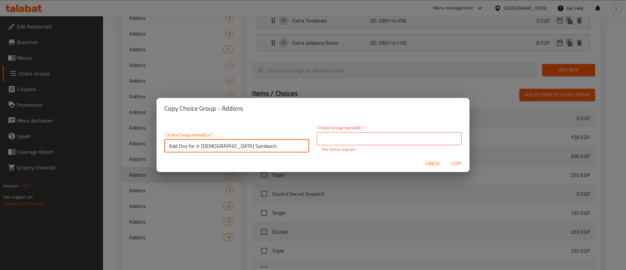
click at [254, 149] on input "Add Ons for Jr [DEMOGRAPHIC_DATA] Sandwich:" at bounding box center [236, 145] width 145 height 13
type input "Add Ons for Jr [DEMOGRAPHIC_DATA] Sandwich:"
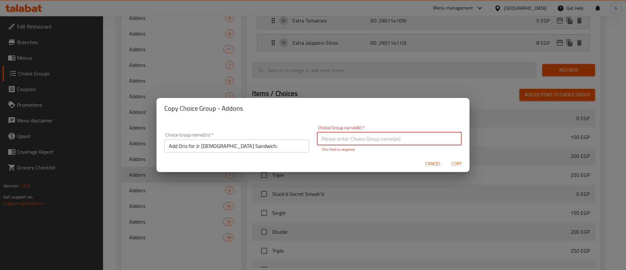
paste input "إضافات لساندويتش جونيور تشيك:"
click at [342, 136] on input "إضافات لساندويتش جونيور تشيك:" at bounding box center [389, 138] width 145 height 13
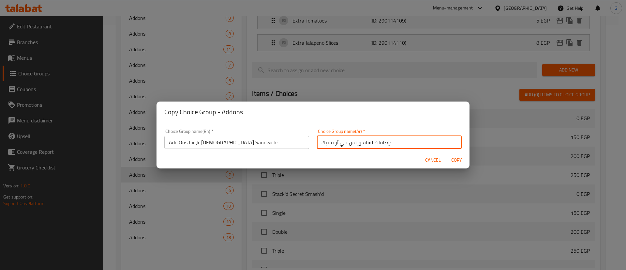
type input "إضافات لساندويتش جي آر تشيك:"
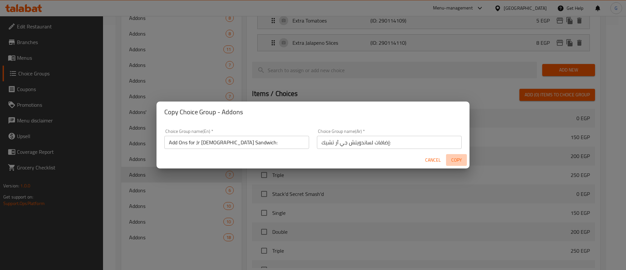
click at [461, 159] on span "Copy" at bounding box center [457, 160] width 16 height 8
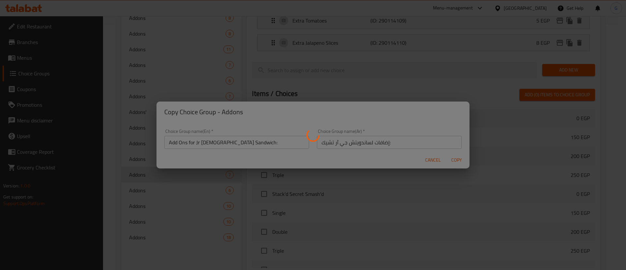
type input "Add Ons for Jr [DEMOGRAPHIC_DATA] Sandwich:"
type input "إضافات لساندويتش جي آر تشيك:"
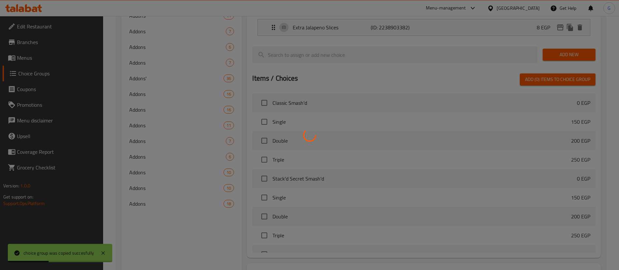
scroll to position [294, 0]
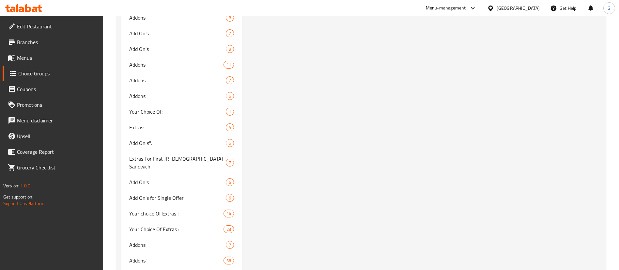
scroll to position [1389, 0]
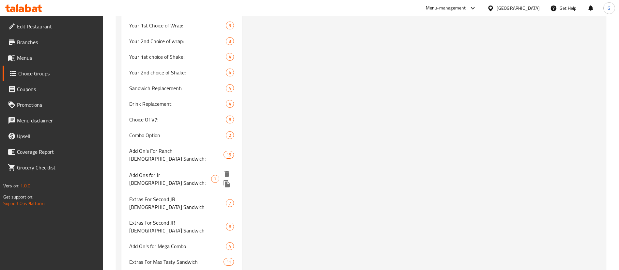
drag, startPoint x: 157, startPoint y: 131, endPoint x: 470, endPoint y: 169, distance: 315.8
click at [157, 171] on span "Add Ons for Jr [DEMOGRAPHIC_DATA] Sandwich:" at bounding box center [170, 179] width 82 height 16
type input "Add Ons for Jr [DEMOGRAPHIC_DATA] Sandwich:"
type input "إضافات لساندويتش جي آر تشيك:"
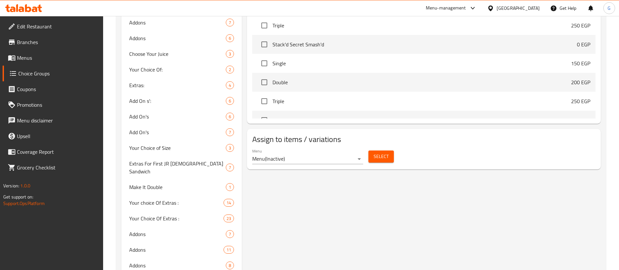
scroll to position [361, 0]
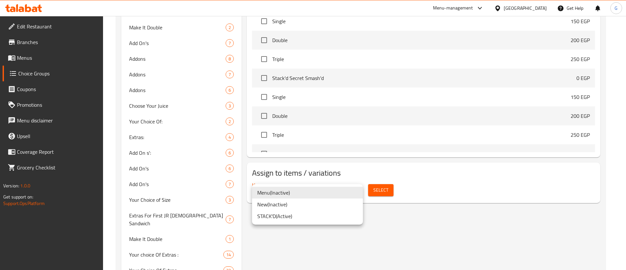
click at [306, 215] on li "STACK'D ( Active )" at bounding box center [307, 216] width 111 height 12
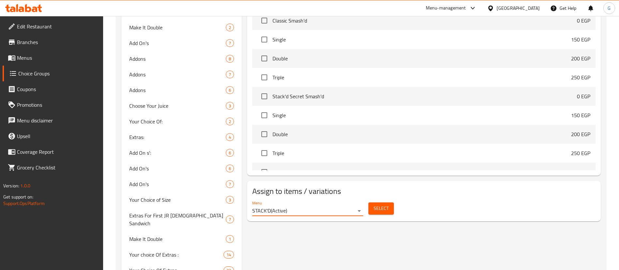
click at [385, 204] on span "Select" at bounding box center [380, 208] width 15 height 8
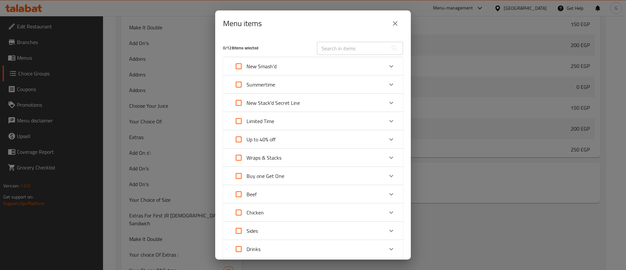
click at [340, 66] on div "New Smash'd" at bounding box center [307, 66] width 153 height 16
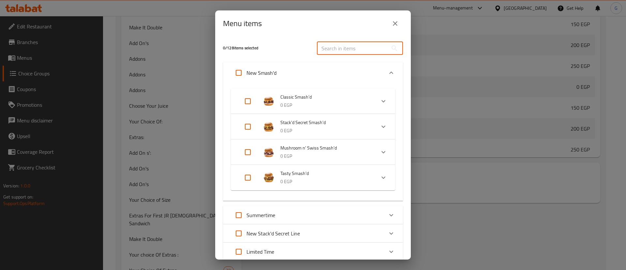
click at [339, 54] on input "text" at bounding box center [352, 48] width 71 height 13
paste input "Saver Offer"
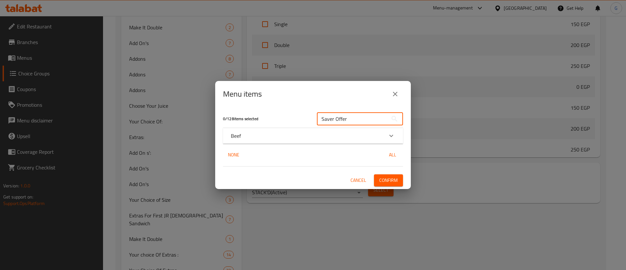
type input "Saver Offer"
click at [342, 141] on div "Beef" at bounding box center [313, 136] width 180 height 16
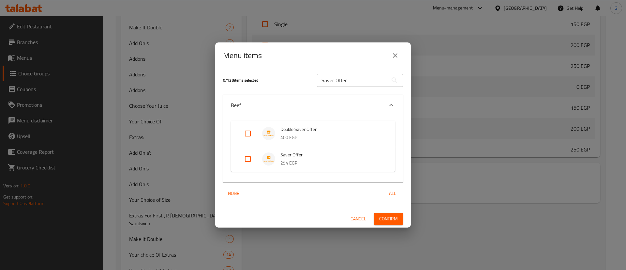
click at [242, 159] on input "Expand" at bounding box center [248, 159] width 16 height 16
checkbox input "true"
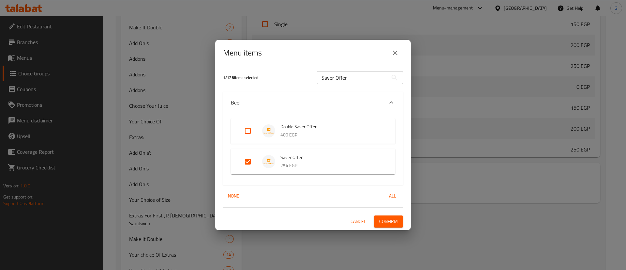
click at [380, 217] on span "Confirm" at bounding box center [388, 221] width 19 height 8
